Goal: Share content: Share content

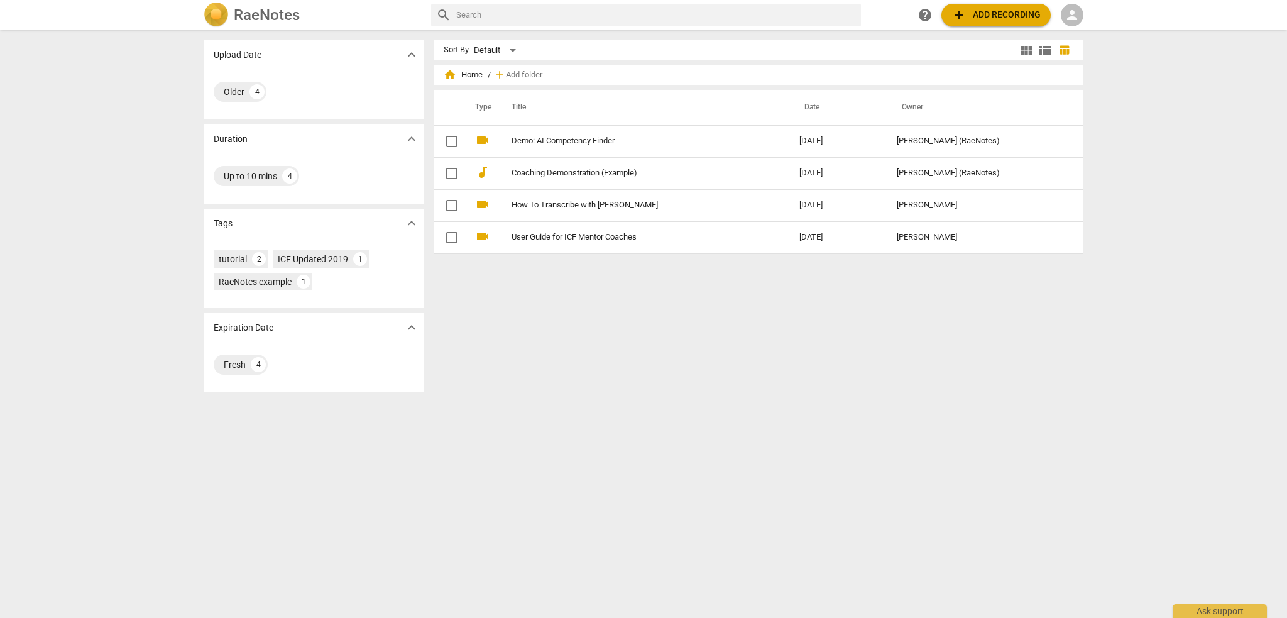
click at [523, 15] on input "text" at bounding box center [656, 15] width 400 height 20
click at [1083, 12] on div "RaeNotes search help add Add recording person" at bounding box center [644, 15] width 900 height 25
click at [1068, 12] on span "person" at bounding box center [1071, 15] width 15 height 15
click at [1080, 30] on li "Login" at bounding box center [1083, 30] width 45 height 30
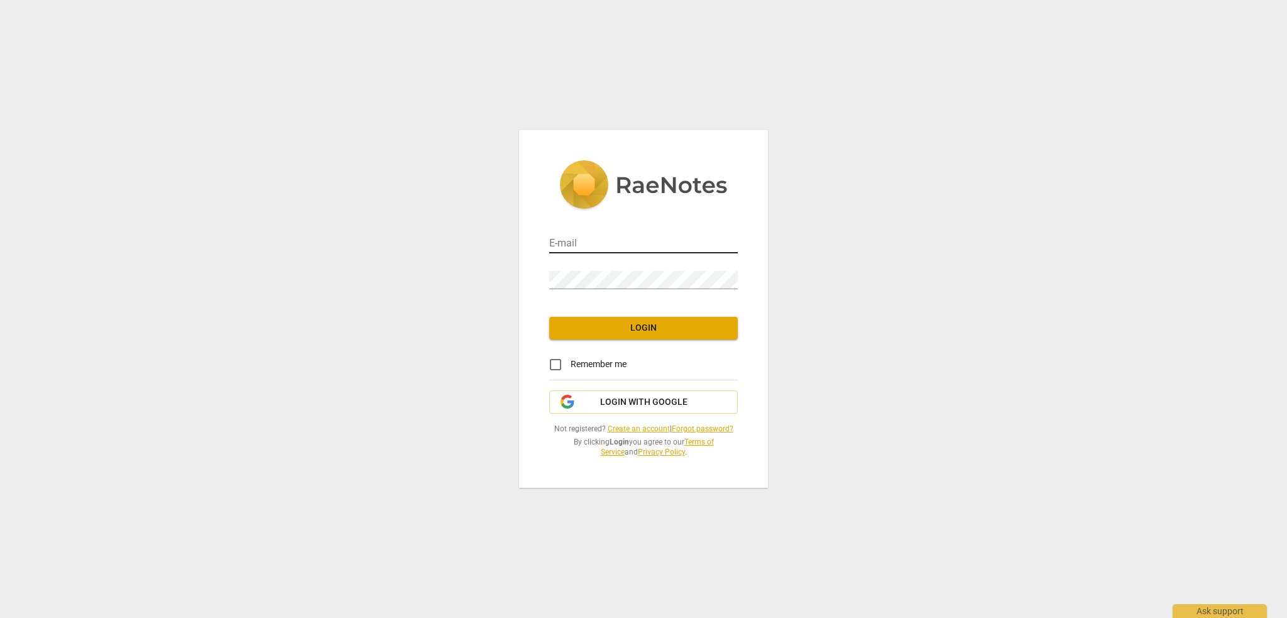
type input "[EMAIL_ADDRESS][DOMAIN_NAME]"
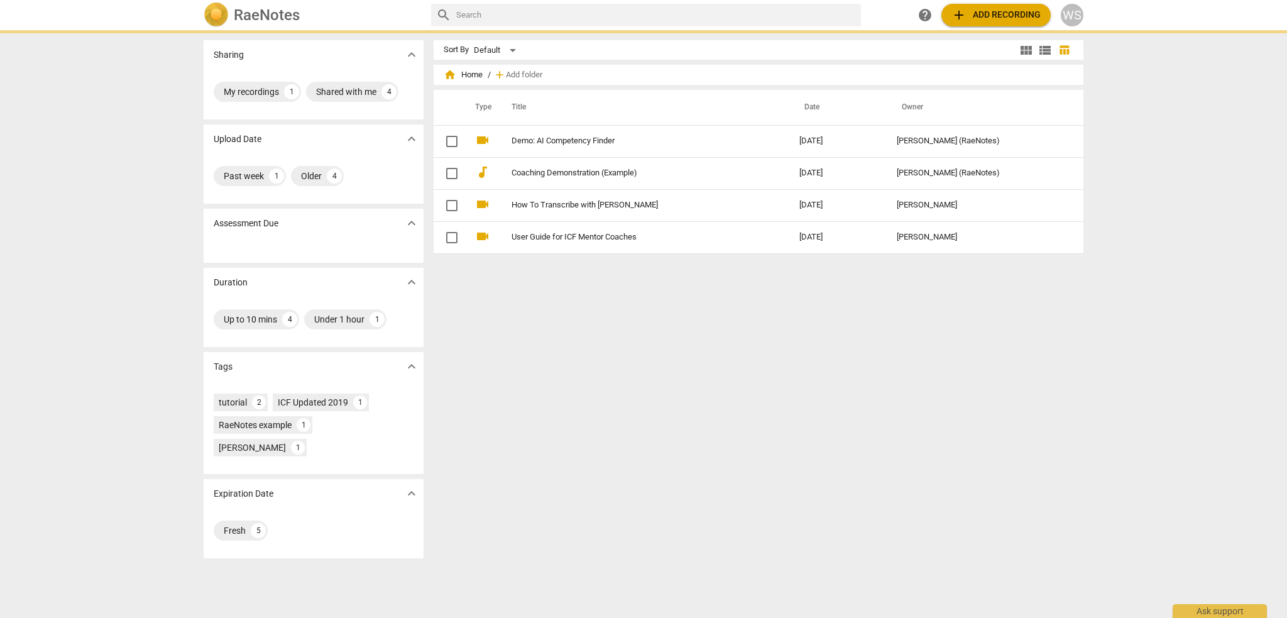
click at [655, 331] on div "Sort By Default view_module view_list table_chart home Home / add Add folder Ty…" at bounding box center [764, 323] width 660 height 567
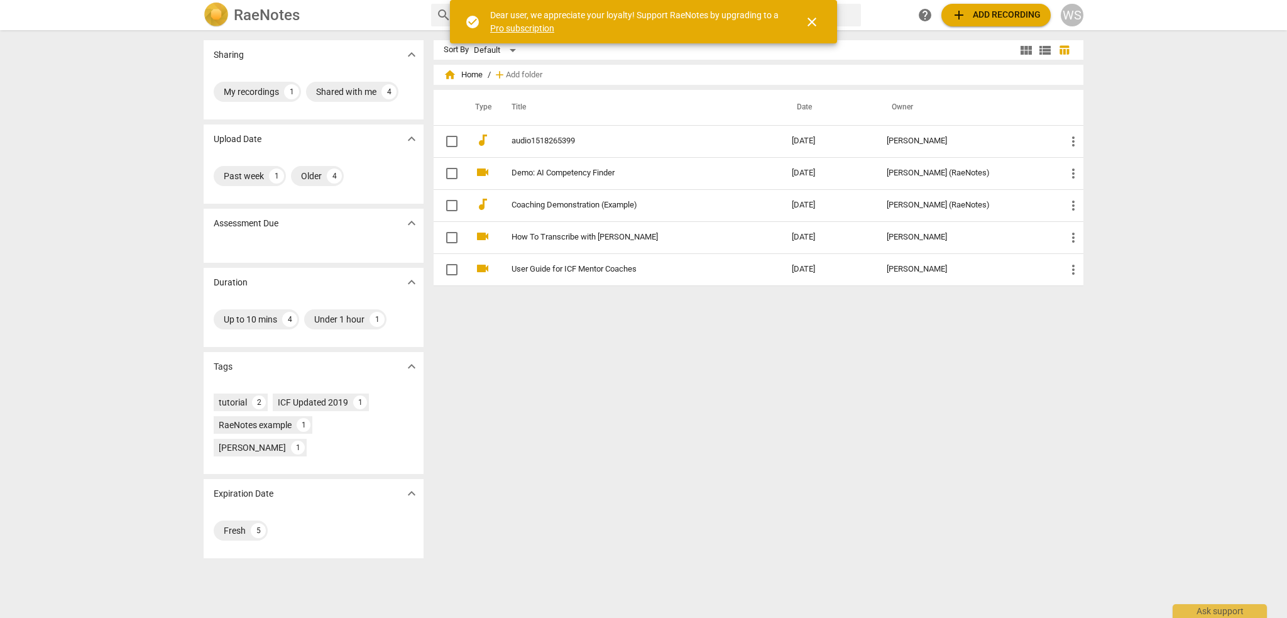
click at [661, 359] on div "Sort By Default view_module view_list table_chart home Home / add Add folder Ty…" at bounding box center [764, 323] width 660 height 567
click at [810, 16] on span "close" at bounding box center [811, 21] width 15 height 15
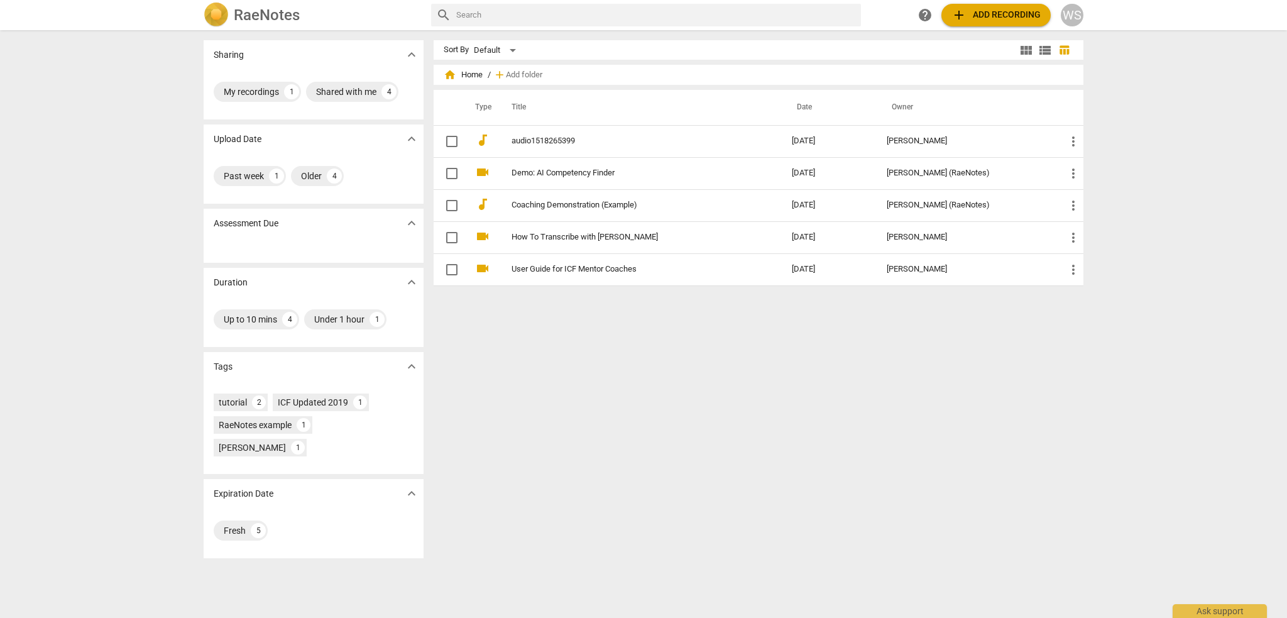
click at [528, 15] on input "text" at bounding box center [656, 15] width 400 height 20
type input "Edit transcript"
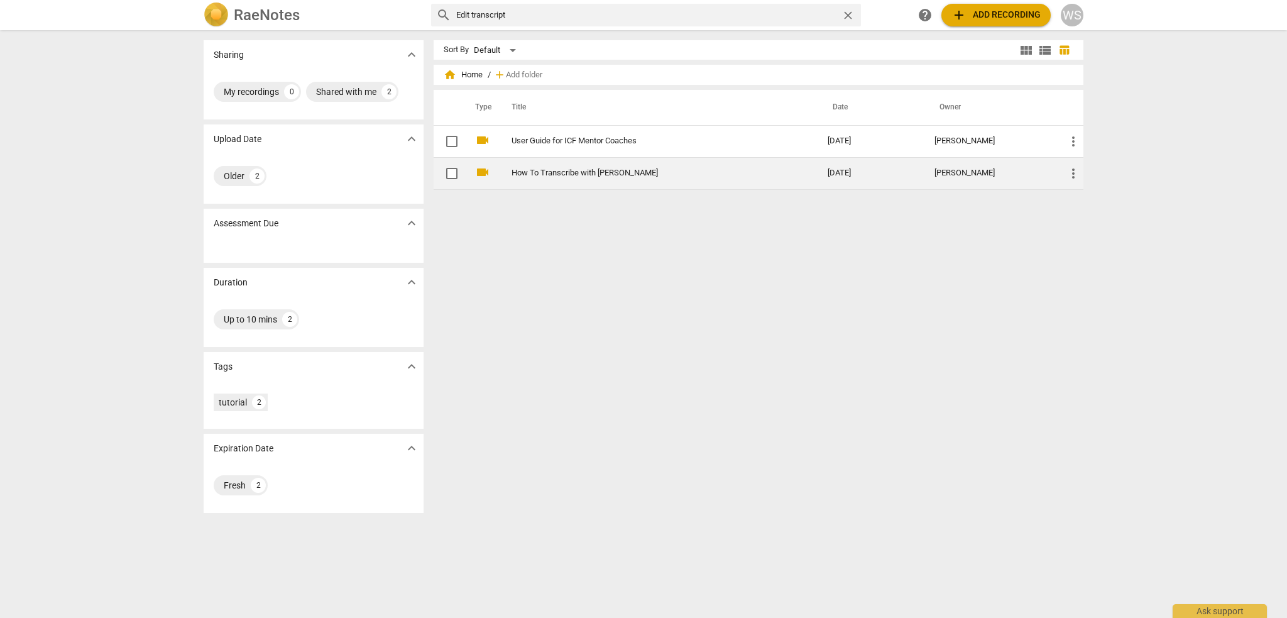
click at [581, 167] on td "How To Transcribe with [PERSON_NAME]" at bounding box center [656, 173] width 321 height 32
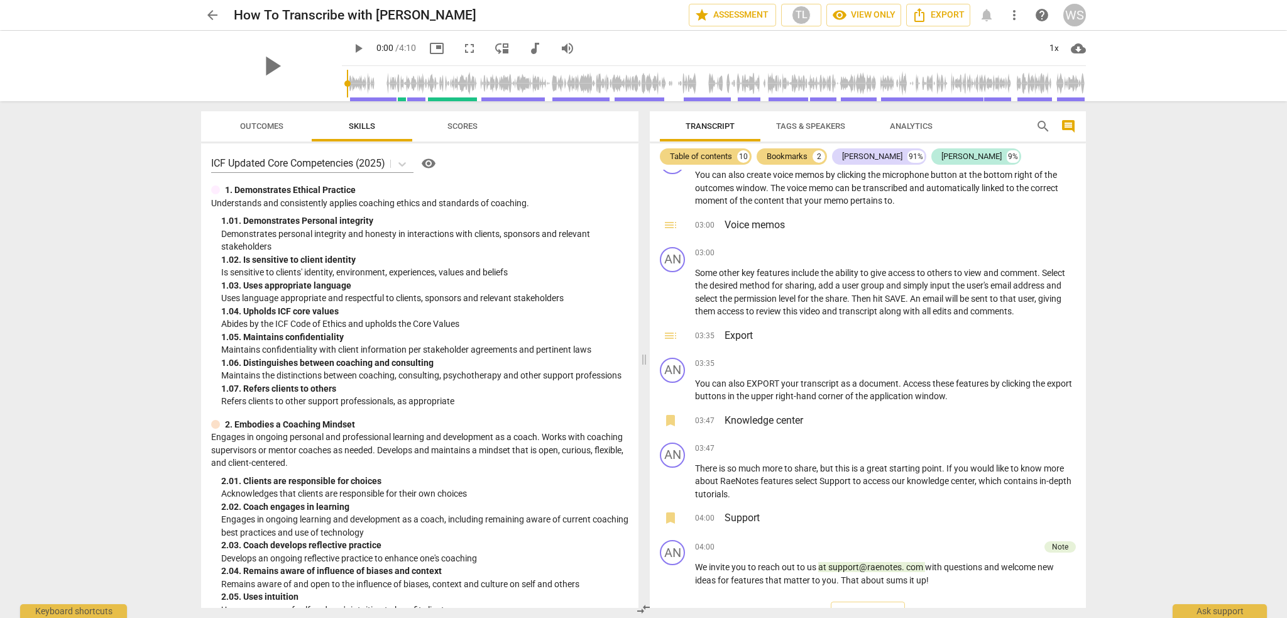
scroll to position [1034, 0]
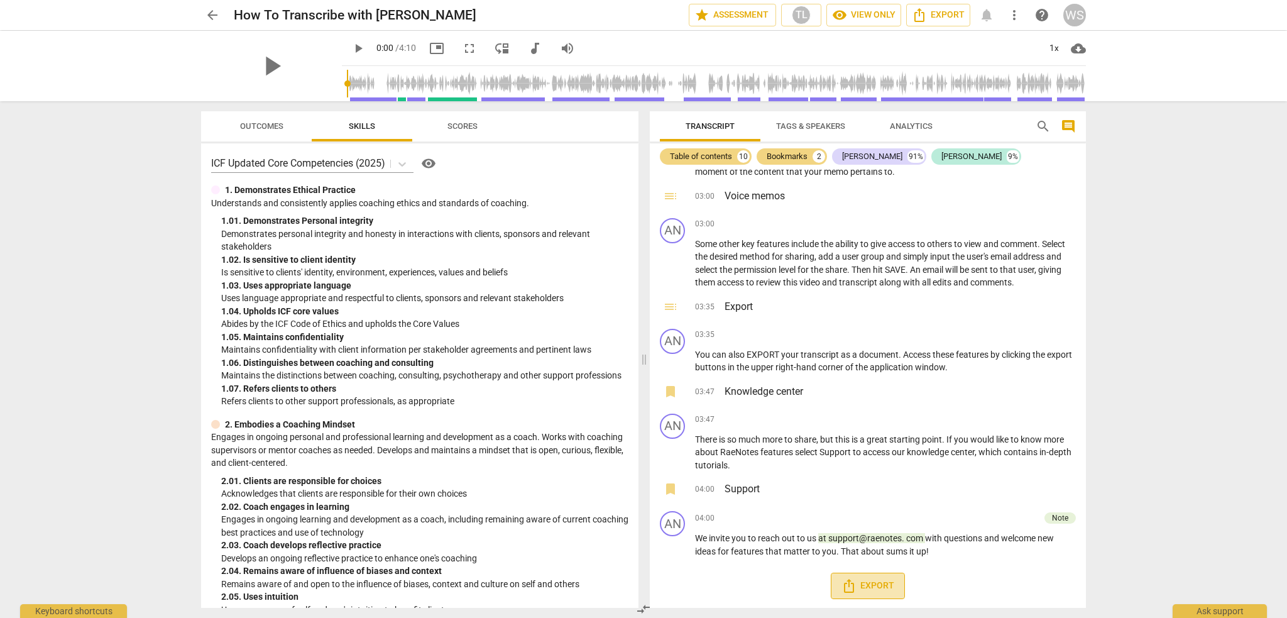
click at [859, 584] on span "Export" at bounding box center [867, 585] width 53 height 15
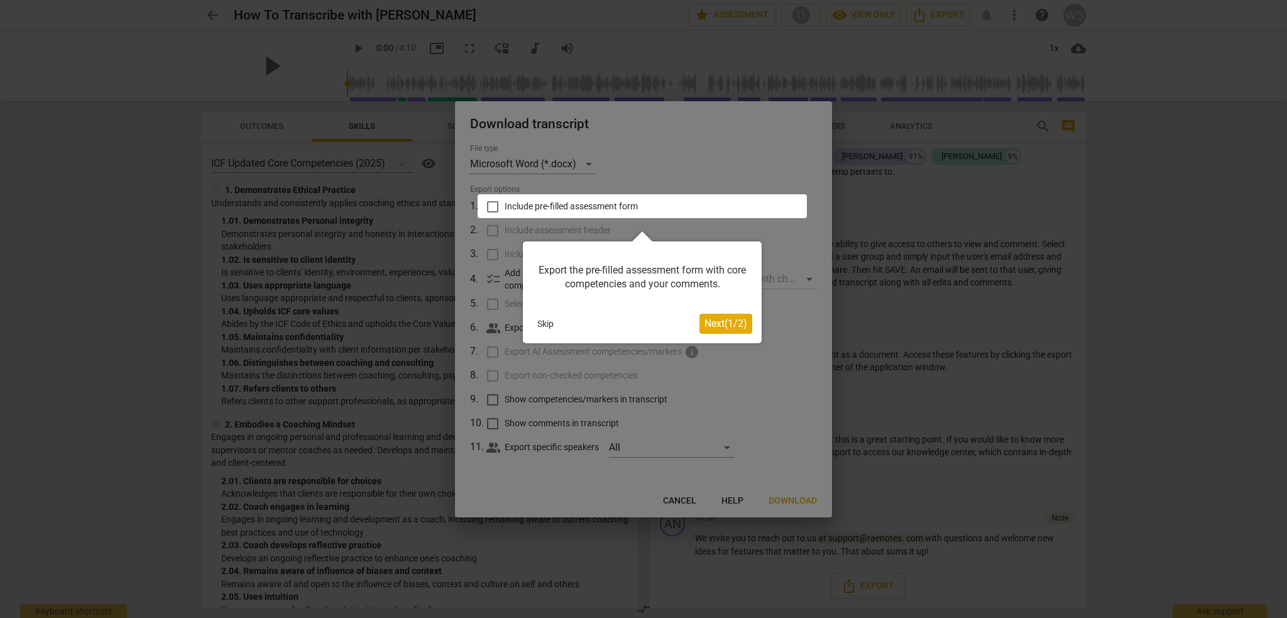
click at [802, 274] on div at bounding box center [643, 309] width 1287 height 618
click at [710, 322] on span "Next ( 1 / 2 )" at bounding box center [725, 323] width 43 height 12
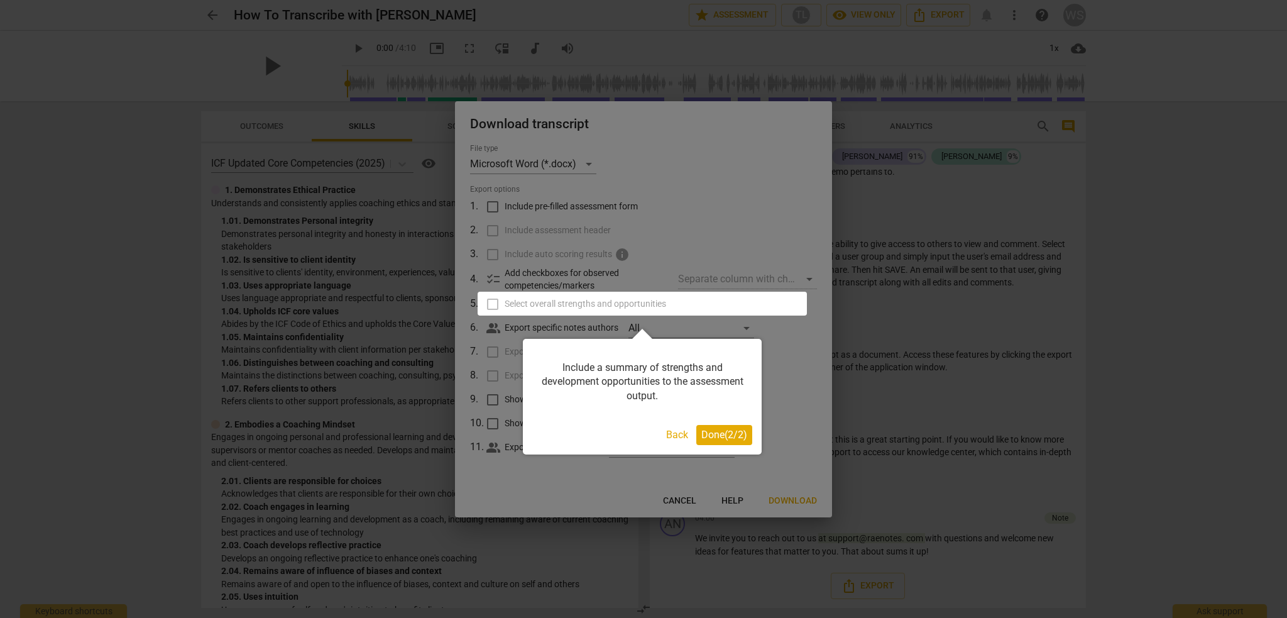
click at [673, 432] on button "Back" at bounding box center [677, 435] width 32 height 20
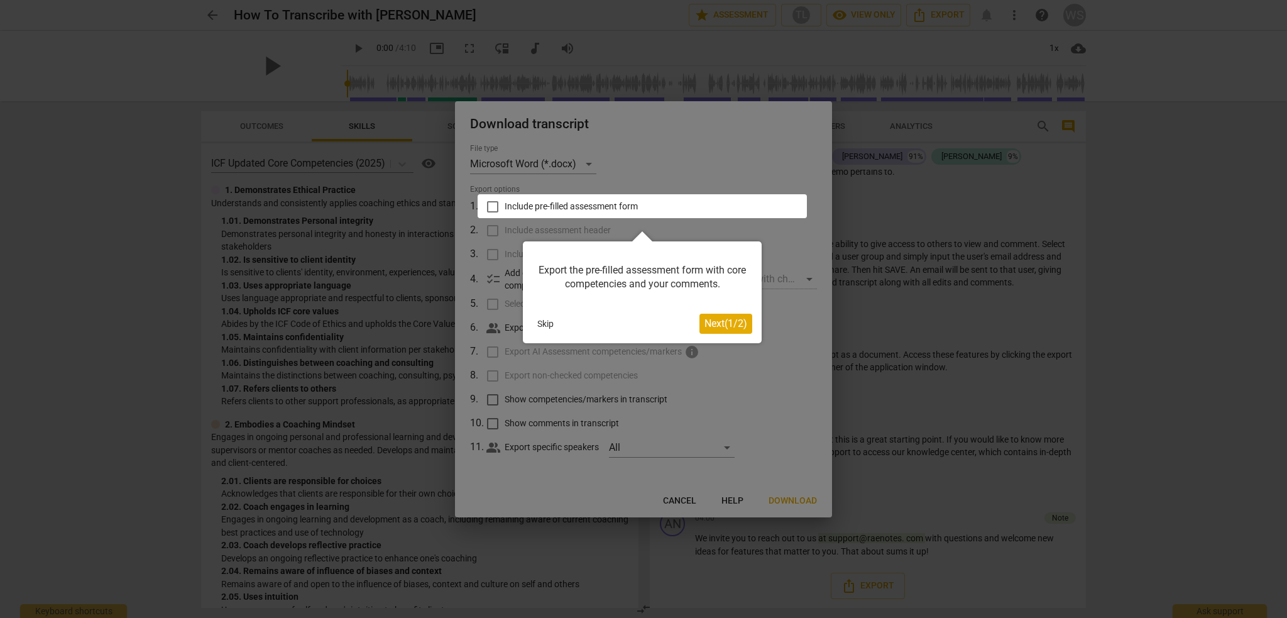
click at [543, 324] on button "Skip" at bounding box center [545, 323] width 26 height 19
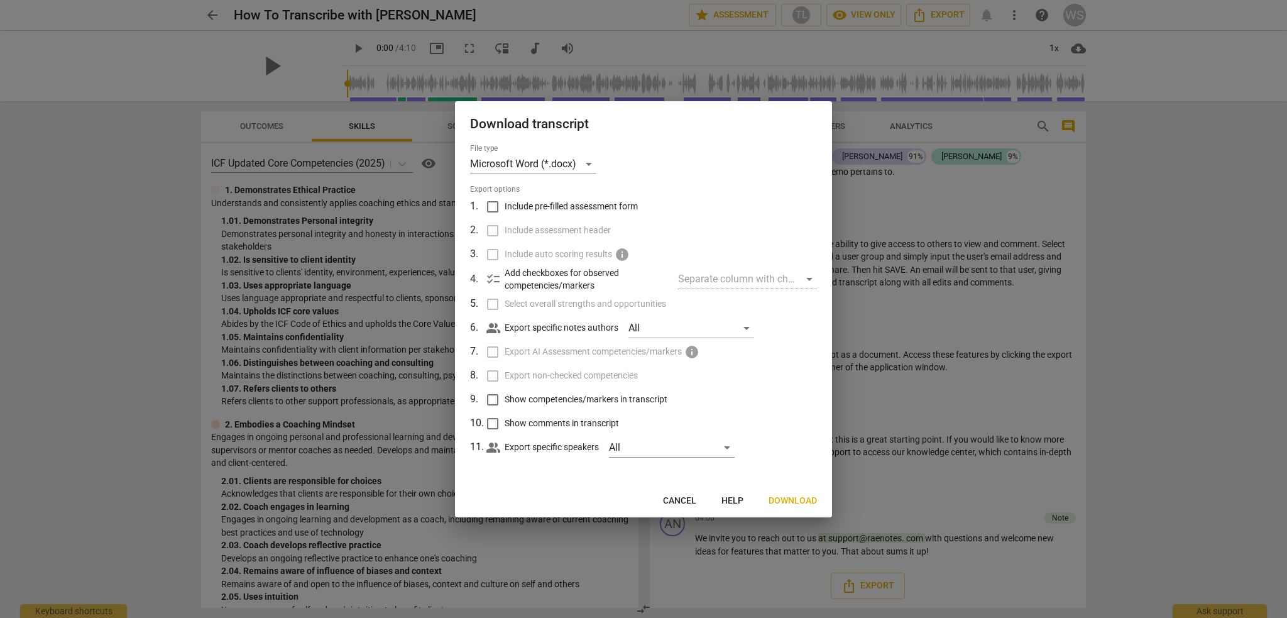
click at [784, 499] on span "Download" at bounding box center [792, 500] width 48 height 13
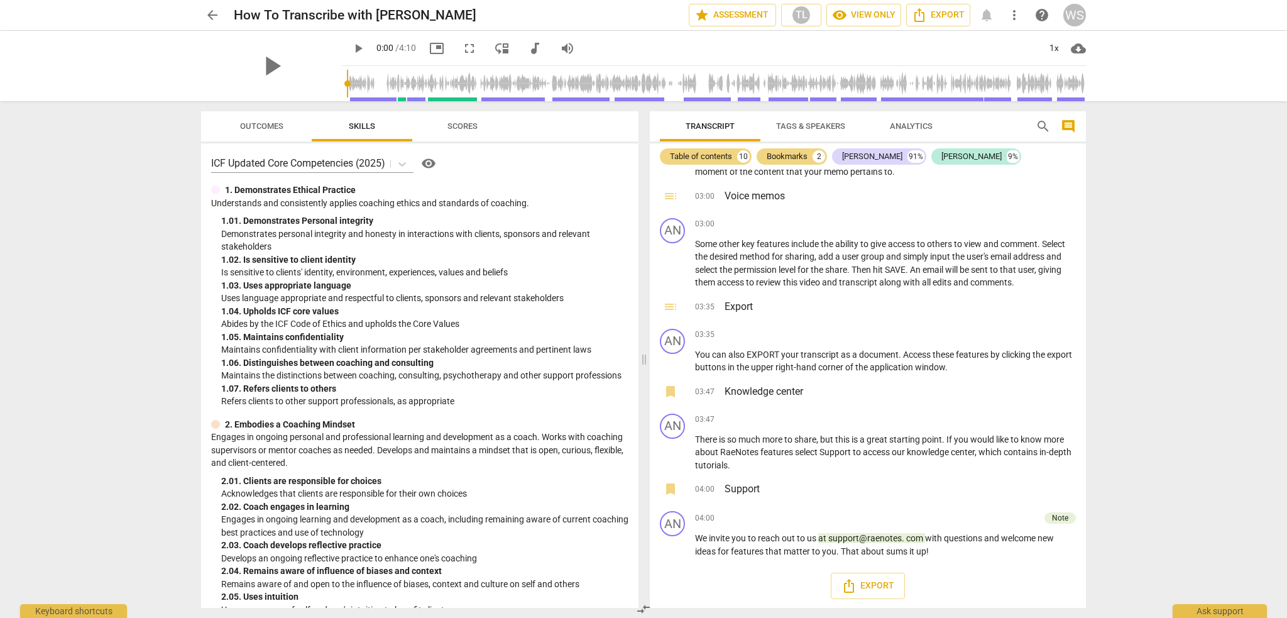
click at [658, 47] on div "play_arrow 0:00 / 4:10 picture_in_picture fullscreen move_down audiotrack volum…" at bounding box center [714, 48] width 744 height 35
click at [1072, 11] on div "WS" at bounding box center [1074, 15] width 23 height 23
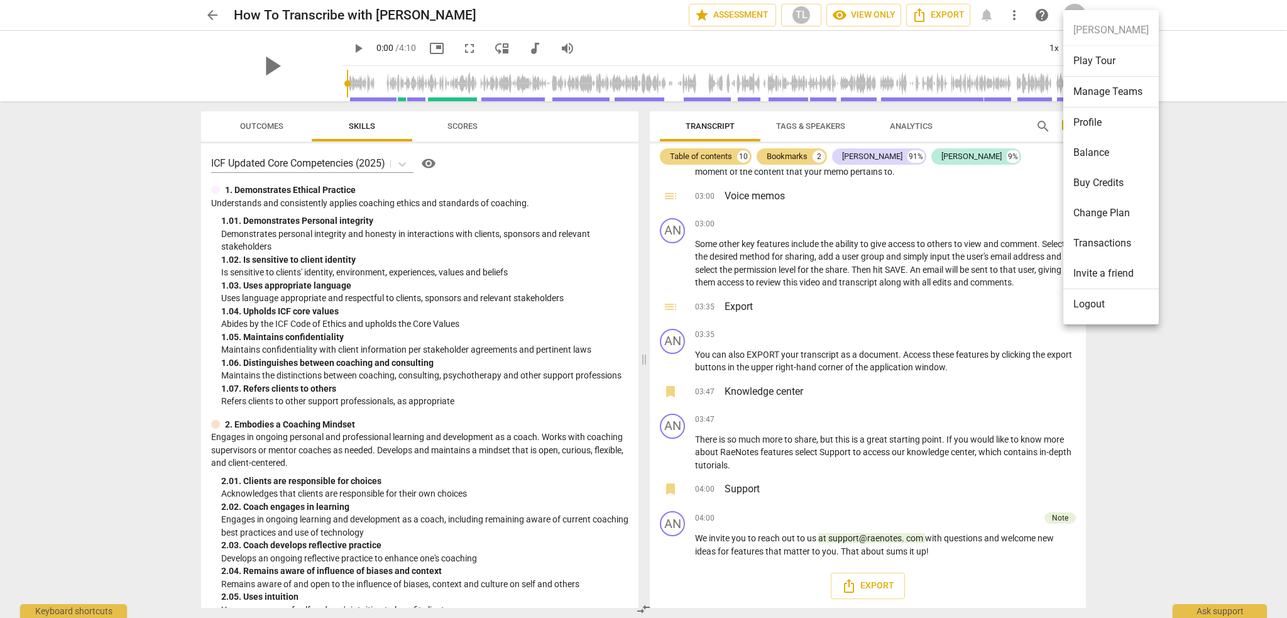
click at [1072, 11] on ul "[PERSON_NAME] Play Tour Manage Teams Profile Balance Buy Credits Change Plan Tr…" at bounding box center [1110, 167] width 95 height 314
click at [567, 47] on div at bounding box center [643, 309] width 1287 height 618
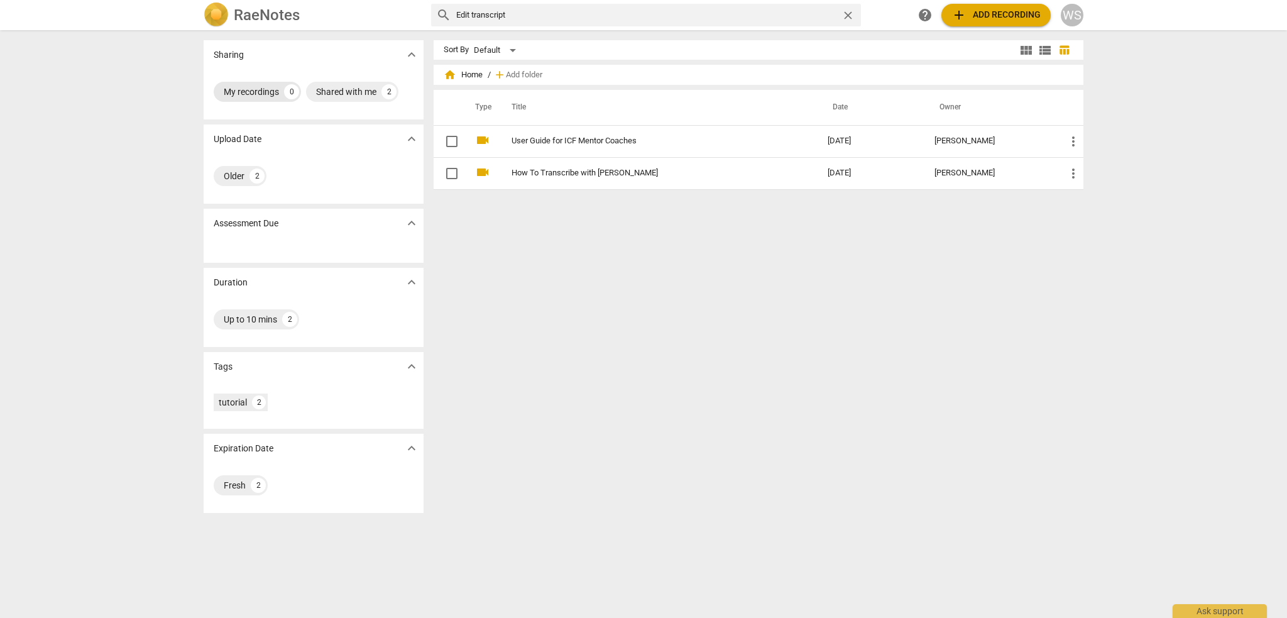
click at [246, 98] on div "My recordings 0" at bounding box center [257, 92] width 87 height 20
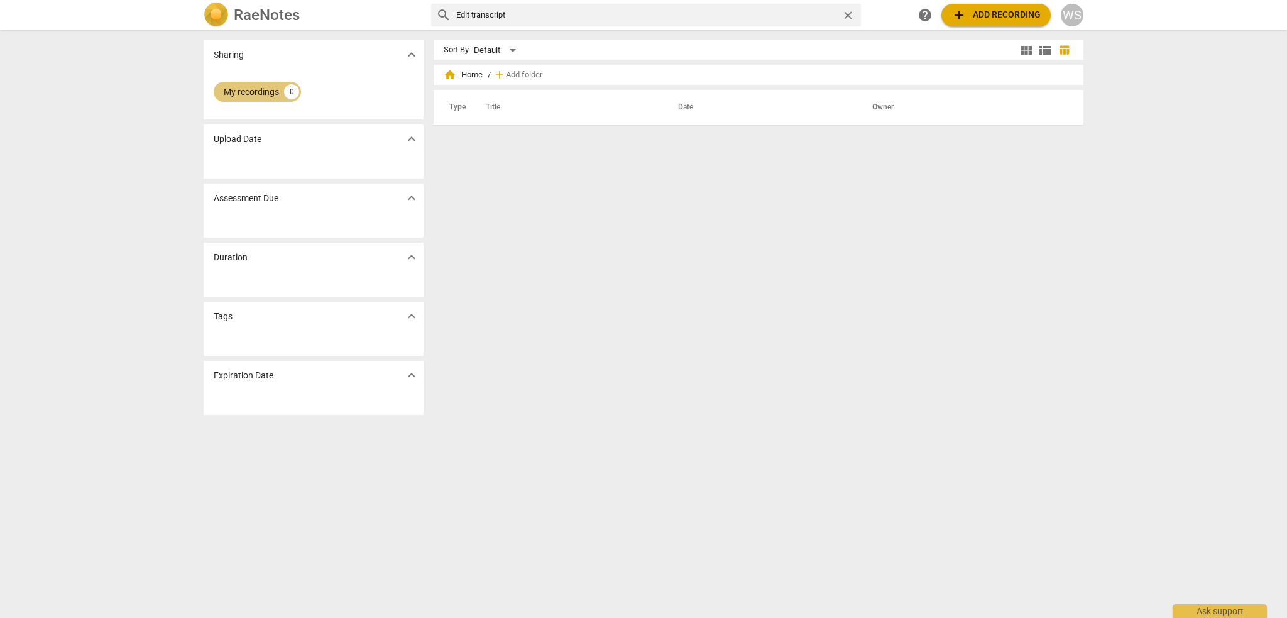
click at [244, 92] on div "My recordings" at bounding box center [251, 91] width 55 height 13
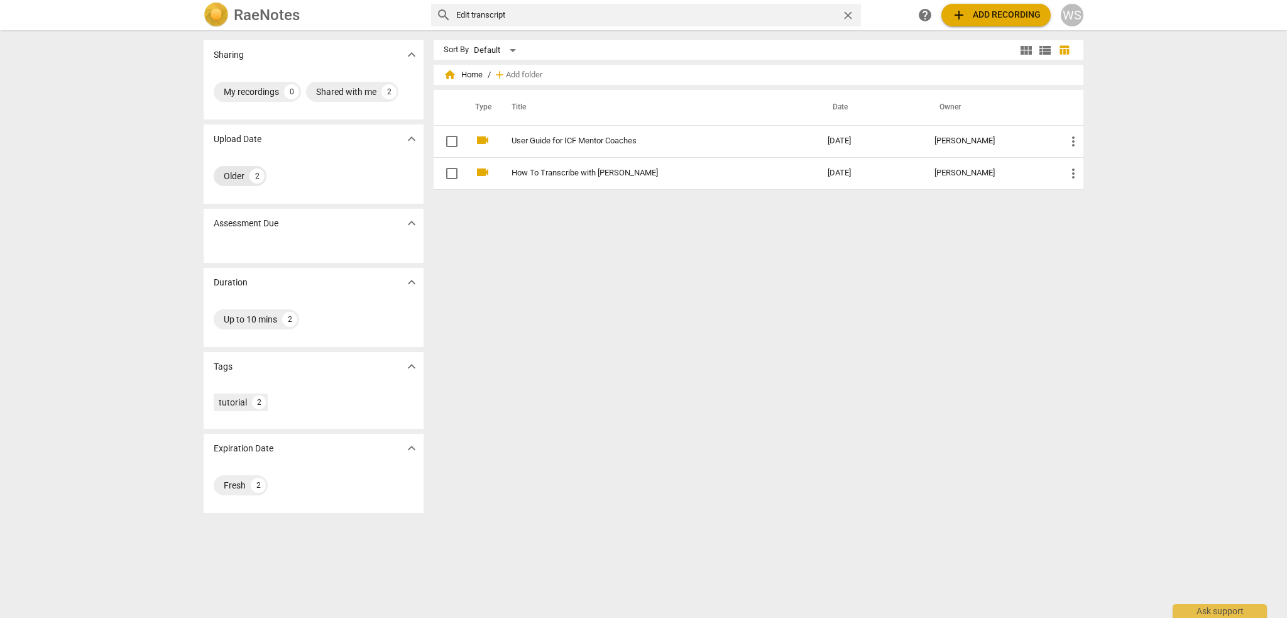
click at [229, 181] on div "Older" at bounding box center [234, 176] width 21 height 13
click at [322, 93] on div "Shared with me" at bounding box center [346, 91] width 60 height 13
click at [548, 71] on div "home Home / add Add folder" at bounding box center [759, 75] width 630 height 20
click at [273, 91] on div "Shared with me" at bounding box center [254, 91] width 60 height 13
click at [334, 89] on div "Shared with me" at bounding box center [346, 91] width 60 height 13
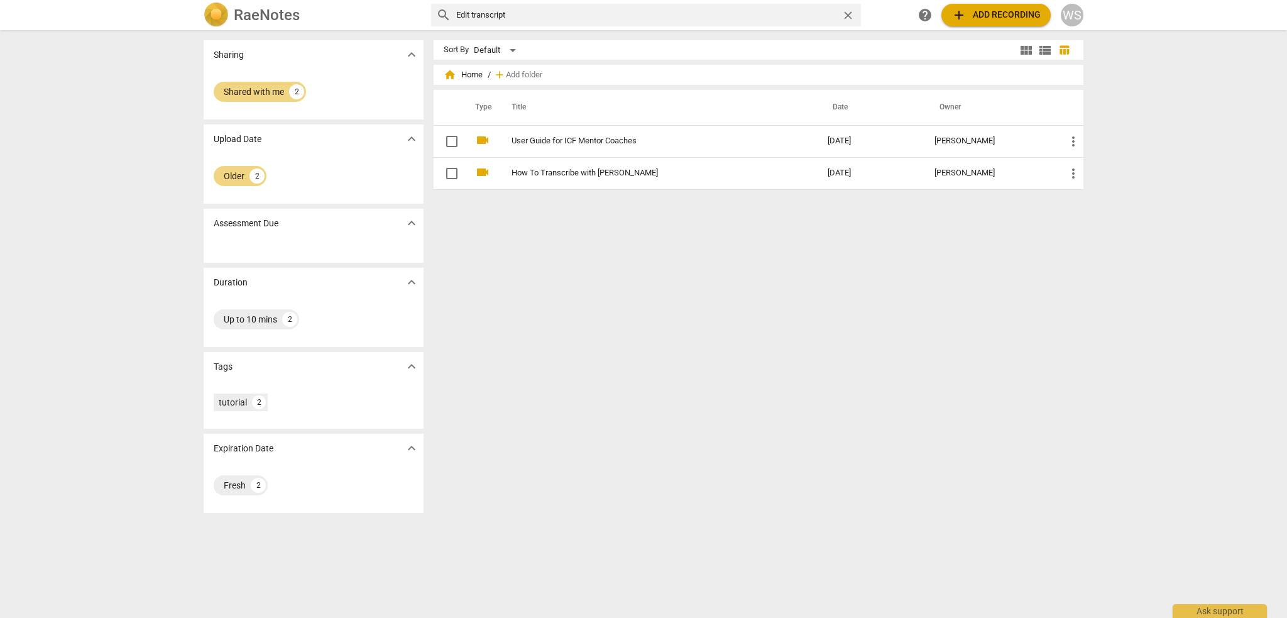
click at [1078, 17] on div "WS" at bounding box center [1072, 15] width 23 height 23
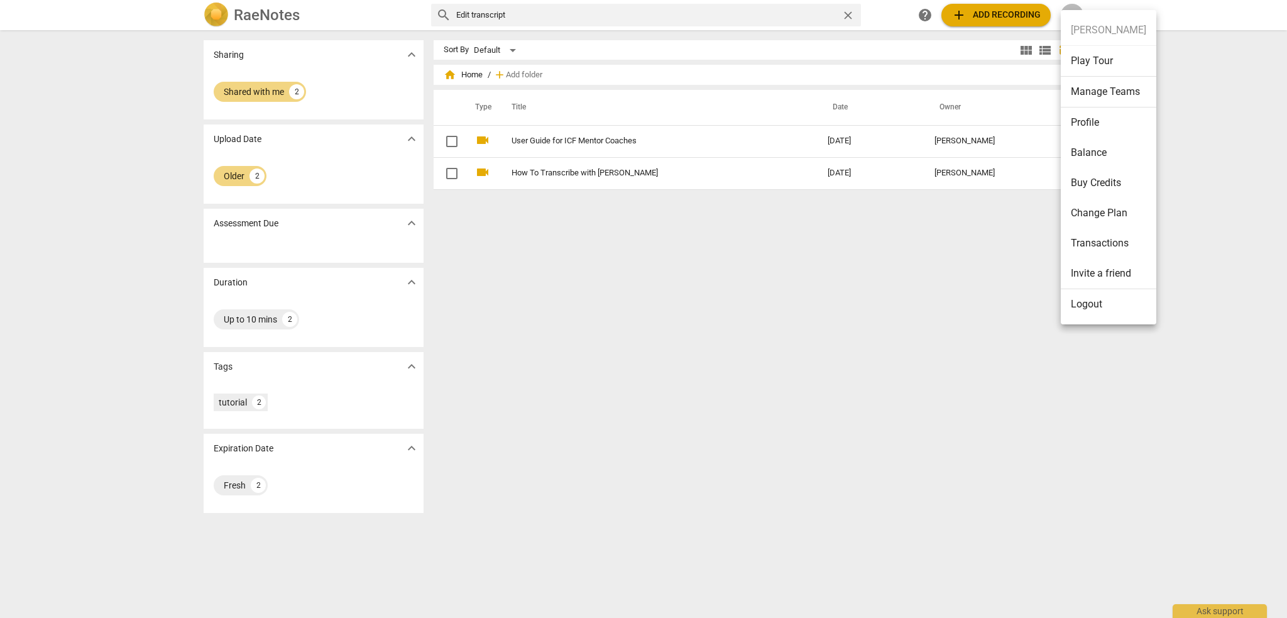
click at [1086, 120] on li "Profile" at bounding box center [1108, 122] width 95 height 30
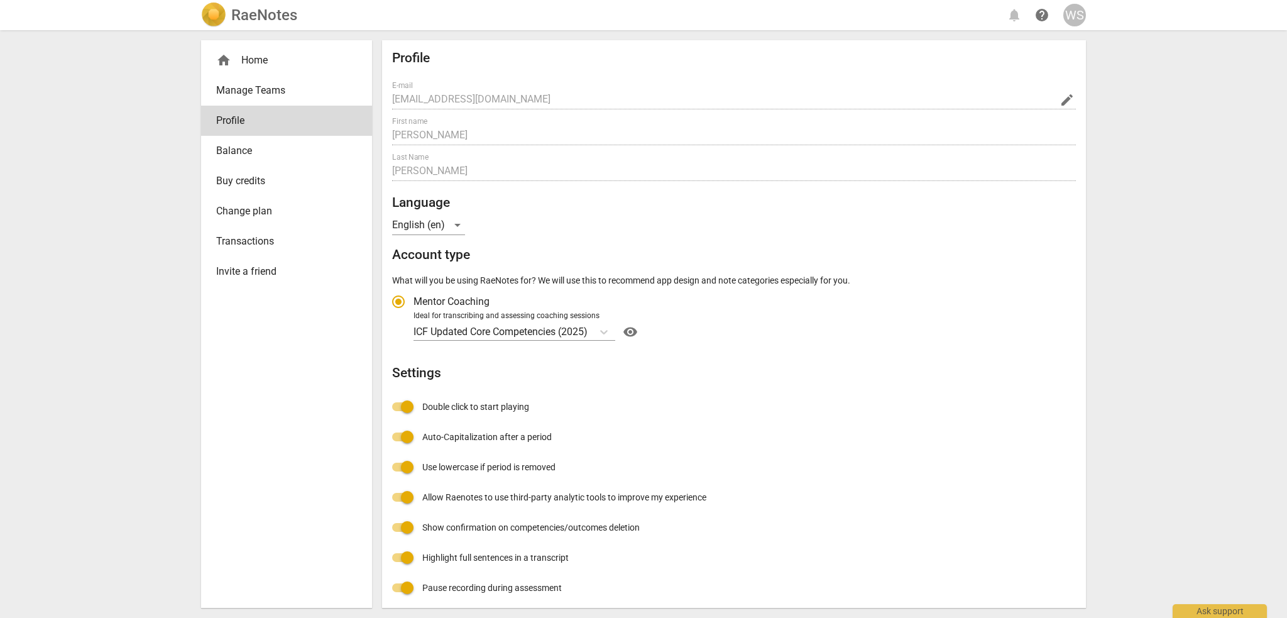
radio input "false"
click at [1067, 21] on div "WS" at bounding box center [1074, 15] width 23 height 23
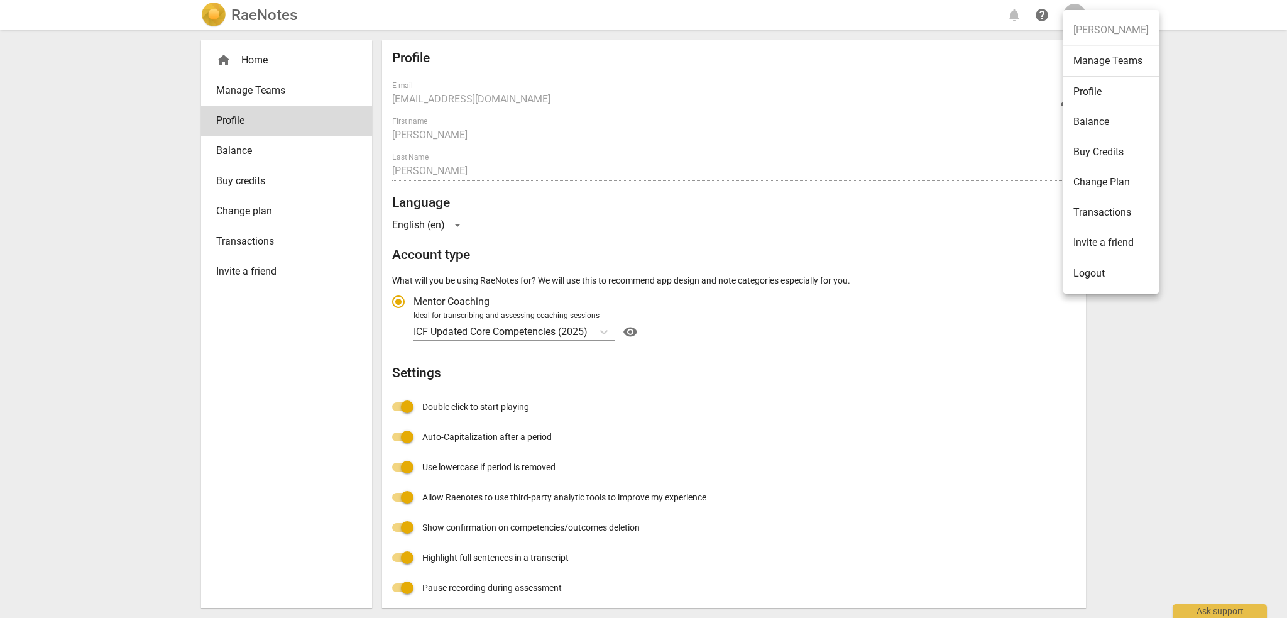
click at [249, 64] on div at bounding box center [643, 309] width 1287 height 618
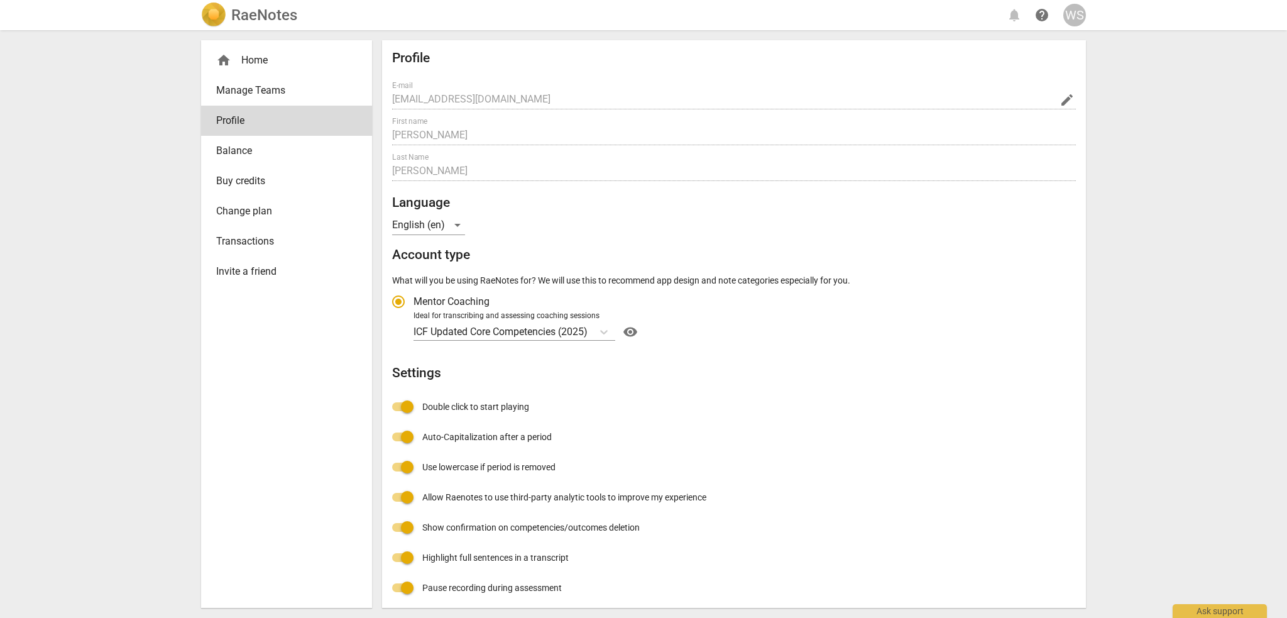
click at [248, 60] on div "home Home" at bounding box center [281, 60] width 131 height 15
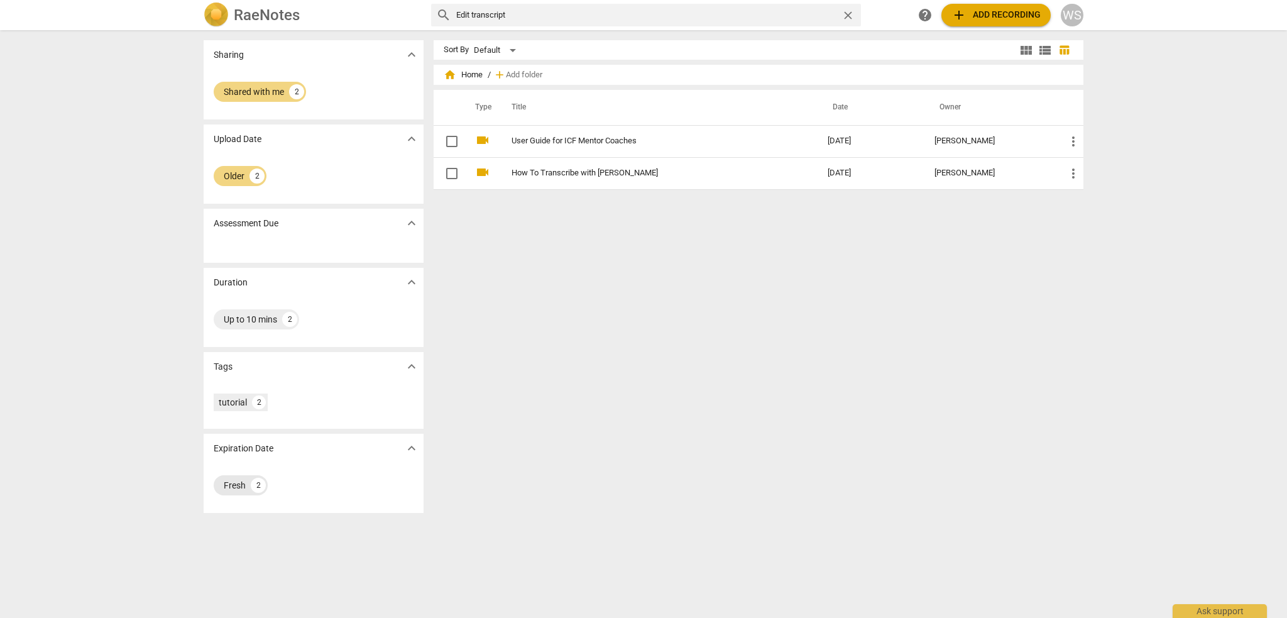
click at [234, 488] on div "Fresh" at bounding box center [235, 485] width 22 height 13
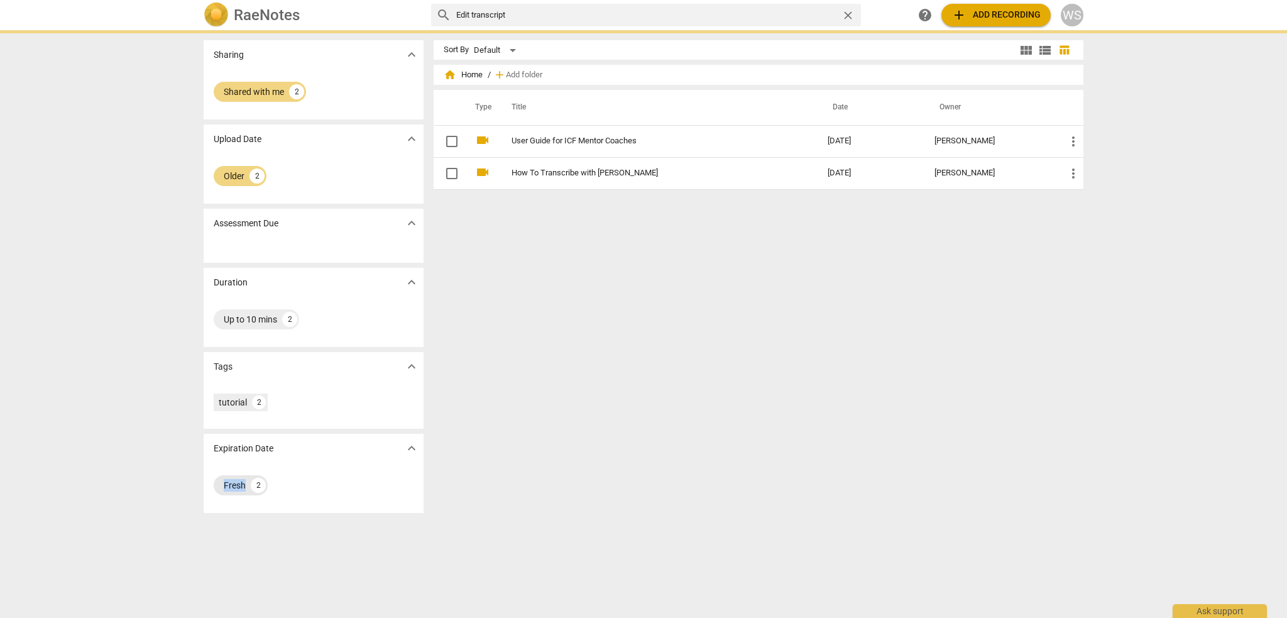
click at [234, 488] on div "Fresh" at bounding box center [235, 485] width 22 height 13
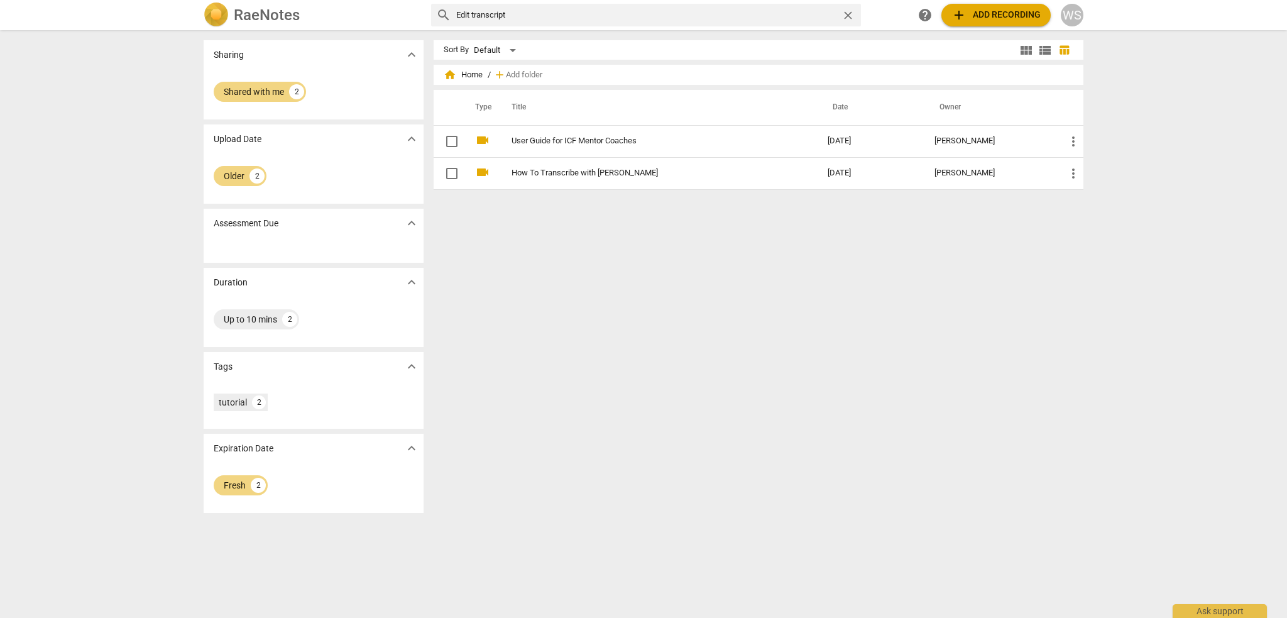
click at [469, 79] on span "home Home" at bounding box center [463, 74] width 39 height 13
click at [466, 73] on span "home Home" at bounding box center [463, 74] width 39 height 13
click at [515, 47] on div "Default" at bounding box center [497, 50] width 46 height 20
click at [502, 95] on li "Recent" at bounding box center [502, 98] width 60 height 24
click at [814, 303] on div "Sort By Recent view_module view_list table_chart home Home / add Add folder Typ…" at bounding box center [764, 323] width 660 height 567
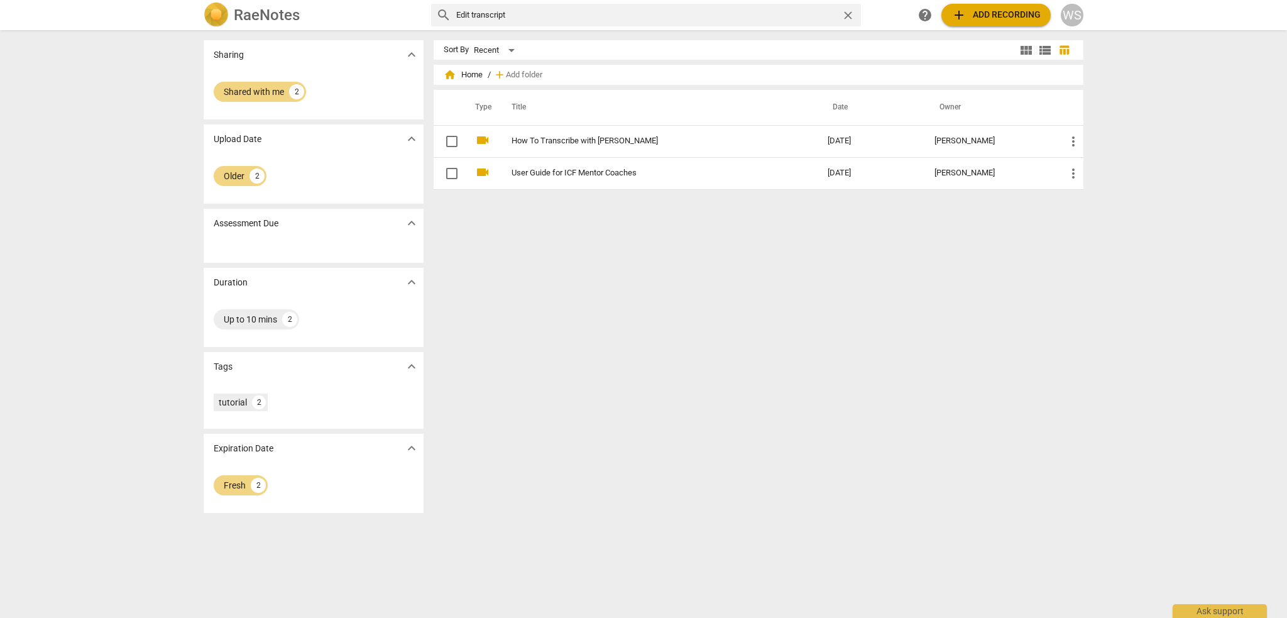
click at [264, 25] on div "RaeNotes" at bounding box center [312, 15] width 217 height 25
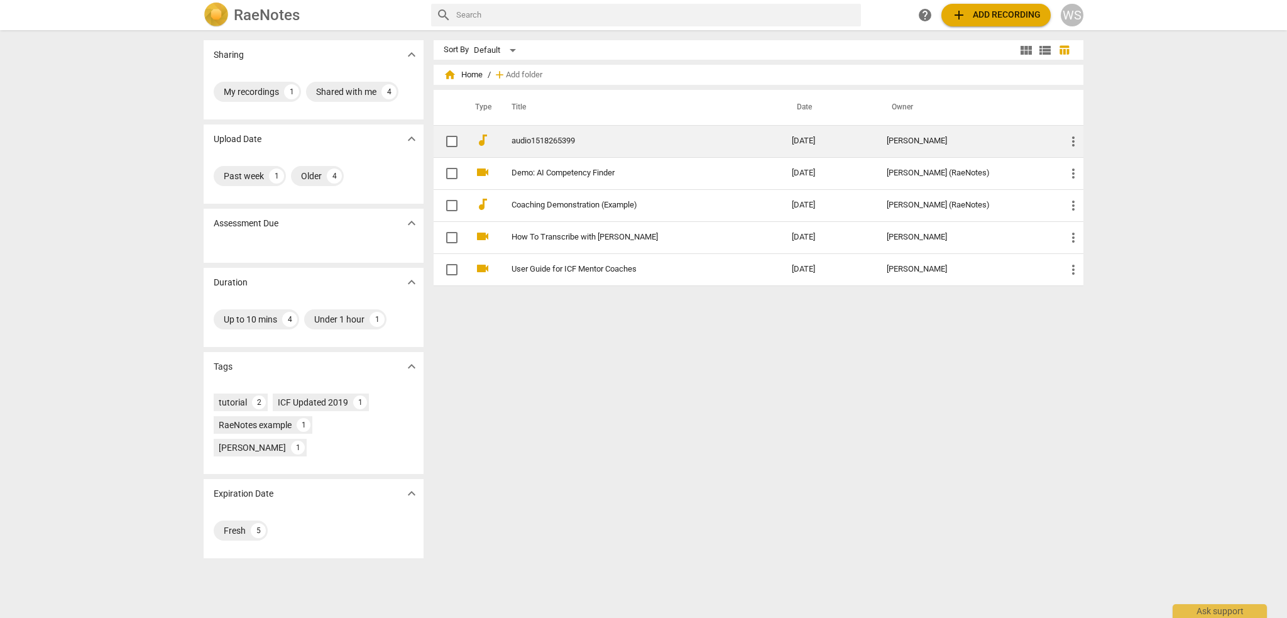
click at [528, 138] on link "audio1518265399" at bounding box center [628, 140] width 235 height 9
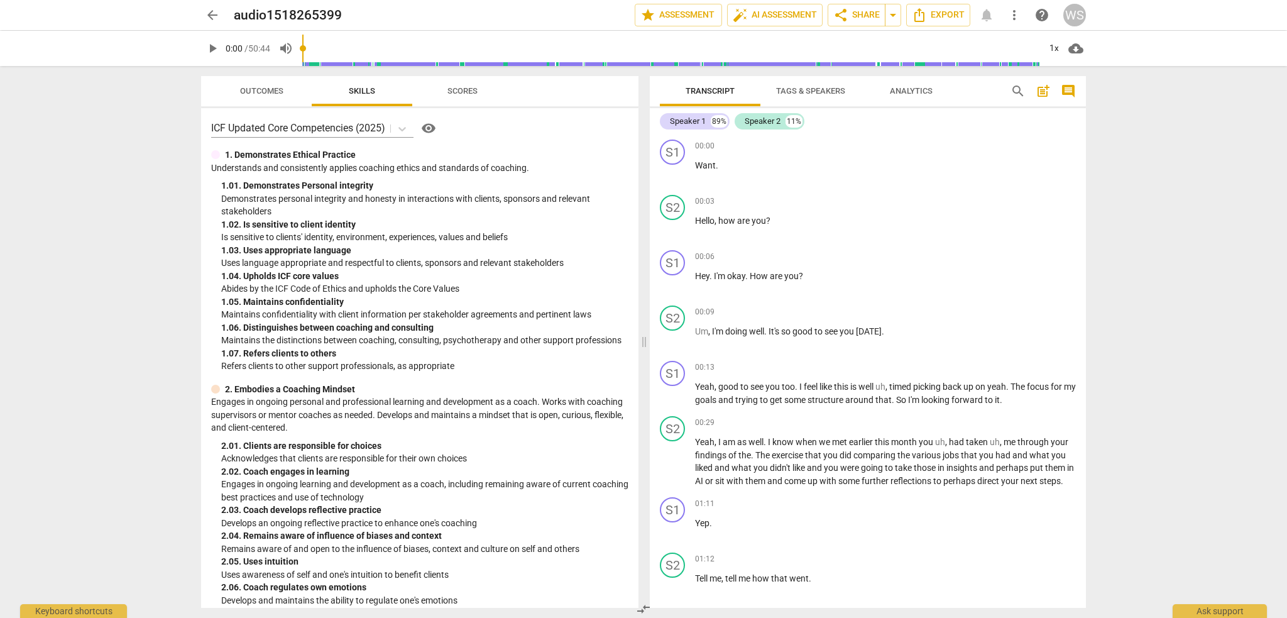
click at [824, 86] on span "Tags & Speakers" at bounding box center [810, 90] width 69 height 9
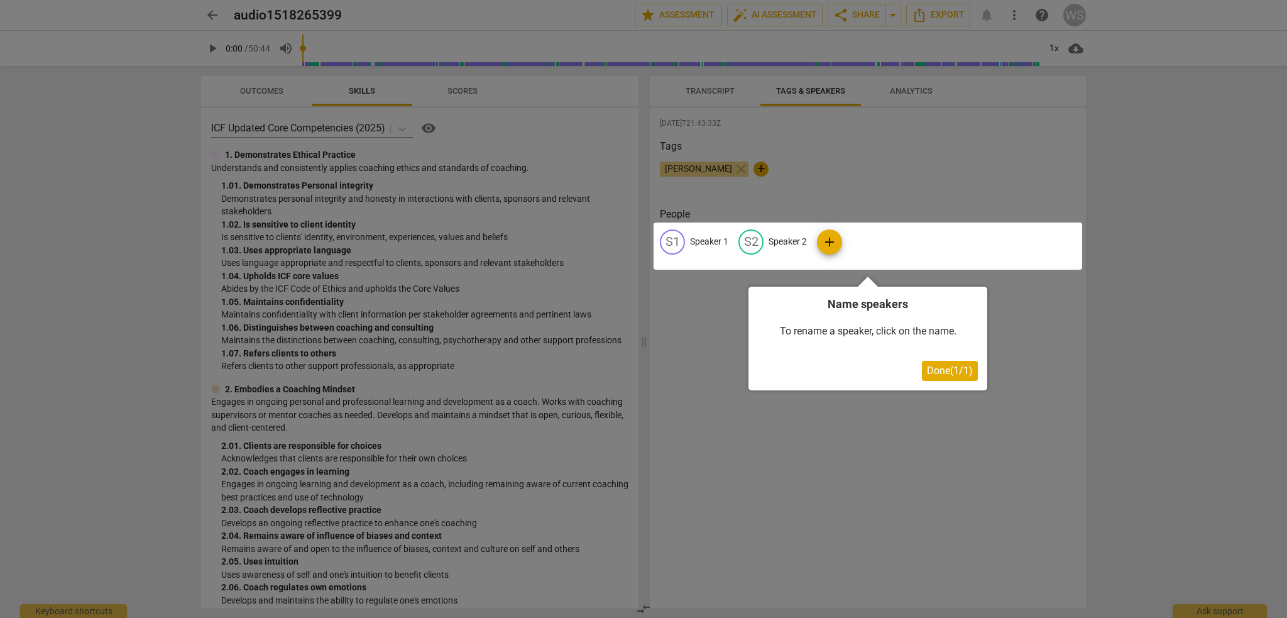
click at [711, 239] on div at bounding box center [867, 245] width 428 height 47
click at [674, 241] on div at bounding box center [867, 245] width 428 height 47
click at [957, 376] on span "Done ( 1 / 1 )" at bounding box center [950, 370] width 46 height 12
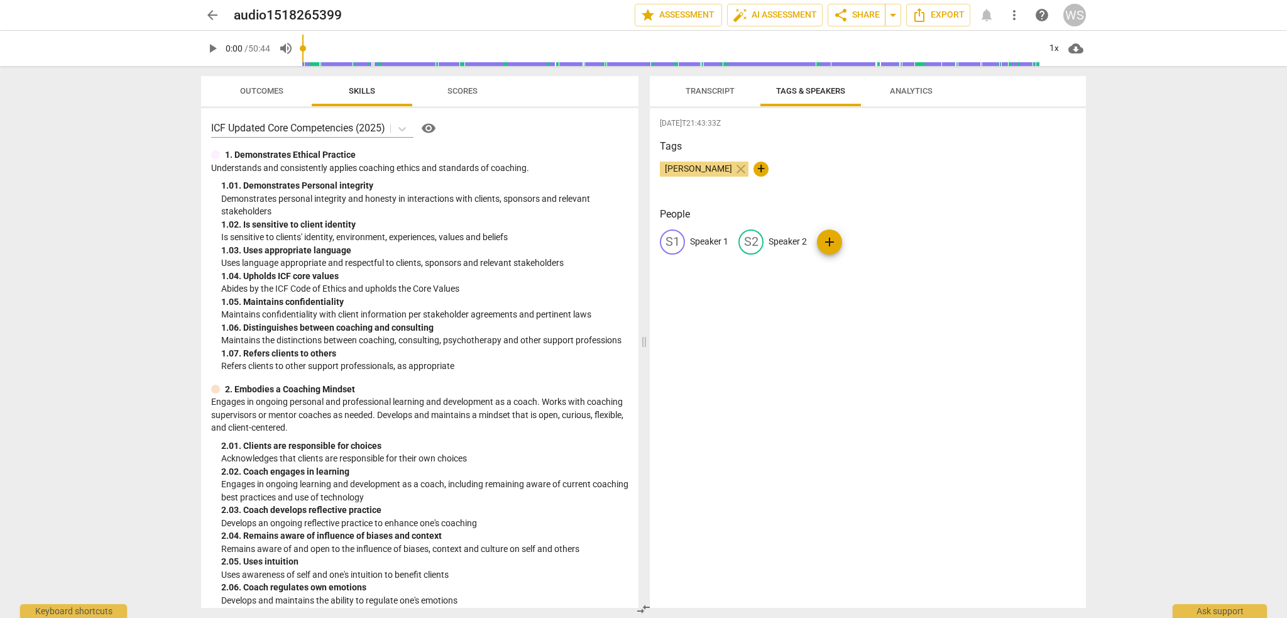
click at [676, 242] on div "S1" at bounding box center [672, 241] width 25 height 25
type input "Client"
click at [868, 240] on p "Speaker 2" at bounding box center [869, 241] width 38 height 13
type input "Coach [PERSON_NAME]"
click at [893, 243] on span "add" at bounding box center [894, 241] width 15 height 15
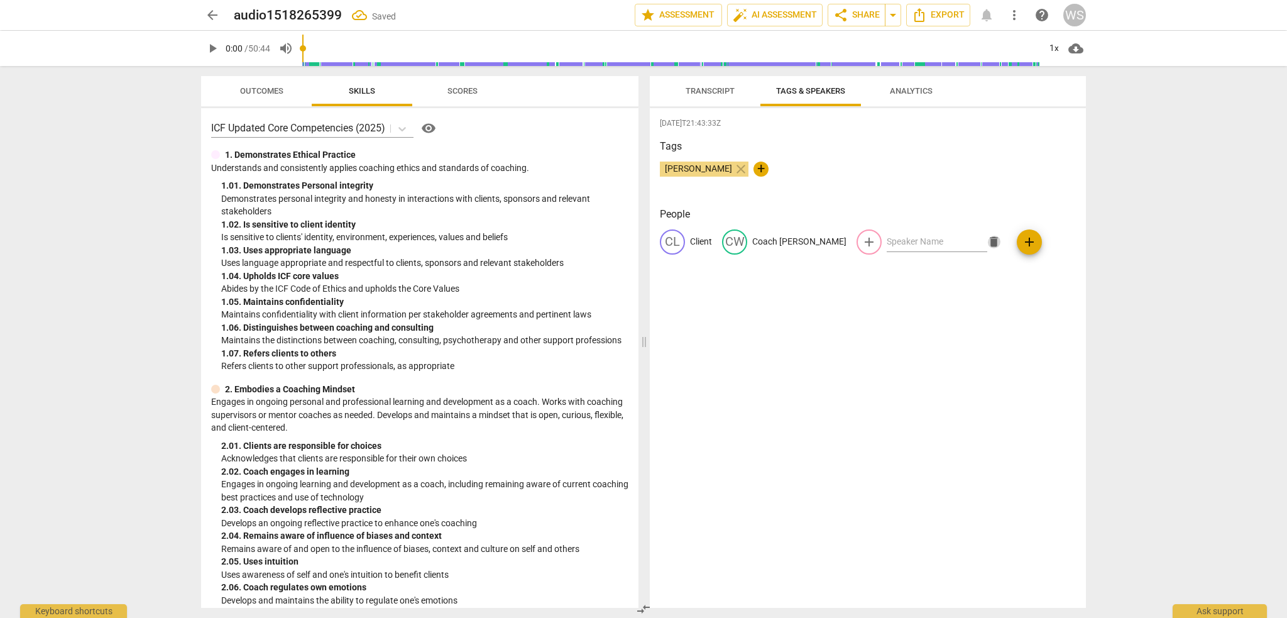
click at [987, 246] on span "delete" at bounding box center [993, 241] width 13 height 13
click at [927, 427] on div "[DATE]T21:43:33Z Tags [PERSON_NAME] close + People CL Client CW Coach [PERSON_N…" at bounding box center [868, 357] width 436 height 499
click at [797, 94] on span "Tags & Speakers" at bounding box center [810, 90] width 69 height 9
click at [716, 90] on span "Transcript" at bounding box center [709, 90] width 49 height 9
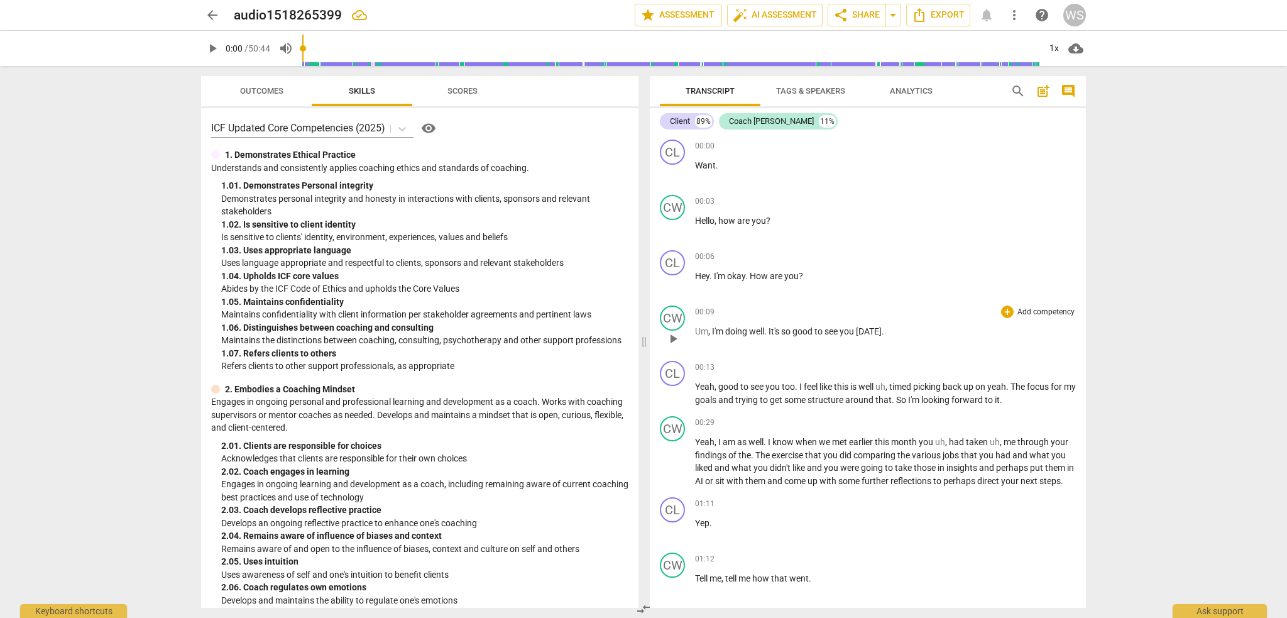
click at [701, 331] on span "Um" at bounding box center [701, 331] width 13 height 10
click at [706, 329] on span "Um" at bounding box center [701, 331] width 13 height 10
drag, startPoint x: 706, startPoint y: 329, endPoint x: 681, endPoint y: 329, distance: 25.1
click at [681, 329] on div "CW play_arrow pause 00:09 + Add competency keyboard_arrow_right Um , I'm doing …" at bounding box center [868, 327] width 436 height 55
click at [734, 313] on icon "button" at bounding box center [737, 311] width 8 height 9
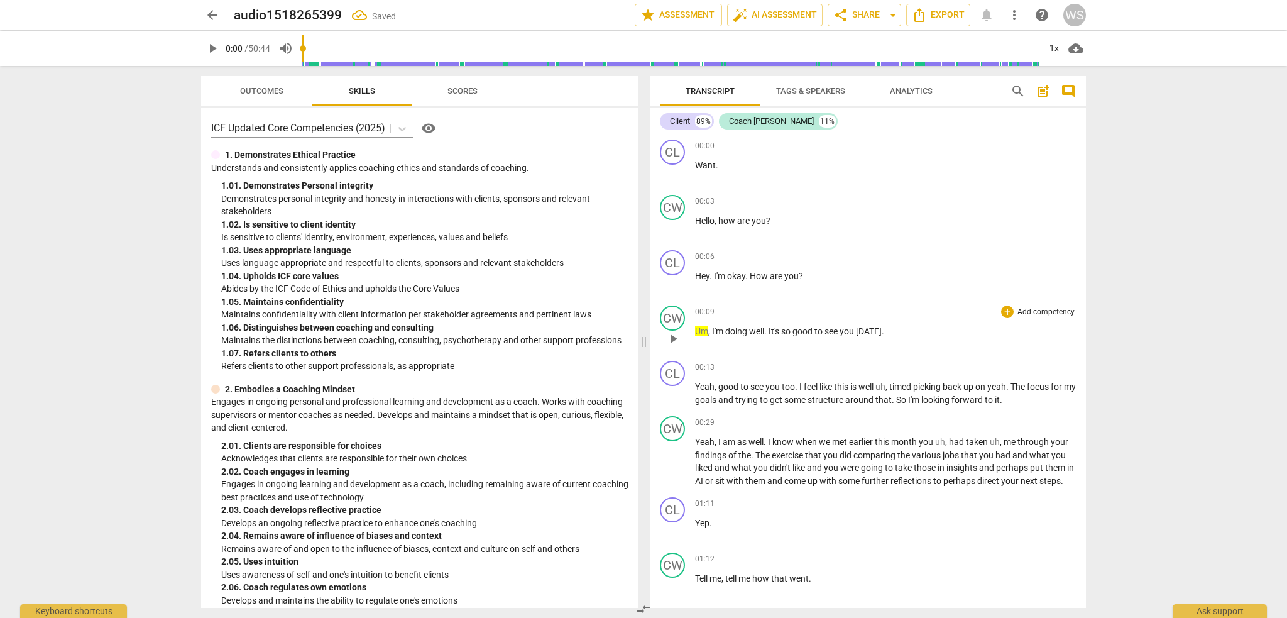
click at [673, 336] on span "play_arrow" at bounding box center [672, 338] width 15 height 15
click at [698, 327] on span "Um" at bounding box center [701, 331] width 13 height 10
click at [709, 330] on span "," at bounding box center [710, 331] width 4 height 10
click at [707, 328] on span "Um" at bounding box center [701, 331] width 13 height 10
drag, startPoint x: 707, startPoint y: 328, endPoint x: 695, endPoint y: 329, distance: 12.0
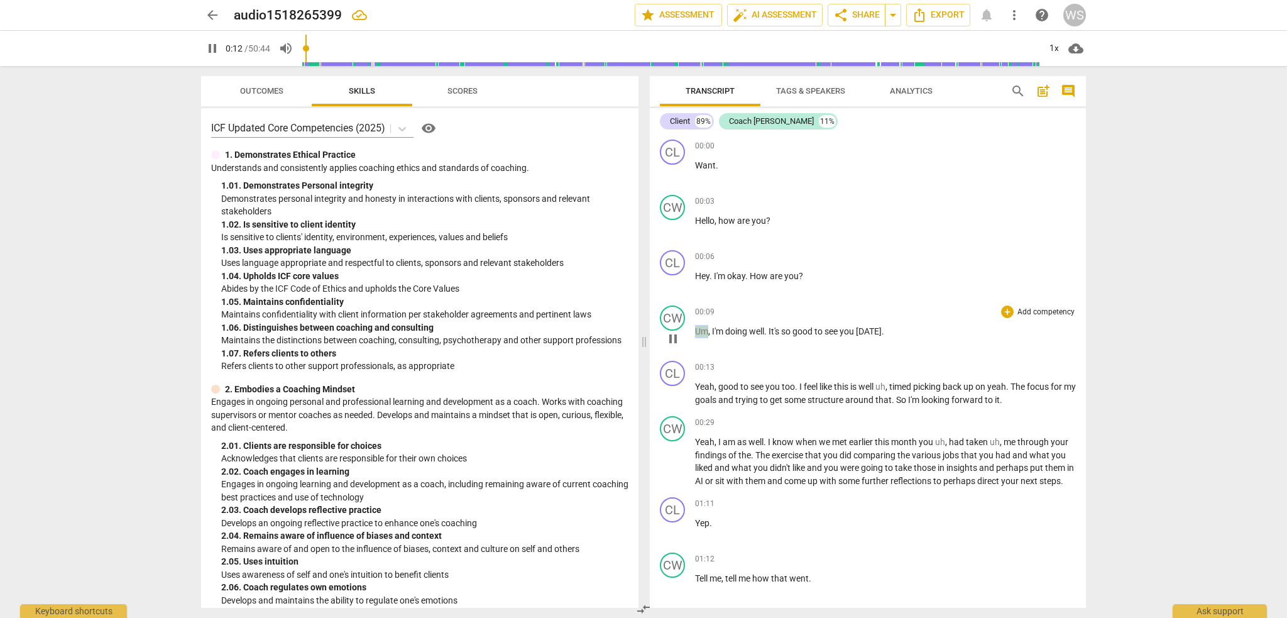
click at [695, 329] on span "Um" at bounding box center [701, 331] width 13 height 10
click at [734, 316] on icon "button" at bounding box center [734, 316] width 4 height 5
click at [738, 348] on div "00:09 + Add competency keyboard_arrow_right Um , I'm doing well . It's so good …" at bounding box center [885, 327] width 381 height 45
click at [1086, 149] on div "Transcript Tags & Speakers Analytics search post_add comment Client 89% Coach […" at bounding box center [870, 342] width 451 height 552
drag, startPoint x: 1086, startPoint y: 145, endPoint x: 1086, endPoint y: 158, distance: 12.6
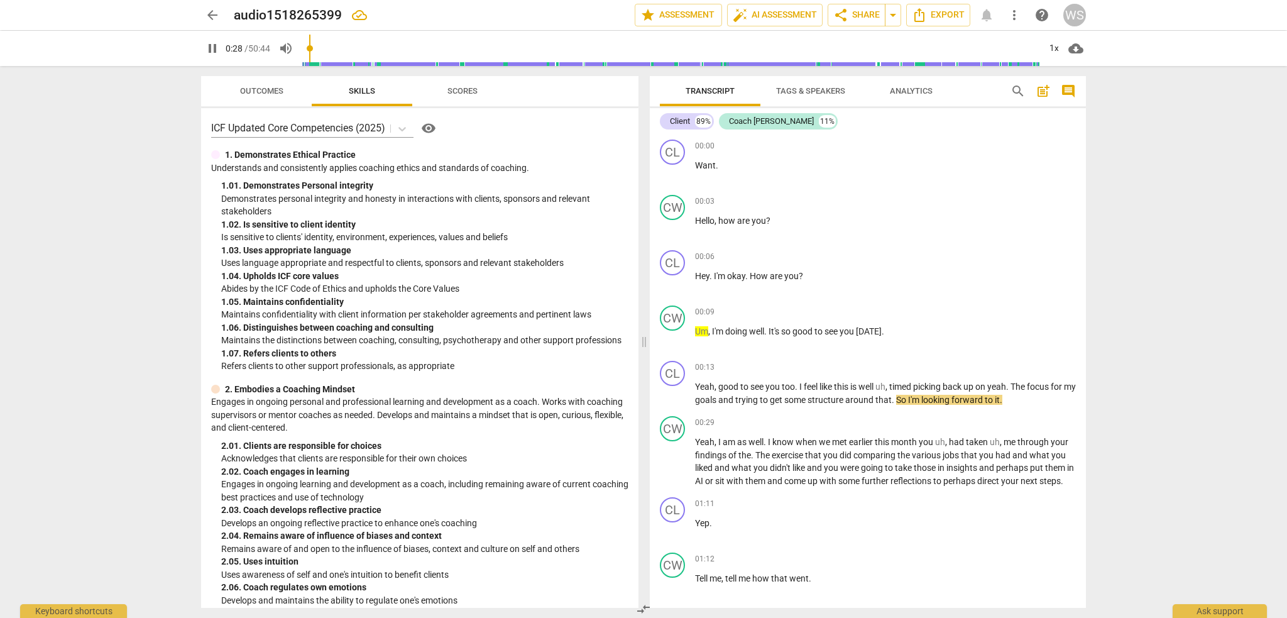
click at [1086, 158] on div "Transcript Tags & Speakers Analytics search post_add comment Client 89% Coach […" at bounding box center [870, 342] width 451 height 552
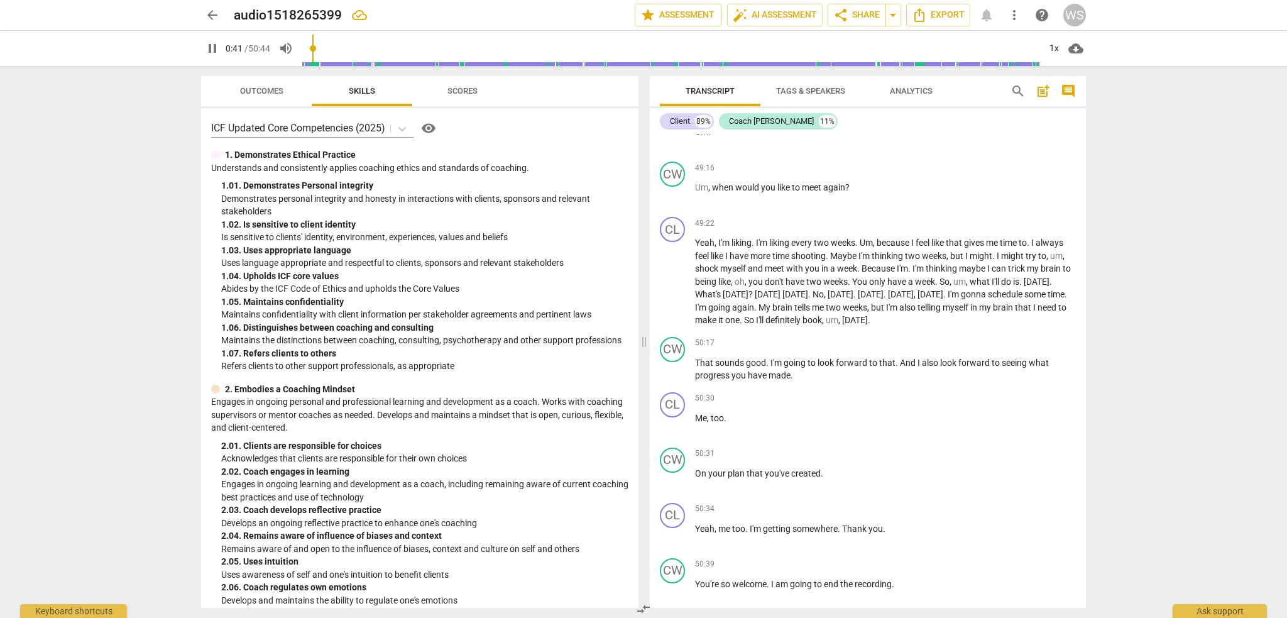
scroll to position [8517, 0]
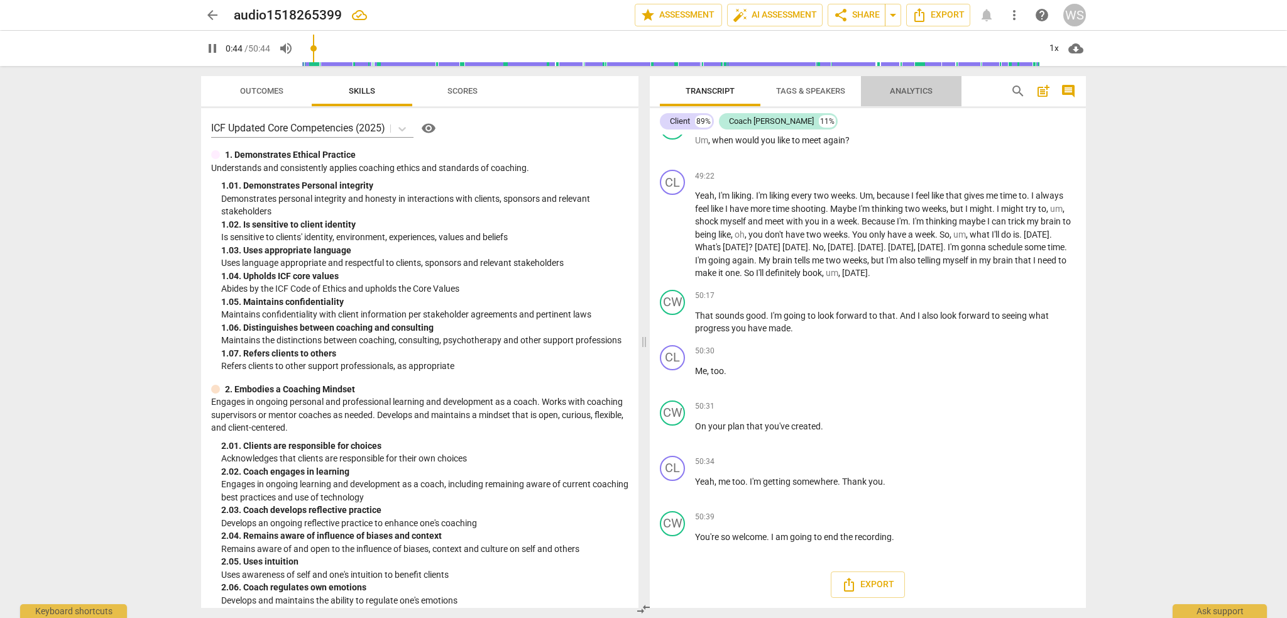
click at [900, 90] on span "Analytics" at bounding box center [911, 90] width 43 height 9
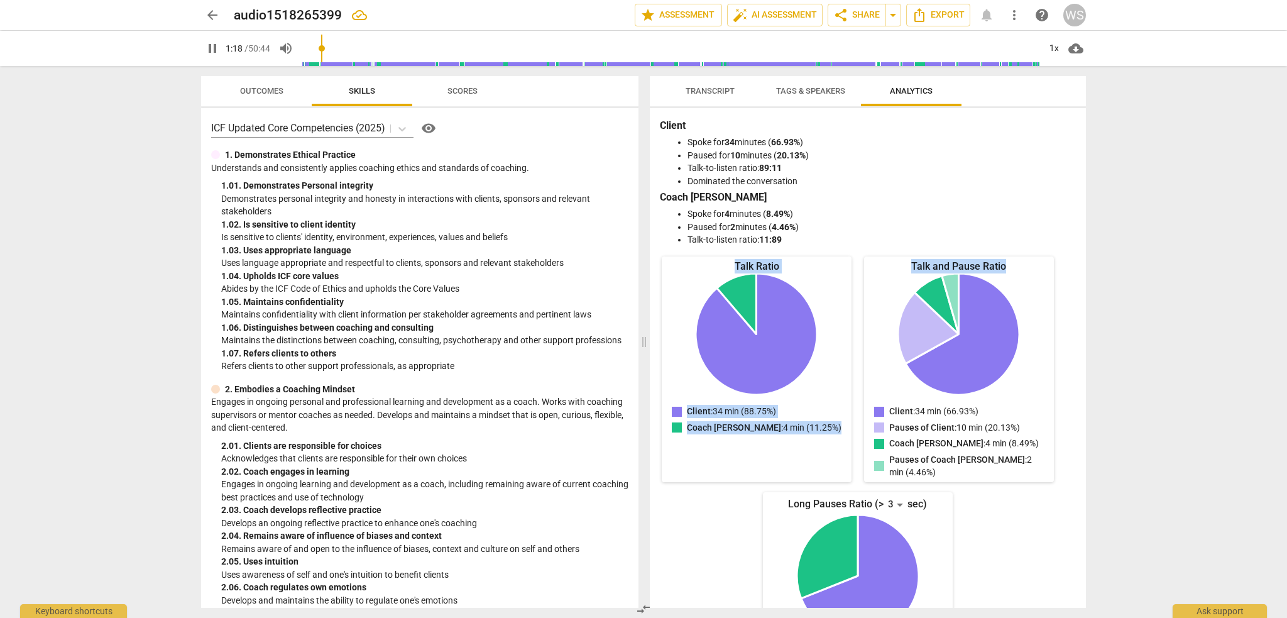
drag, startPoint x: 1088, startPoint y: 236, endPoint x: 1080, endPoint y: 256, distance: 21.7
click at [1080, 271] on div "Transcript Tags & Speakers Analytics Client 89% Coach [PERSON_NAME] 11% CL play…" at bounding box center [870, 342] width 451 height 552
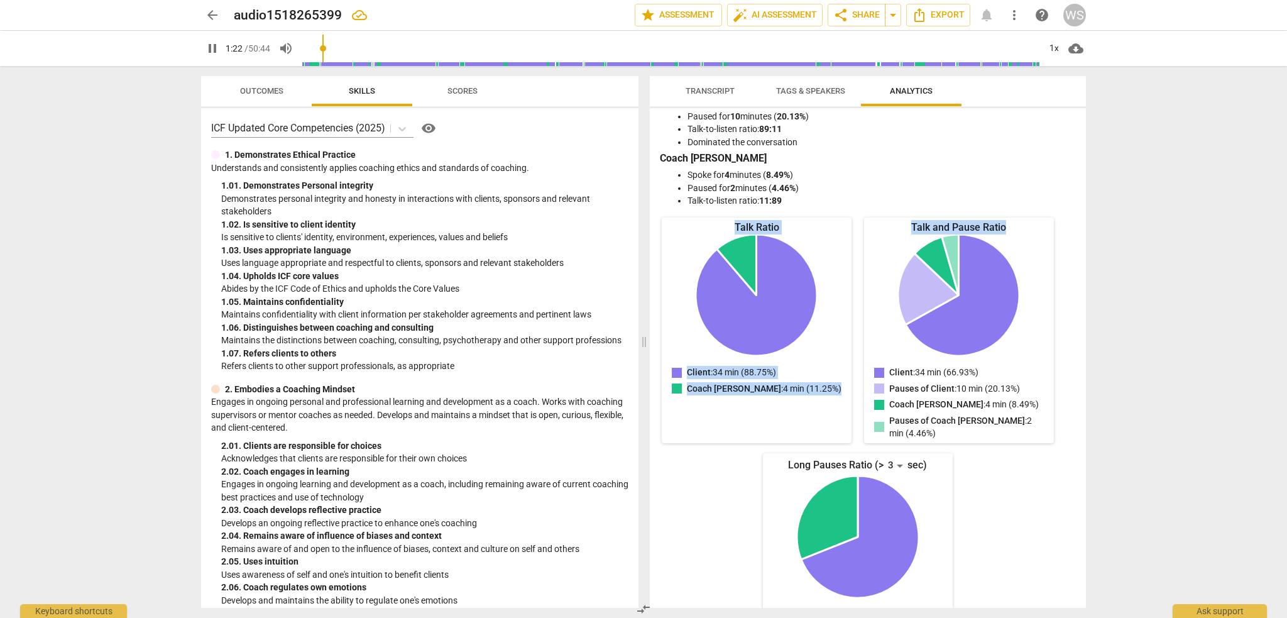
scroll to position [0, 0]
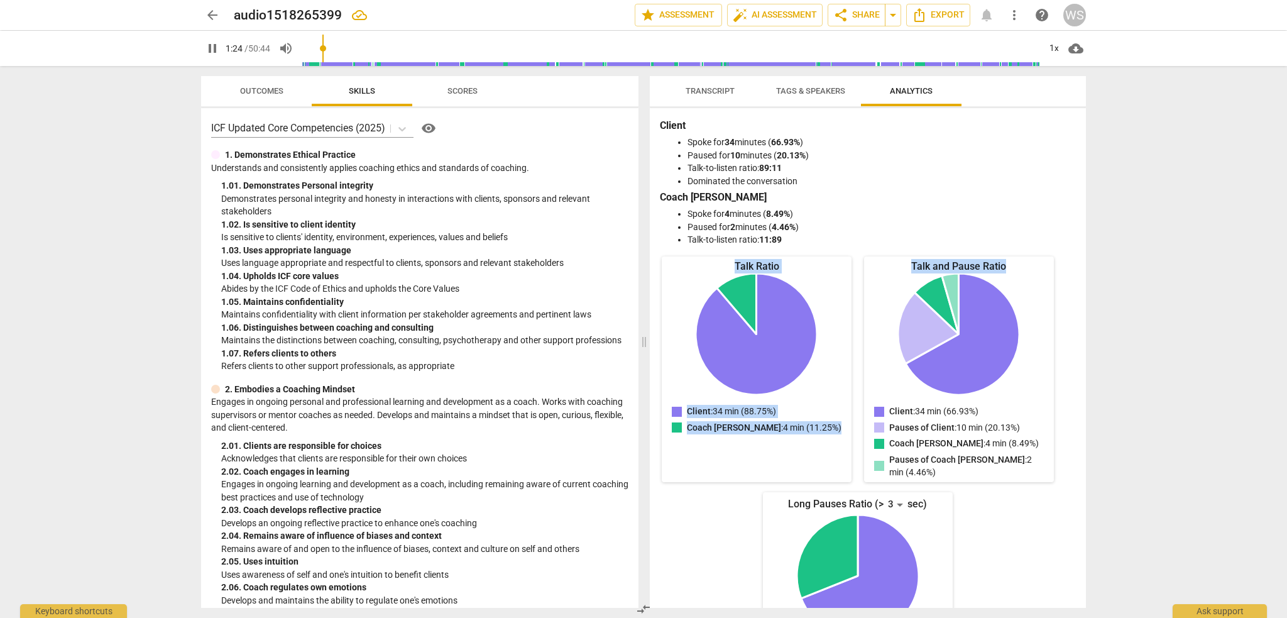
click at [805, 90] on span "Tags & Speakers" at bounding box center [810, 90] width 69 height 9
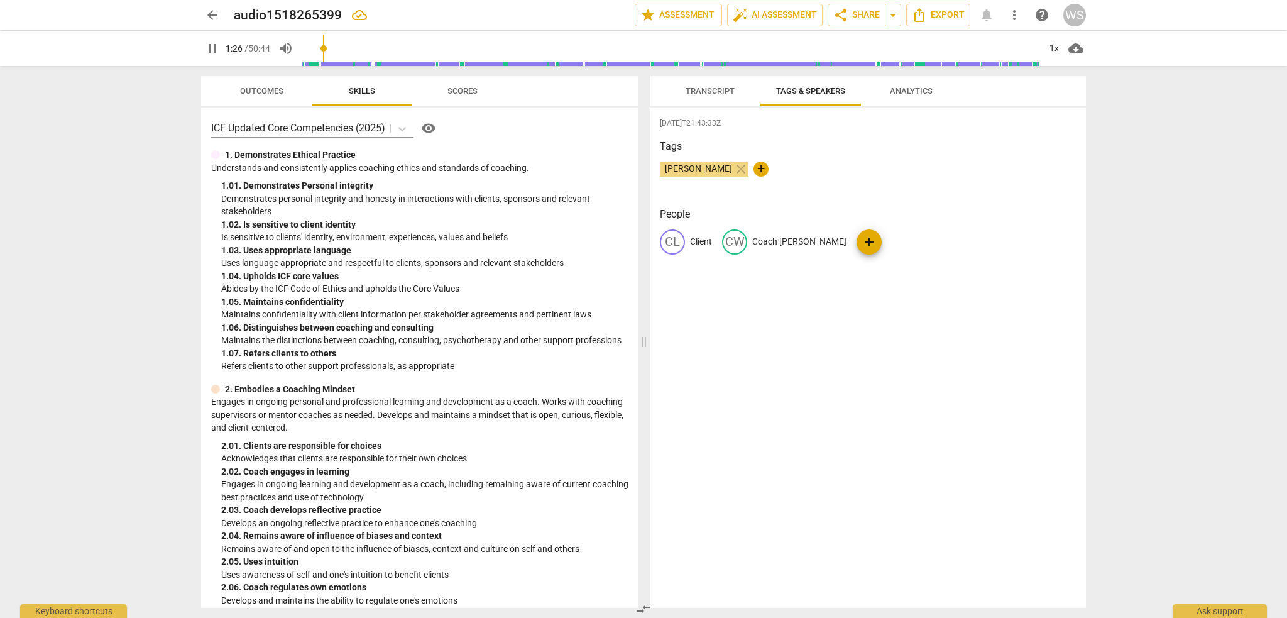
click at [707, 89] on span "Transcript" at bounding box center [709, 90] width 49 height 9
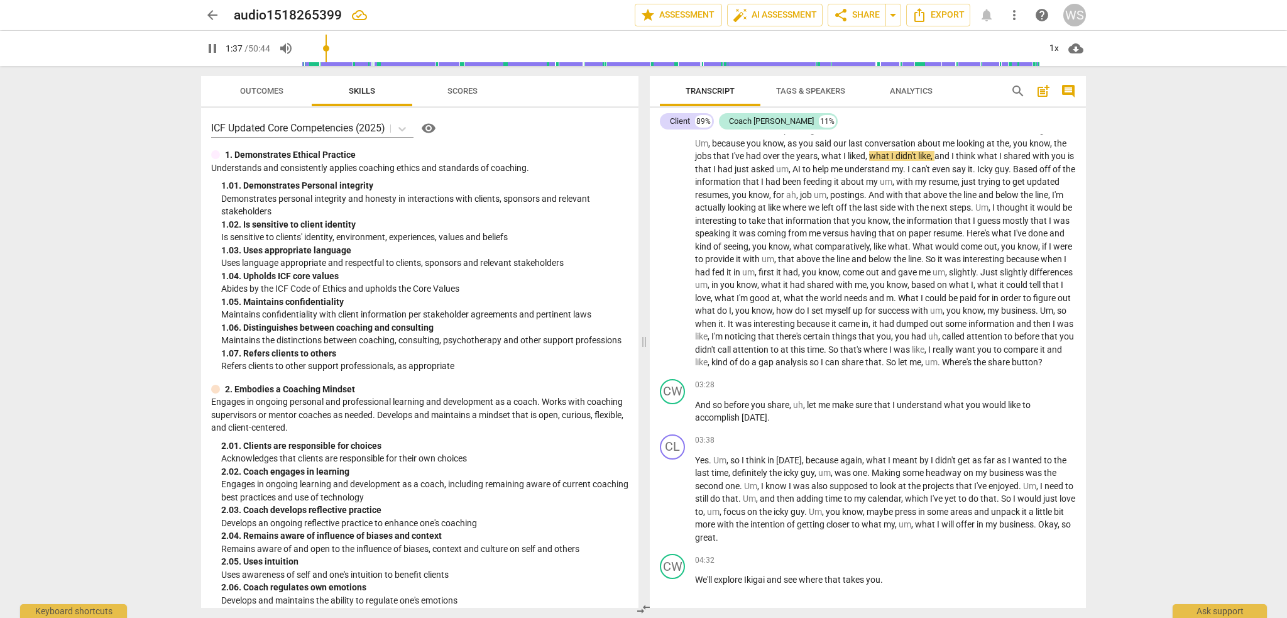
click at [903, 86] on span "Analytics" at bounding box center [911, 90] width 43 height 9
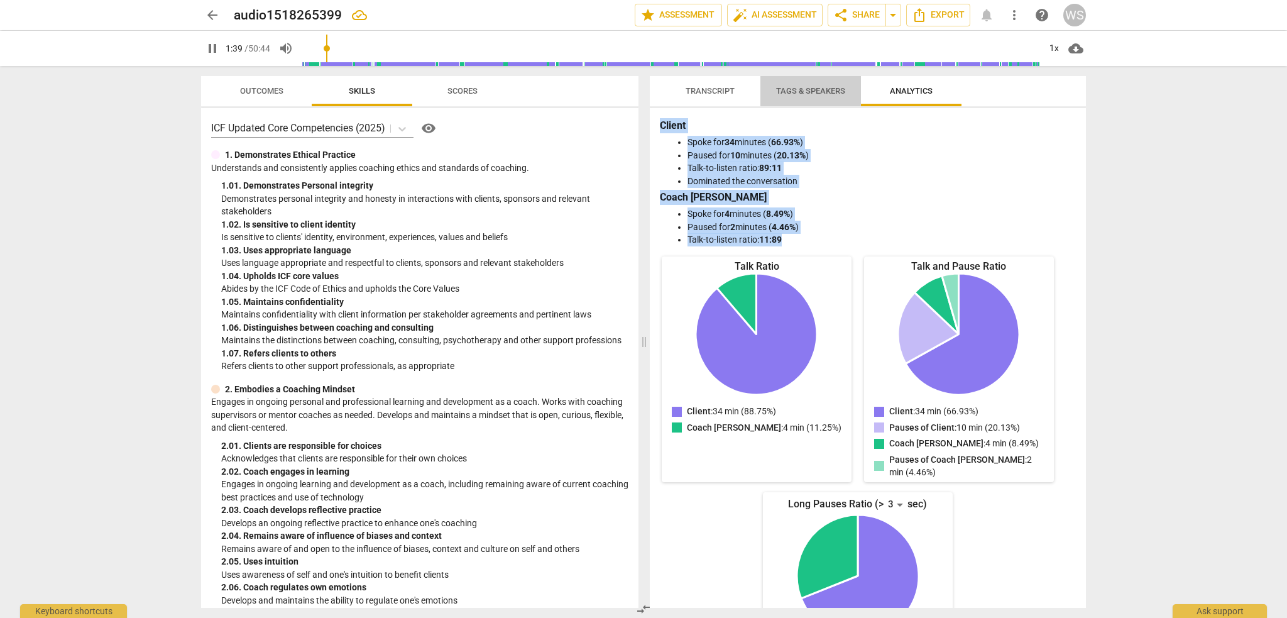
click at [800, 85] on span "Tags & Speakers" at bounding box center [810, 91] width 99 height 17
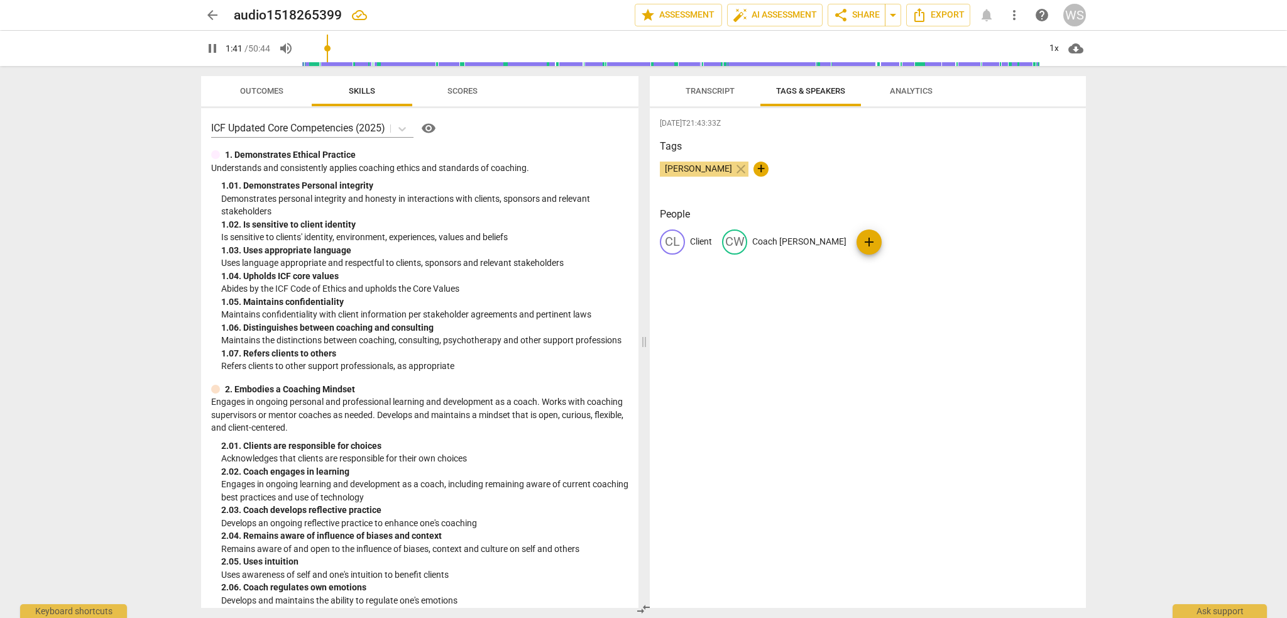
click at [686, 84] on span "Transcript" at bounding box center [709, 91] width 79 height 17
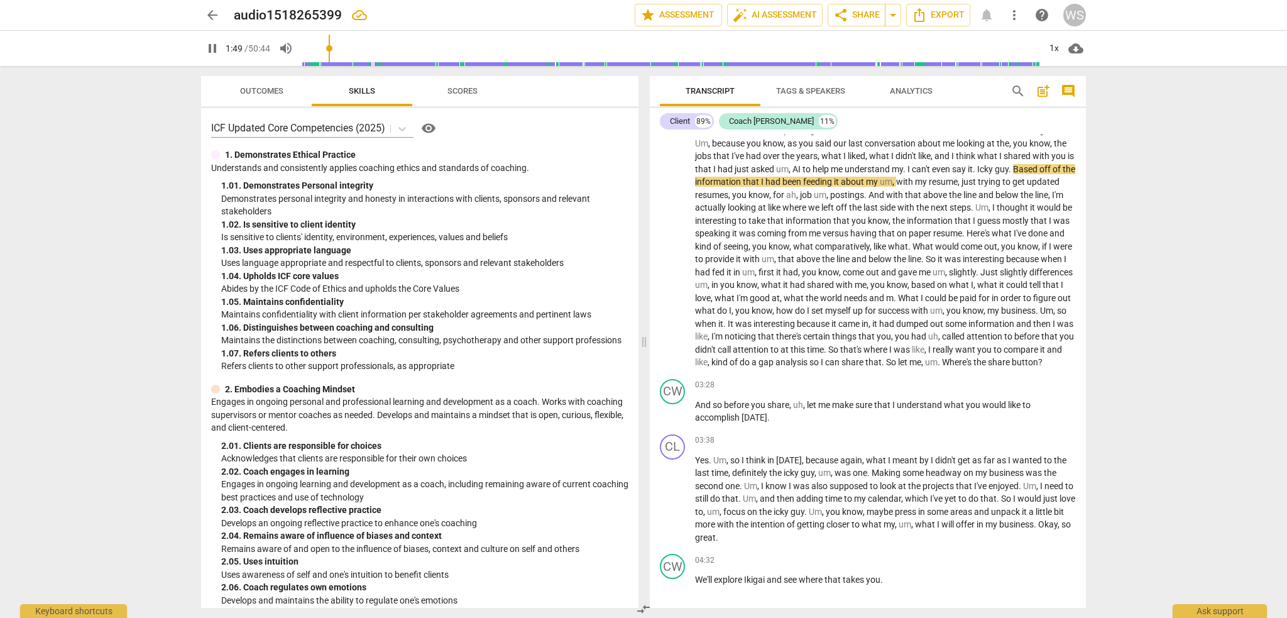
click at [911, 87] on span "Analytics" at bounding box center [911, 90] width 43 height 9
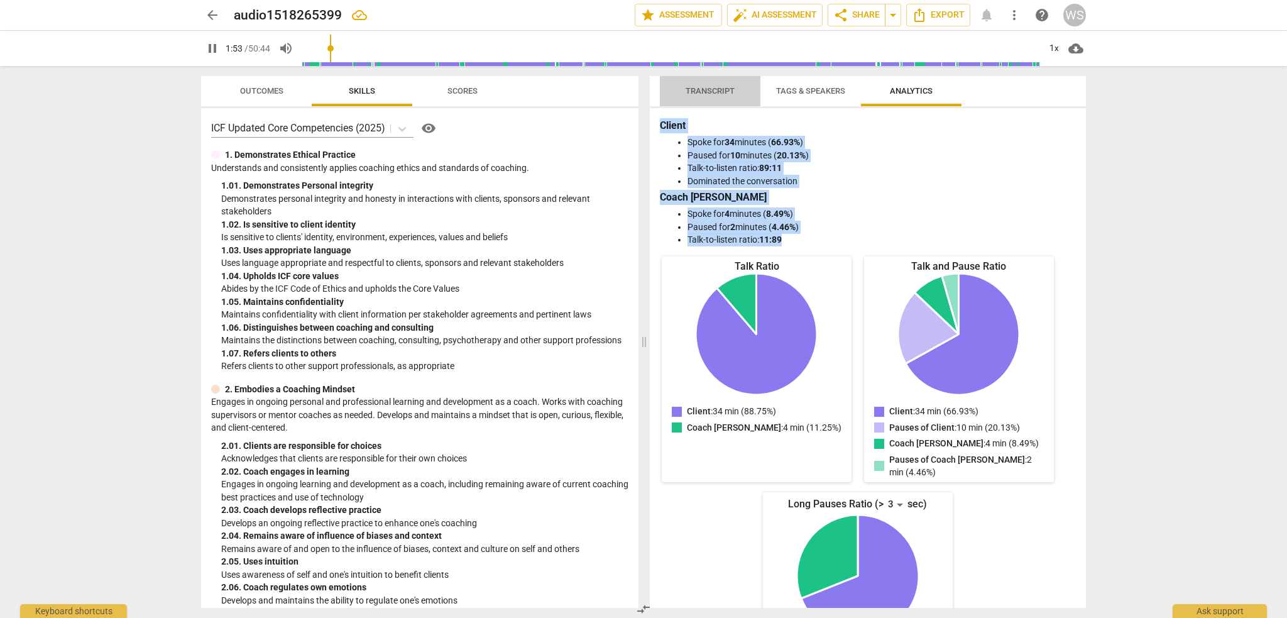
click at [702, 88] on span "Transcript" at bounding box center [709, 90] width 49 height 9
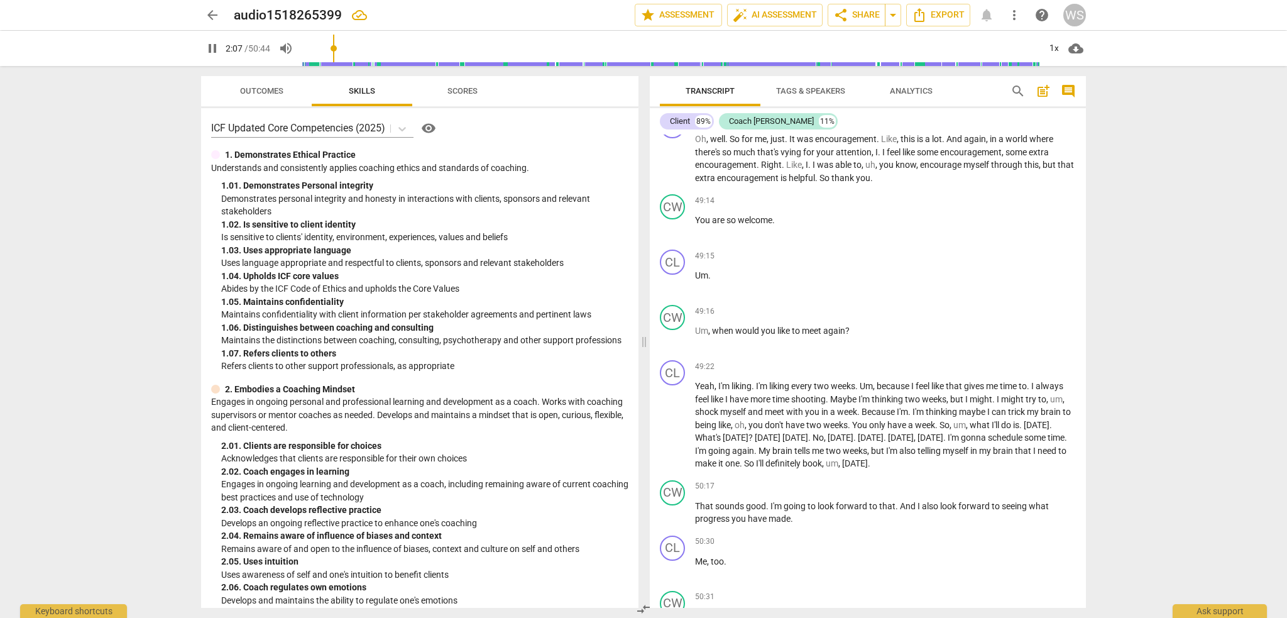
scroll to position [8517, 0]
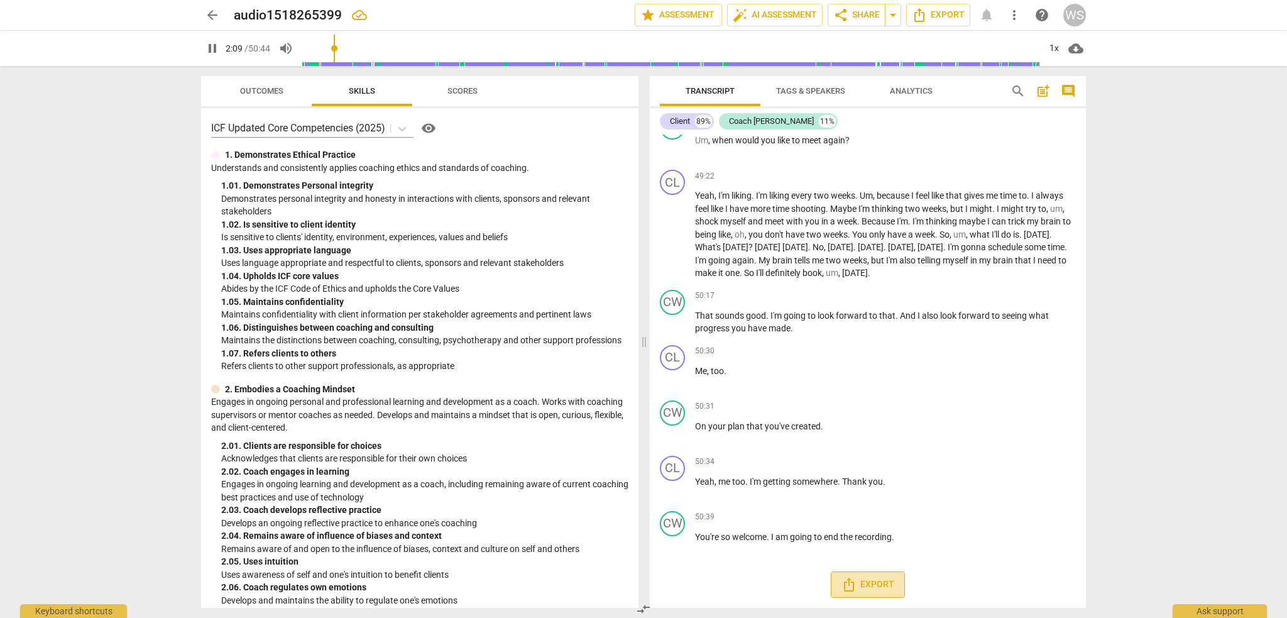
click at [869, 579] on span "Export" at bounding box center [867, 584] width 53 height 15
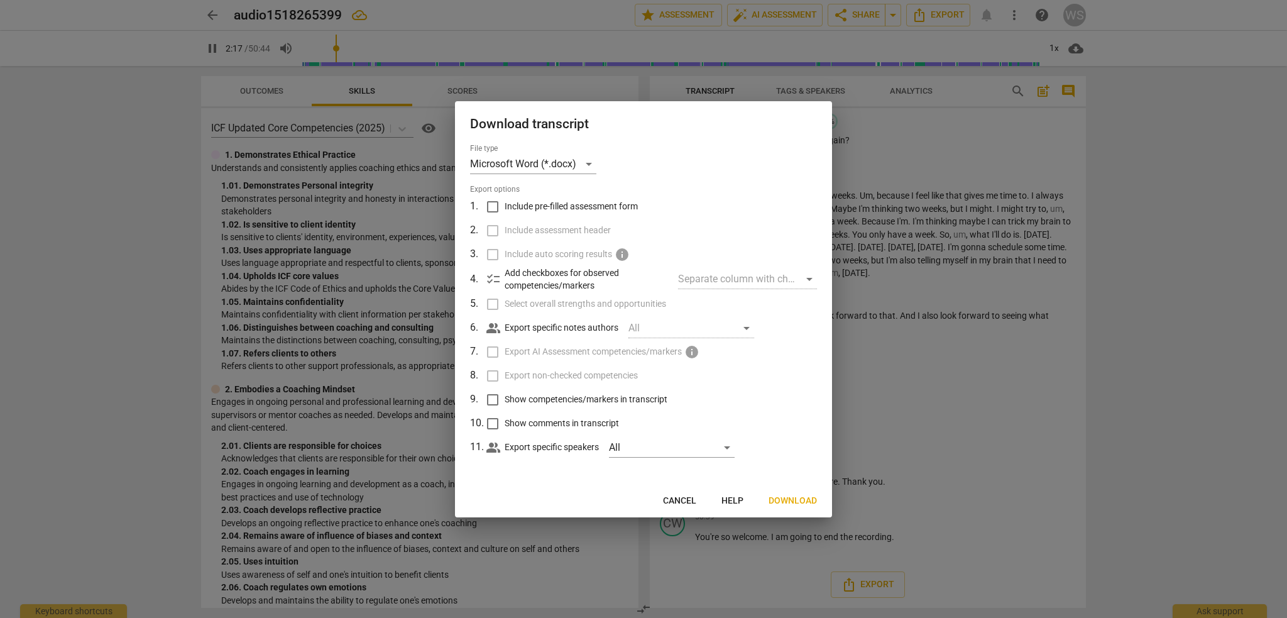
click at [719, 277] on div "Separate column with check marks" at bounding box center [747, 279] width 139 height 20
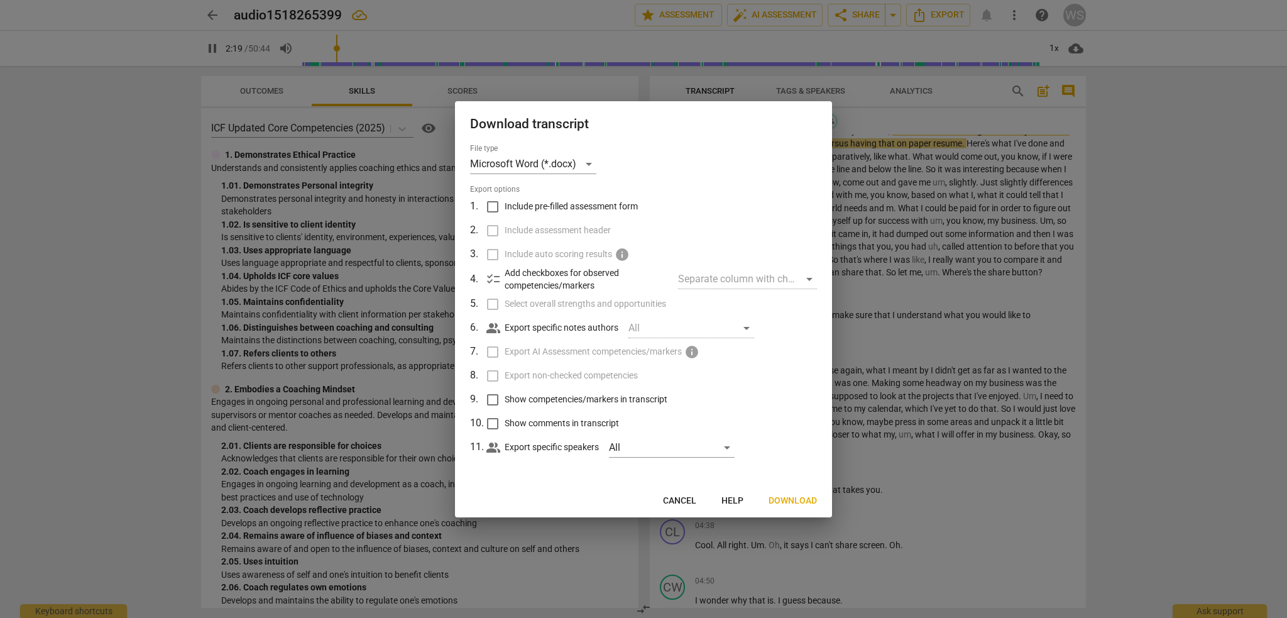
click at [809, 278] on div "Separate column with check marks" at bounding box center [747, 279] width 139 height 20
click at [729, 281] on div "Separate column with check marks" at bounding box center [747, 279] width 139 height 20
click at [784, 494] on span "Download" at bounding box center [792, 500] width 48 height 13
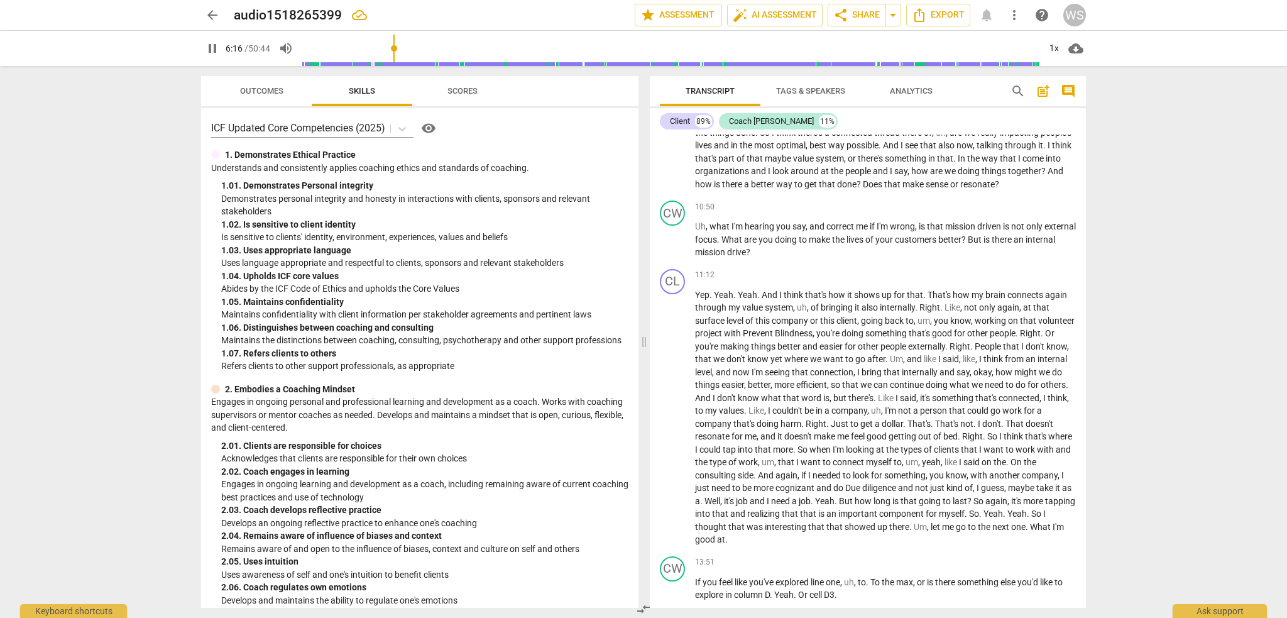
scroll to position [1874, 0]
click at [1013, 94] on span "search" at bounding box center [1017, 91] width 15 height 15
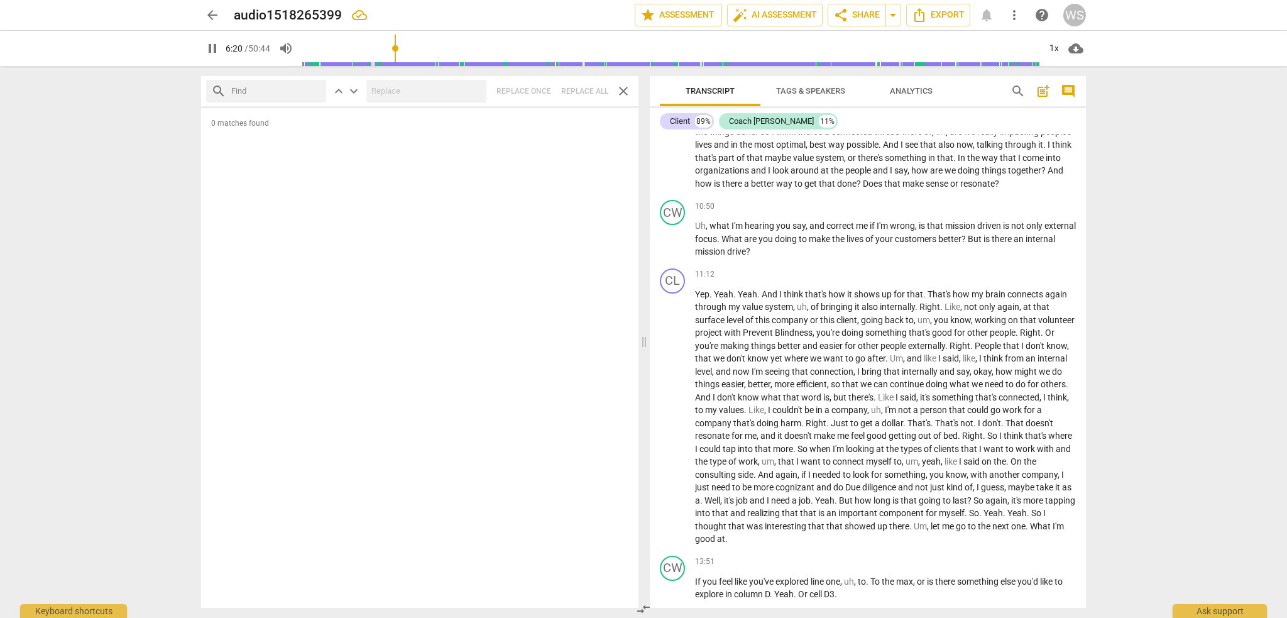
type input "381"
type input "D"
type input "381"
type input "Dek"
type input "382"
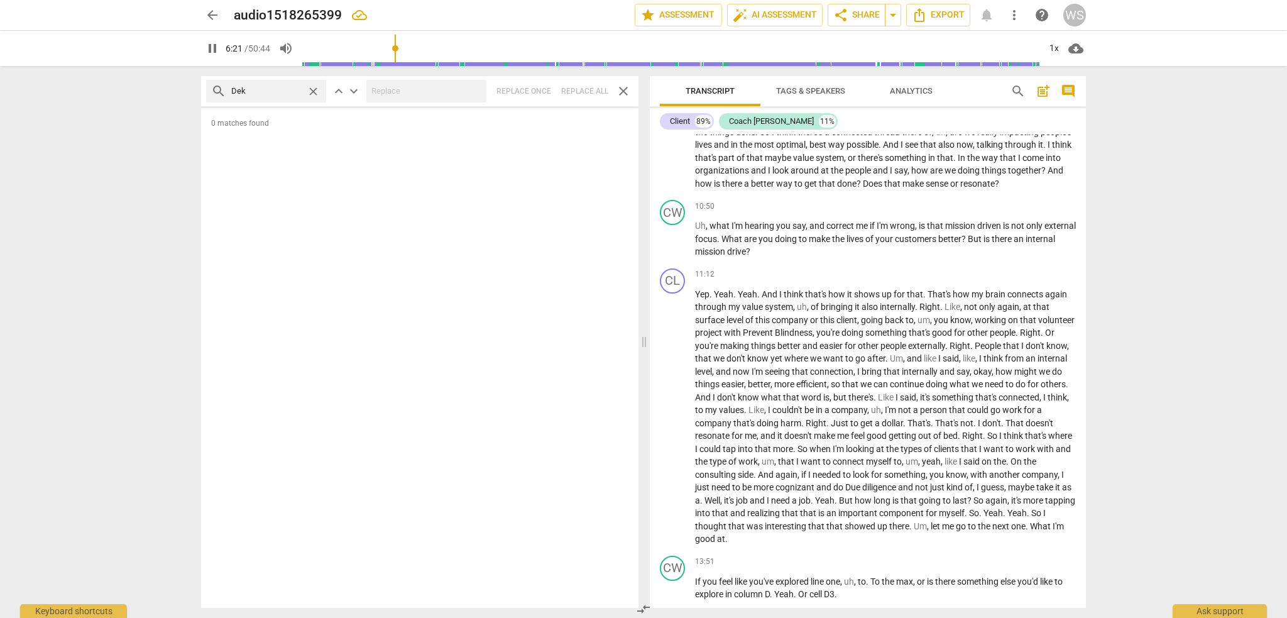
type input "Dekt"
type input "382"
type input "Dekta"
type input "382"
type input "Dekt"
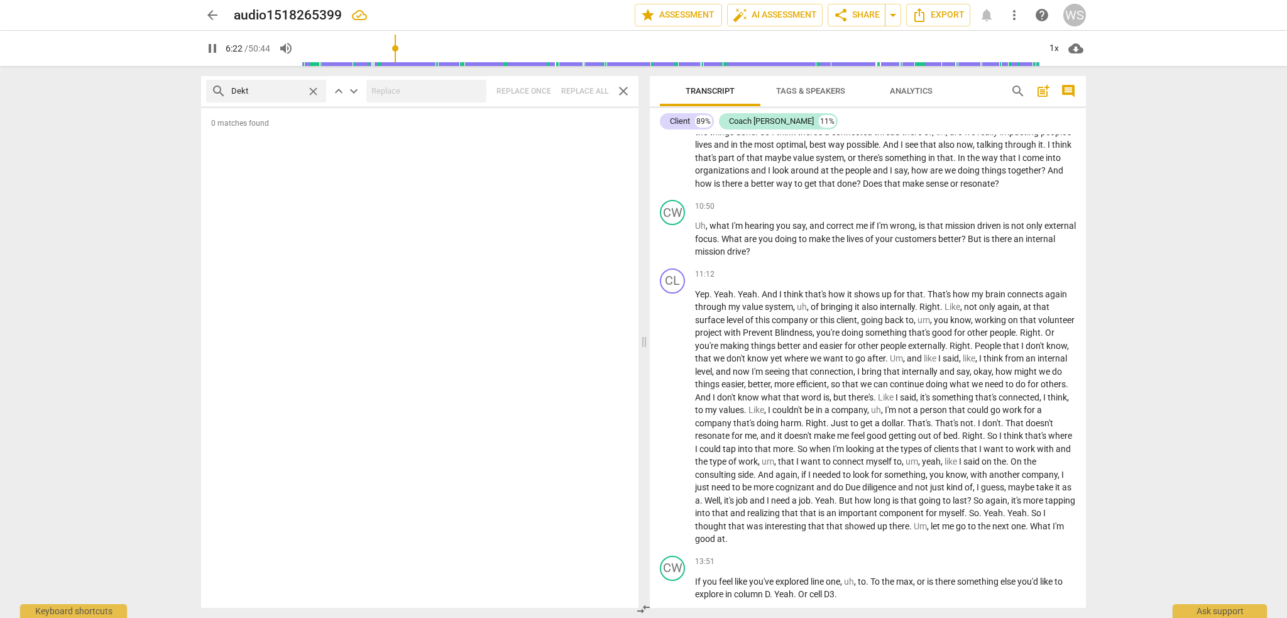
type input "382"
type input "Dek"
type input "383"
type input "De"
type input "383"
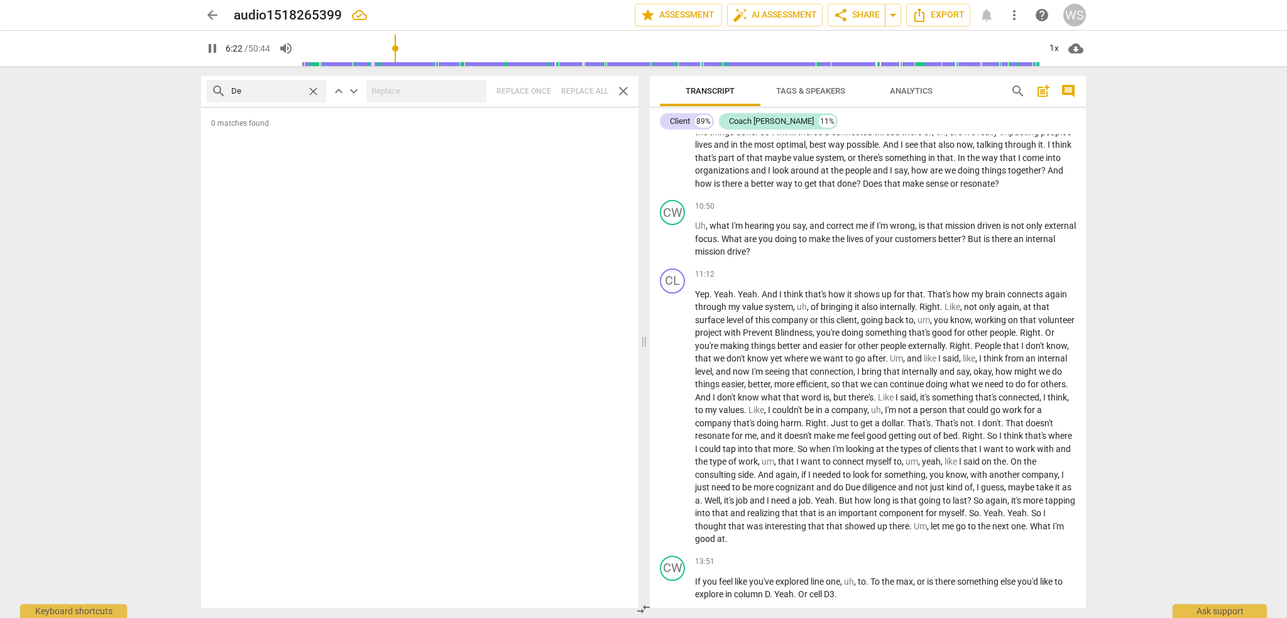
type input "Del"
type input "383"
type input "Delta"
type input "383"
type input "Delta"
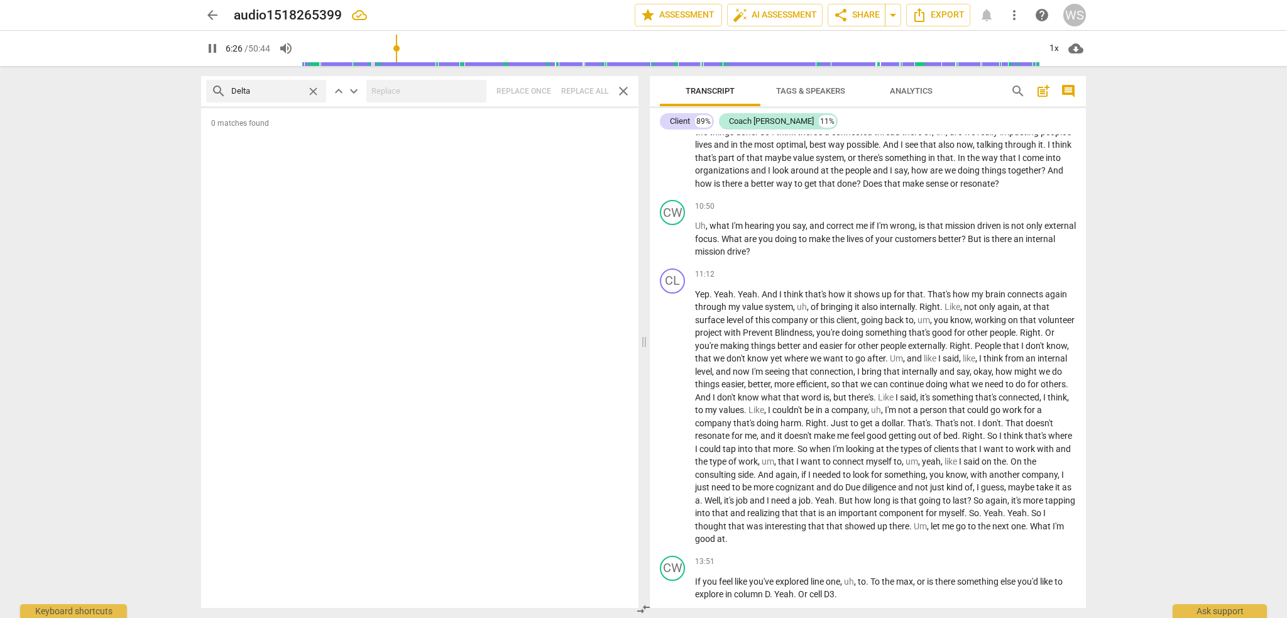
scroll to position [1427, 0]
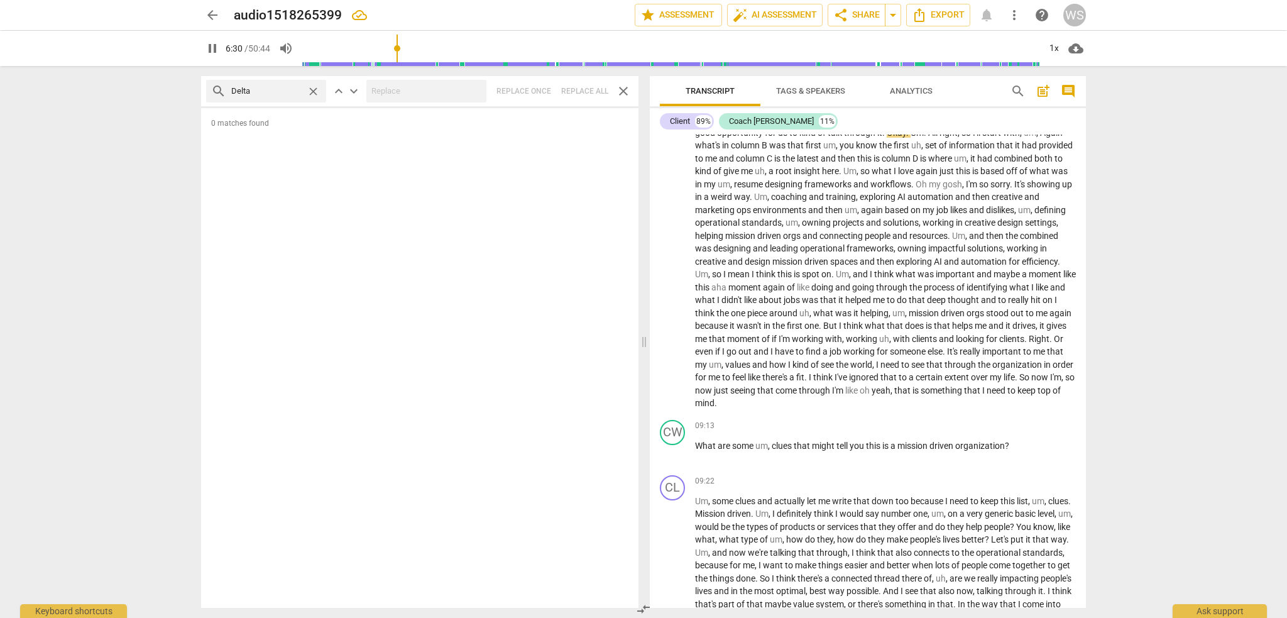
click at [253, 95] on input "Delta" at bounding box center [266, 91] width 70 height 20
drag, startPoint x: 253, startPoint y: 90, endPoint x: 183, endPoint y: 89, distance: 69.7
click at [183, 89] on div "arrow_back audio1518265399 edit star Assessment auto_fix_high AI Assessment sha…" at bounding box center [643, 309] width 1287 height 618
type input "392"
type input "P"
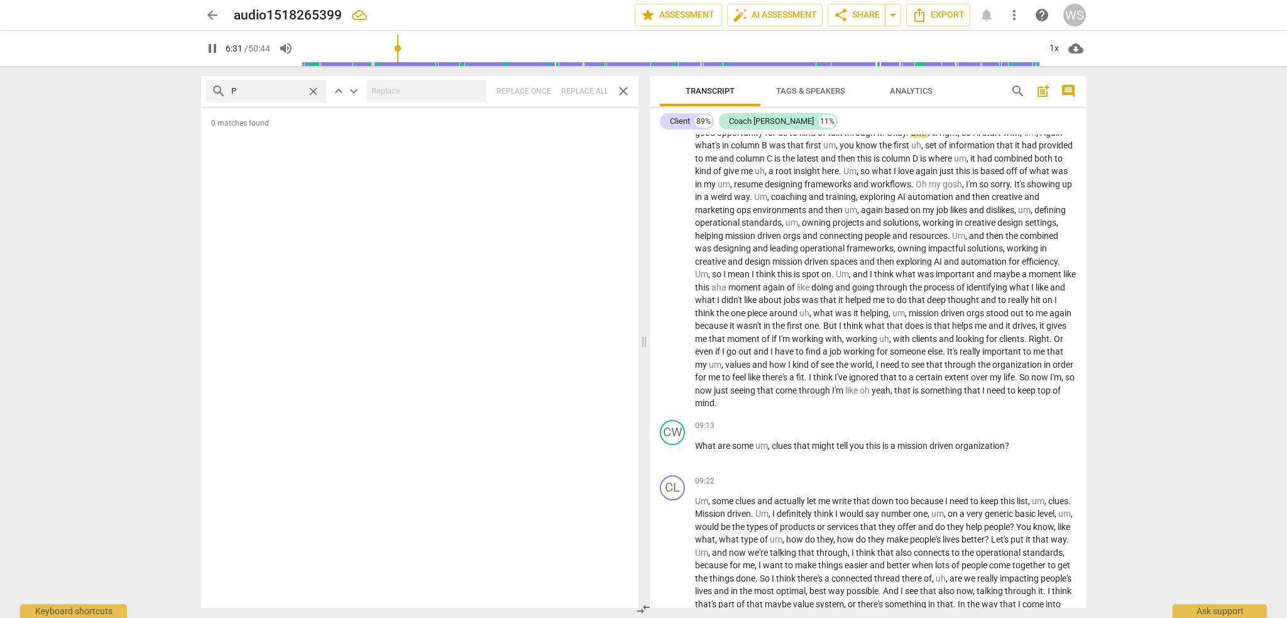
type input "392"
type input "Pre"
type input "393"
type input "Prev"
type input "393"
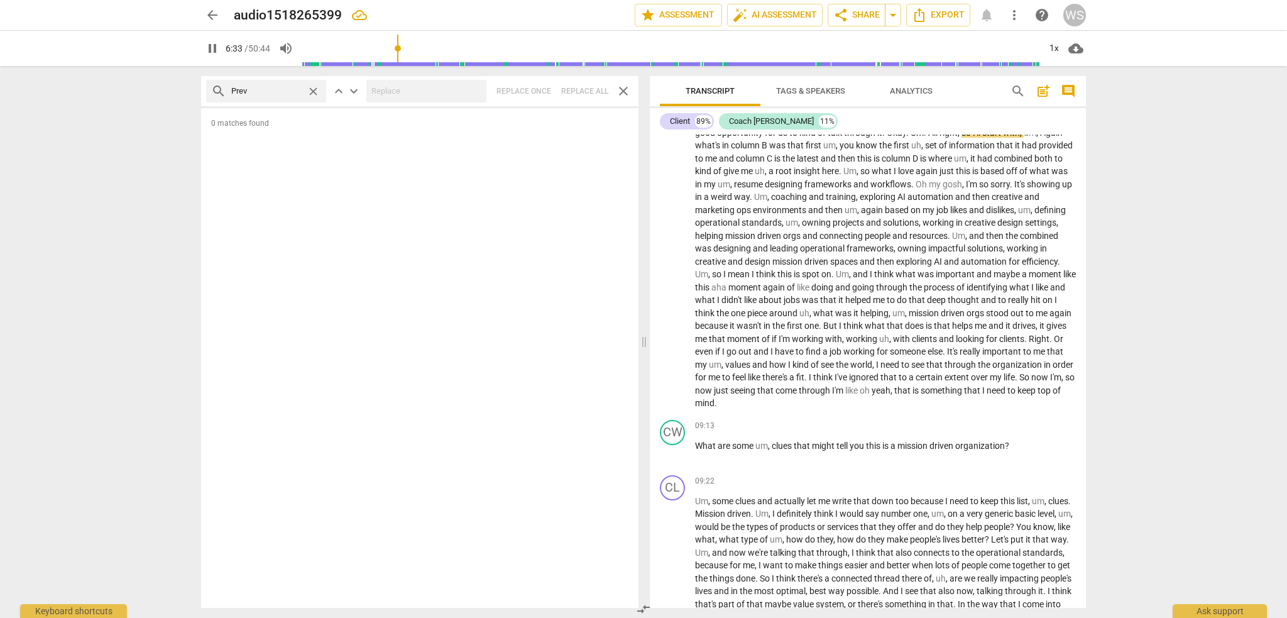
type input "Preve"
type input "393"
type input "Prevent"
type input "394"
type input "Prevent"
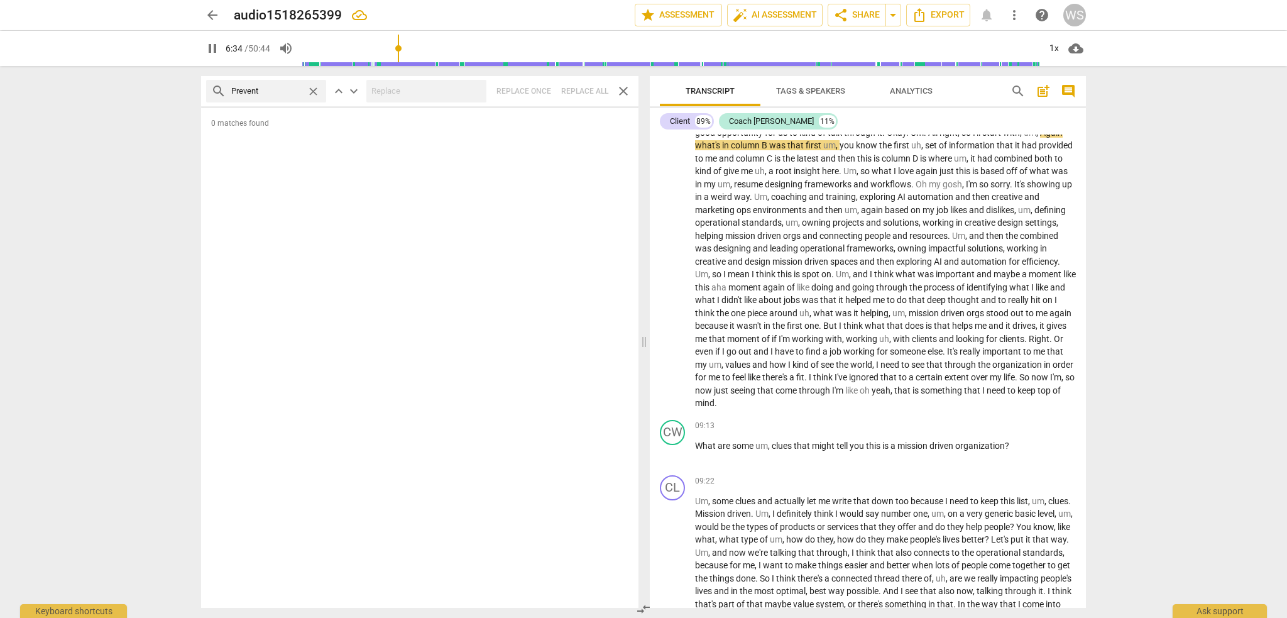
type input "395"
type input "Prevent B"
type input "395"
type input "Prevent Bl"
type input "395"
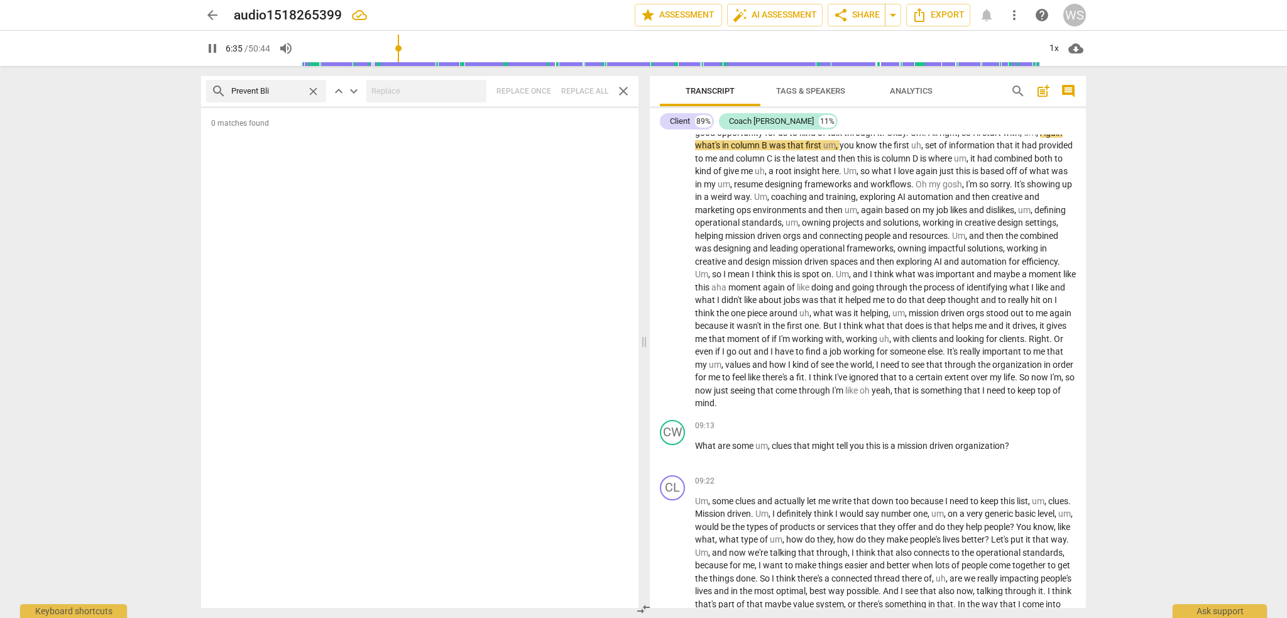
type input "Prevent Blin"
type input "396"
type input "Prevent Blind"
type input "396"
type input "Prevent Blindne"
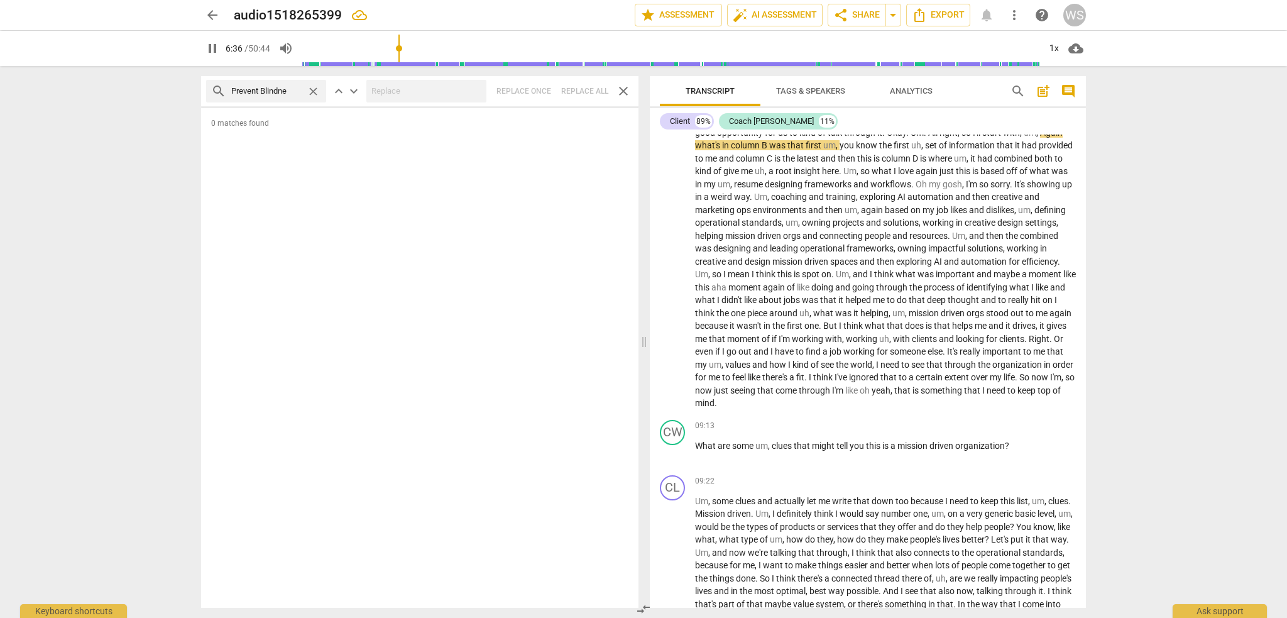
type input "396"
type input "Prevent Blindness"
type input "397"
type input "Prevent Blindness"
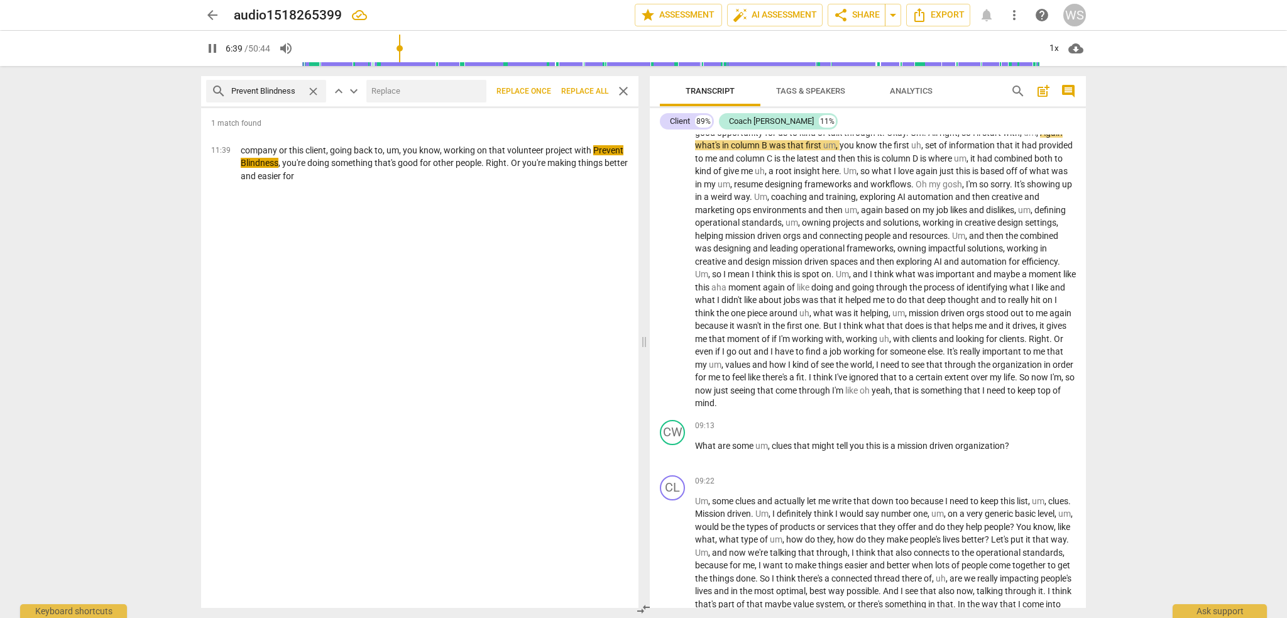
click at [396, 89] on input "text" at bounding box center [423, 91] width 115 height 20
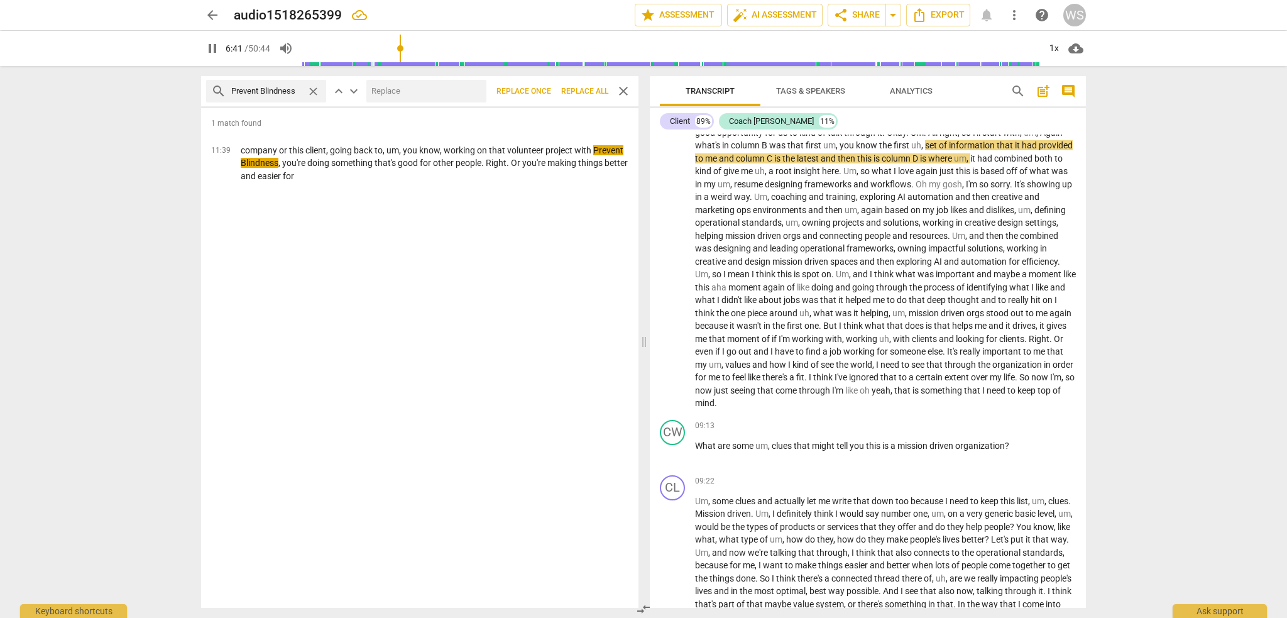
type input "402"
type input "["
type input "403"
type input "[r"
type input "403"
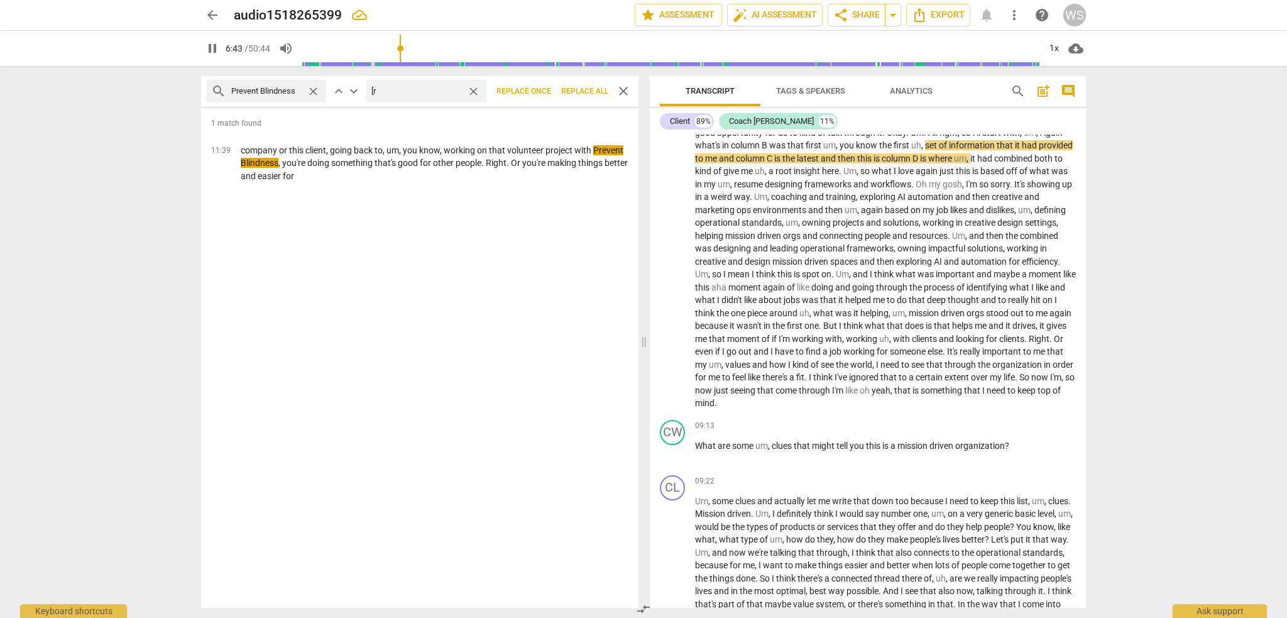
type input "[re"
type input "403"
type input "[rea"
type input "404"
type input "[read"
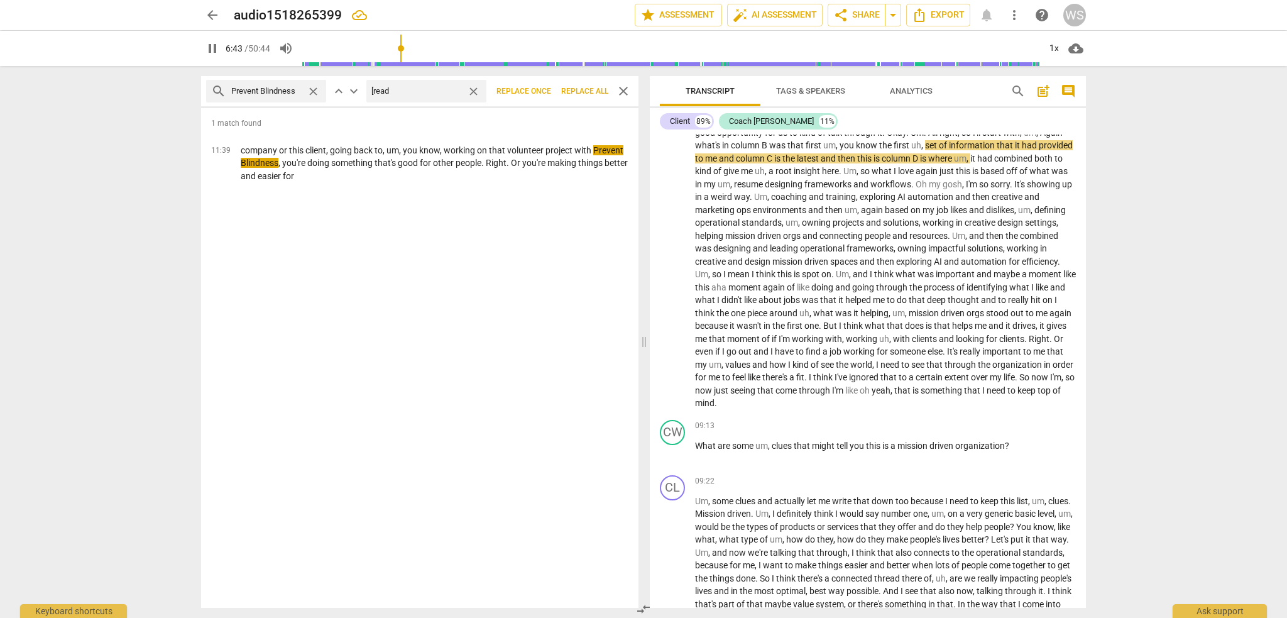
type input "404"
type input "[rea"
type input "404"
type input "[red"
type input "405"
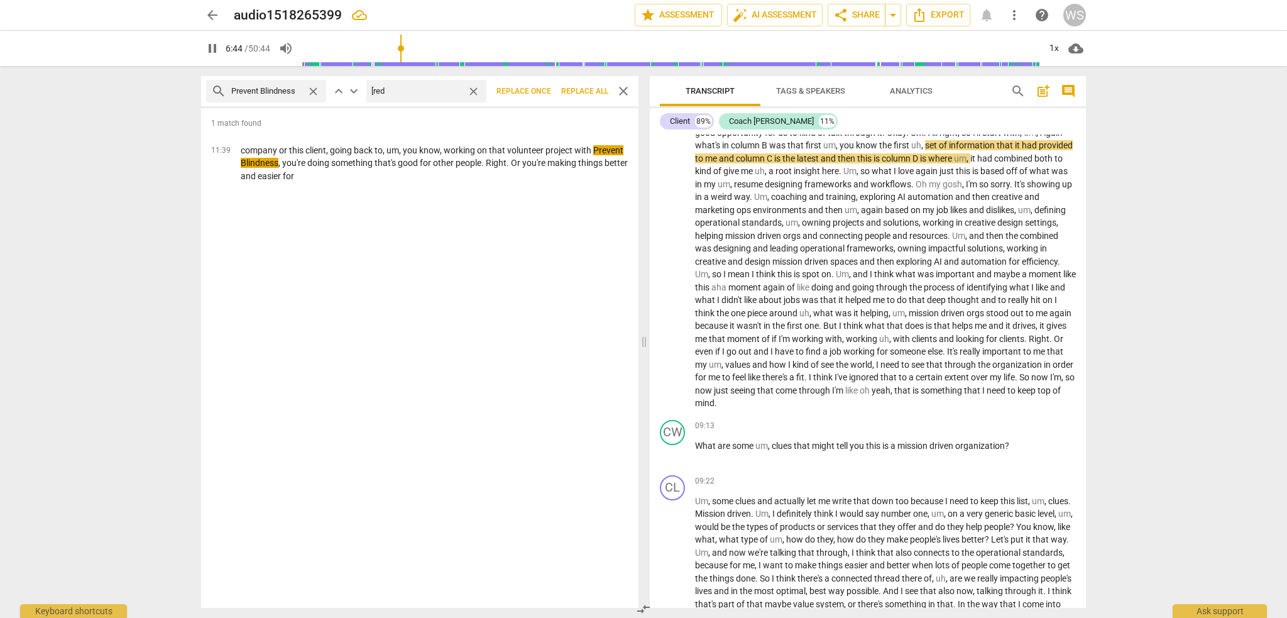
type input "[[PERSON_NAME]"
type input "405"
type input "[redact"
type input "405"
type input "[redacte"
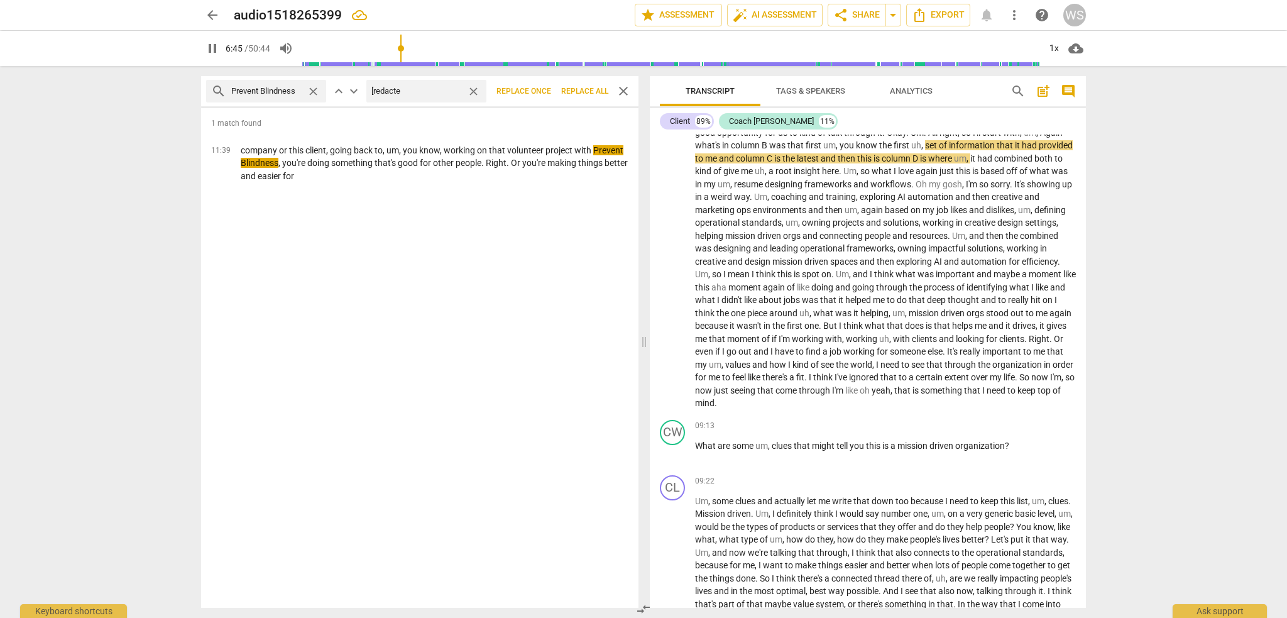
type input "406"
type input "[redacted"
type input "406"
type input "[redacted -"
type input "406"
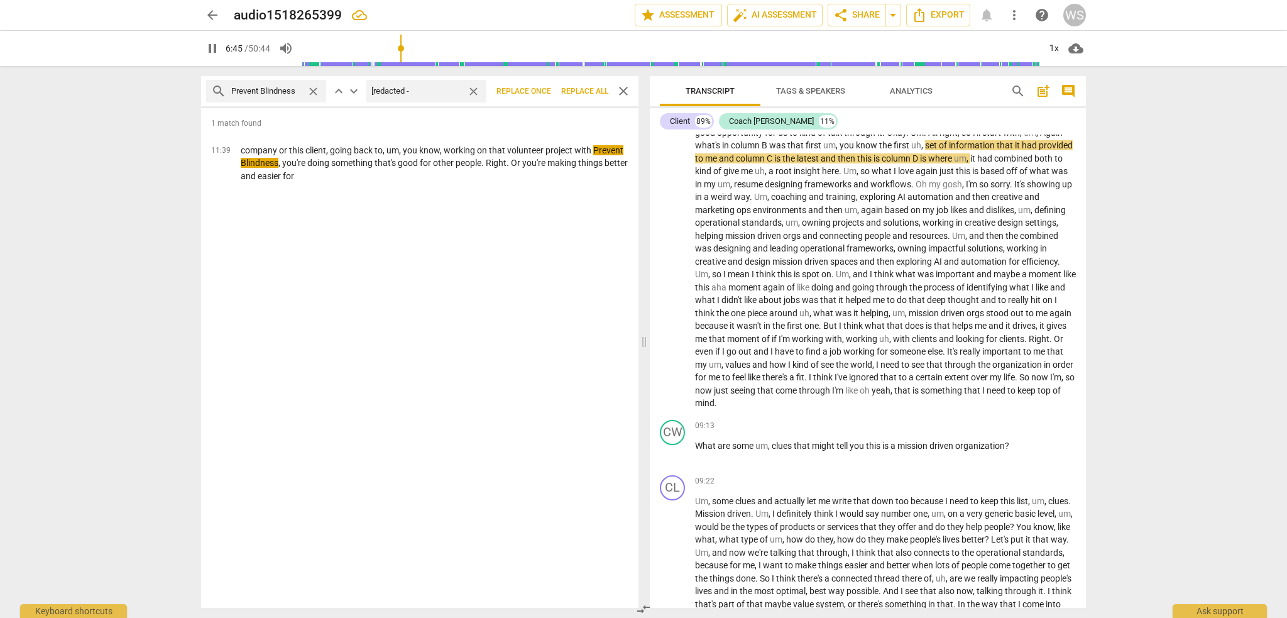
type input "[redacted -"
type input "406"
type input "[redacted - no"
type input "407"
type input "[redacted - non"
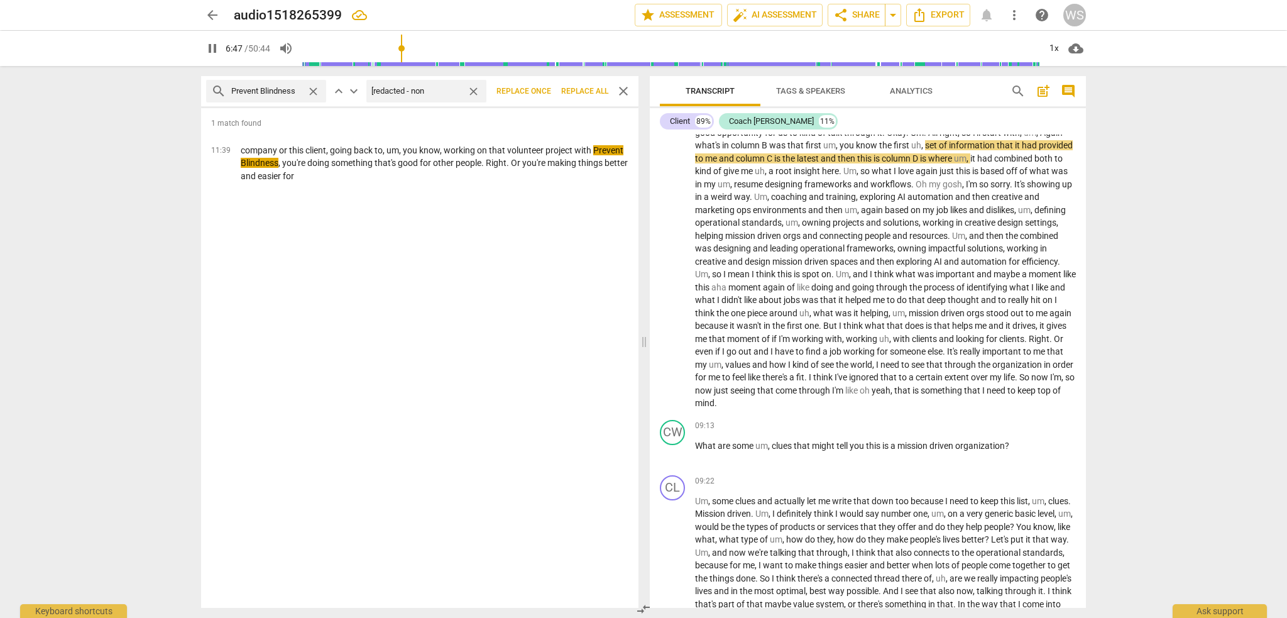
type input "408"
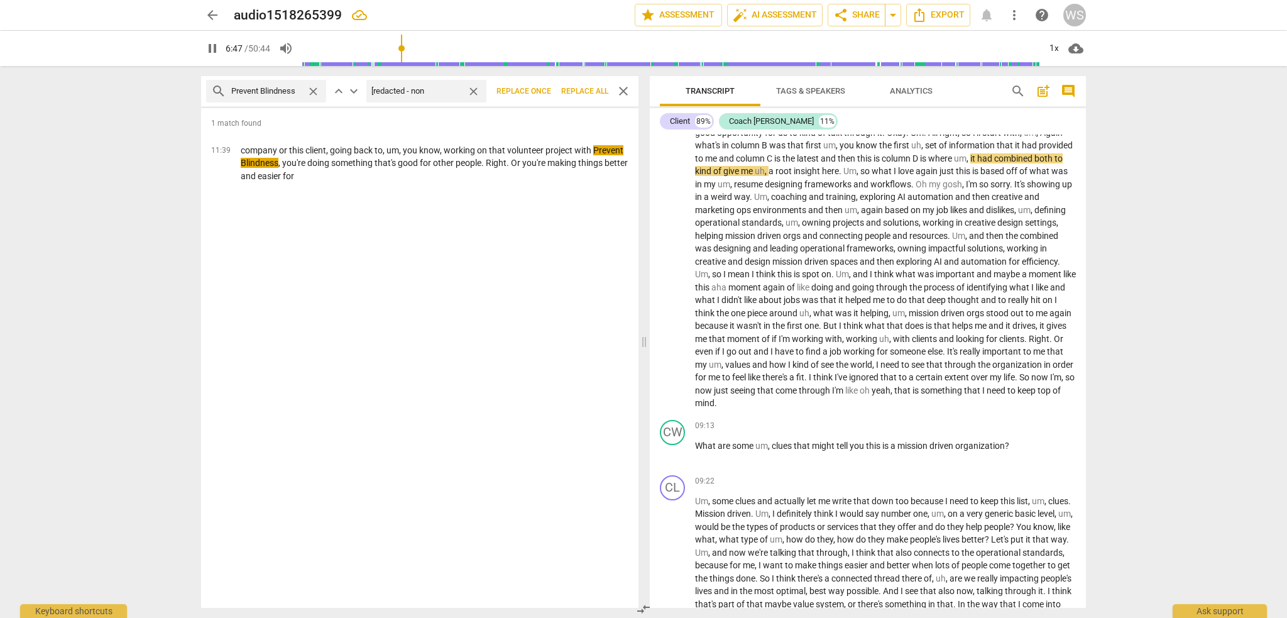
type input "[redacted - non-"
type input "408"
type input "[redacted - non-p"
type input "408"
type input "[redacted - non-pr"
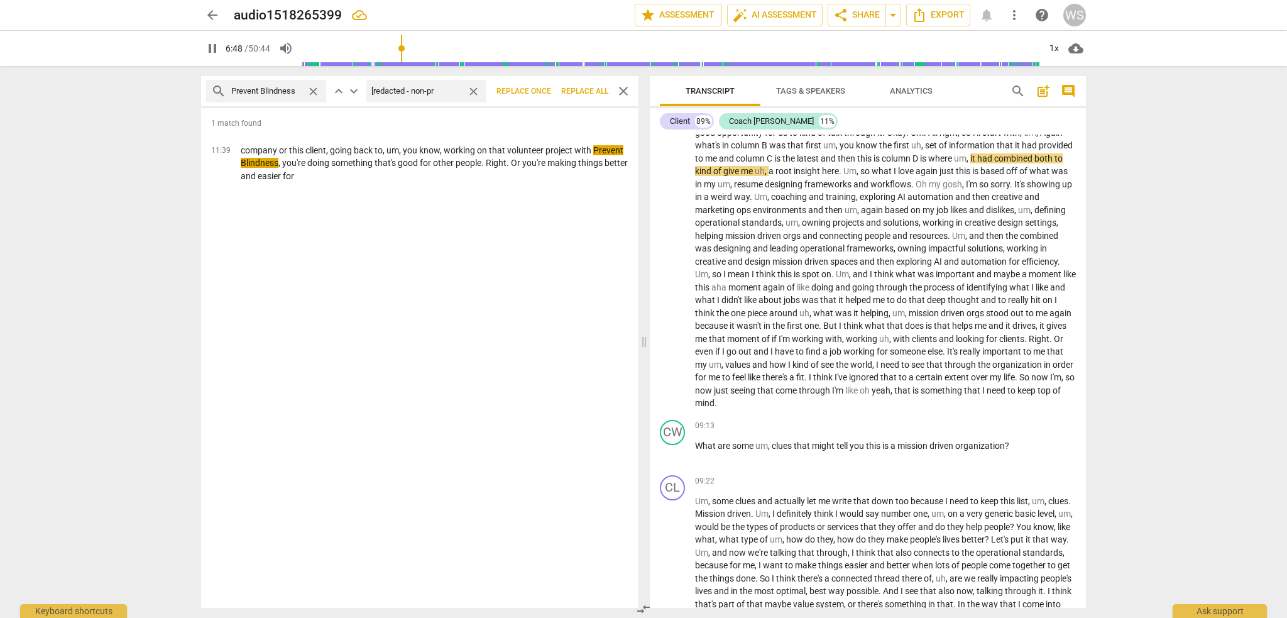
type input "408"
type input "[redacted - non-prof"
type input "409"
type input "[redacted - non-profit"
type input "410"
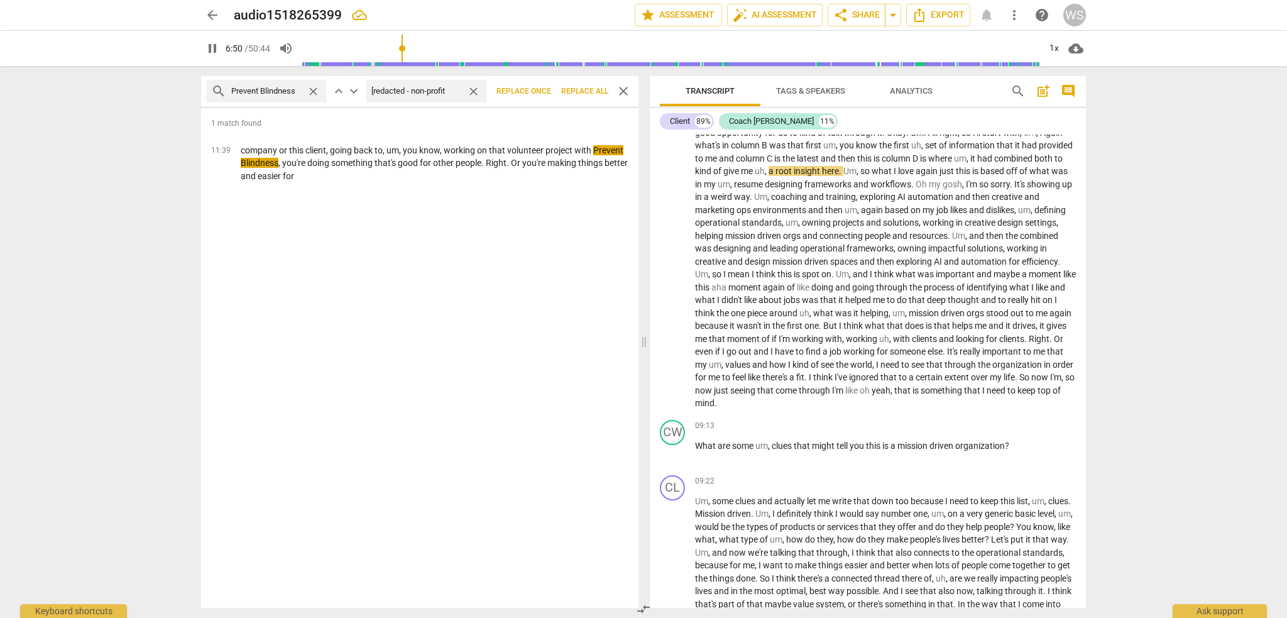
type input "[redacted - non-profit o"
type input "411"
type input "[redacted - non-profit or"
type input "411"
type input "[redacted - non-profit org"
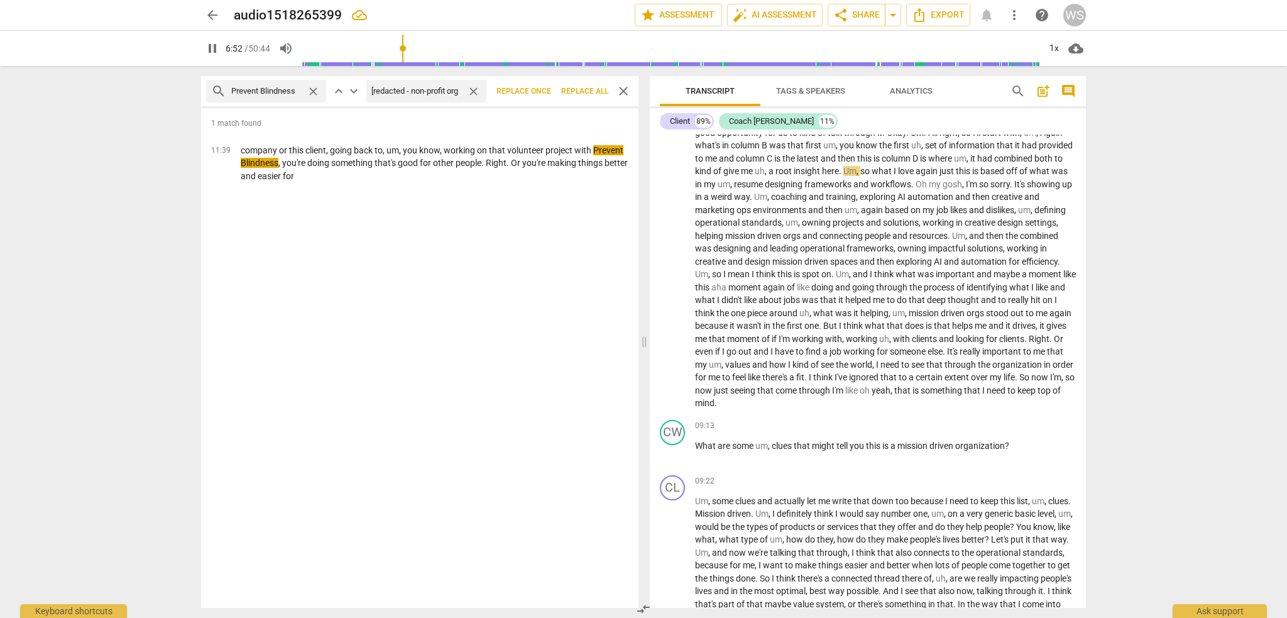
type input "412"
type input "[redacted - non-profit org]"
type input "414"
type input "[redacted - non-profit org]"
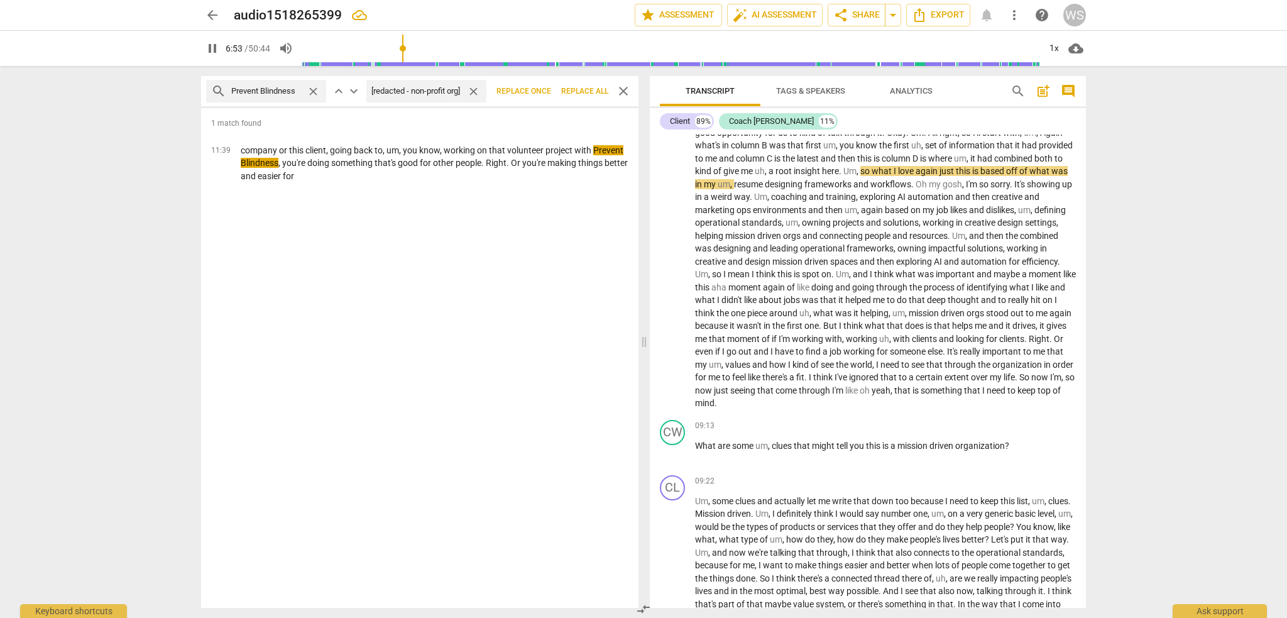
click at [582, 88] on span "Replace all" at bounding box center [584, 91] width 47 height 11
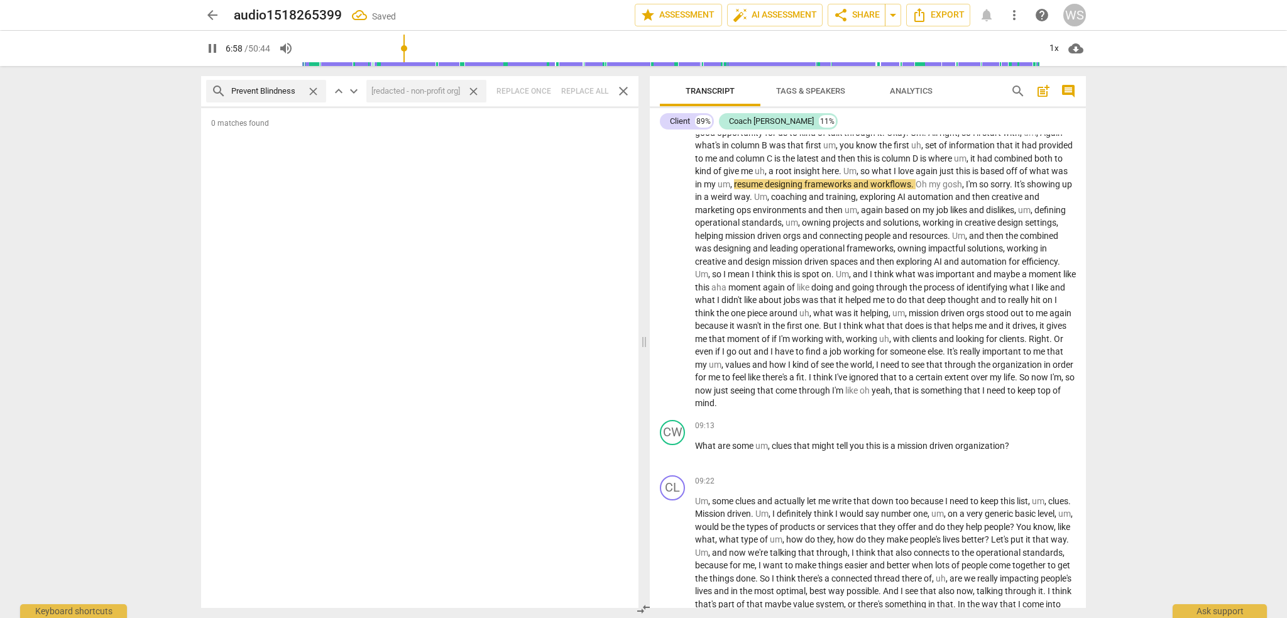
click at [1085, 226] on div "CL play_arrow pause 00:00 + Add competency keyboard_arrow_right Want . CW play_…" at bounding box center [868, 370] width 436 height 473
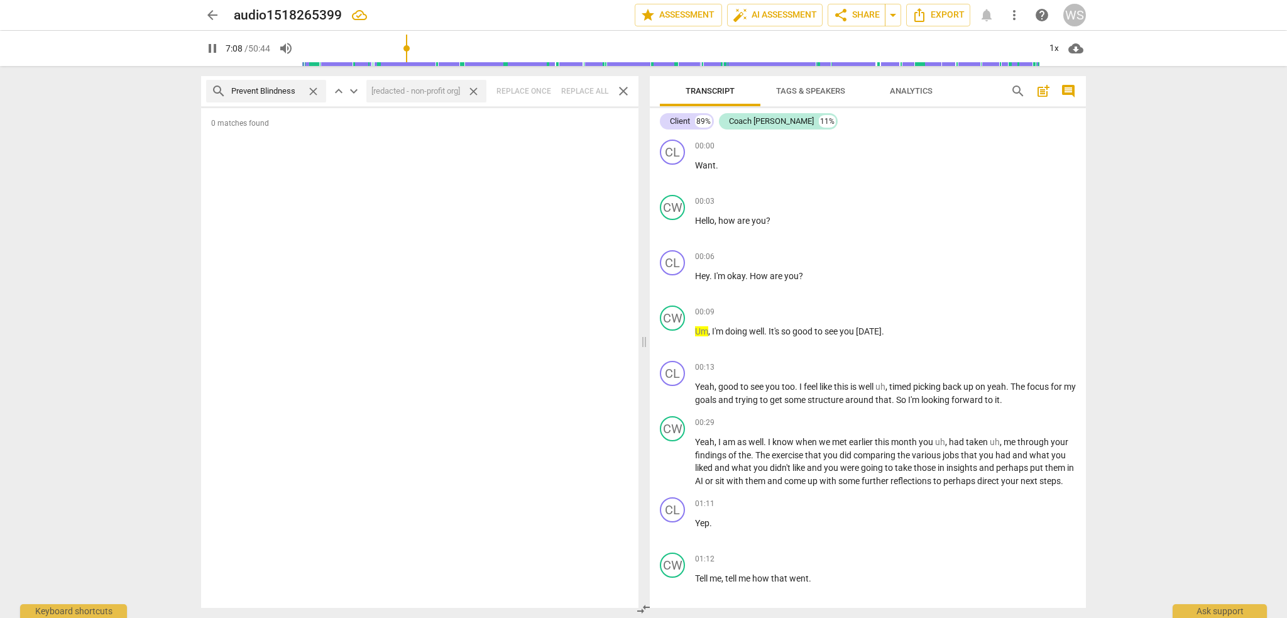
click at [266, 89] on input "Prevent Blindness" at bounding box center [266, 91] width 70 height 20
drag, startPoint x: 297, startPoint y: 92, endPoint x: 163, endPoint y: 88, distance: 133.3
click at [164, 88] on div "arrow_back audio1518265399 edit star Assessment auto_fix_high AI Assessment sha…" at bounding box center [643, 309] width 1287 height 618
type input "432"
type input "i"
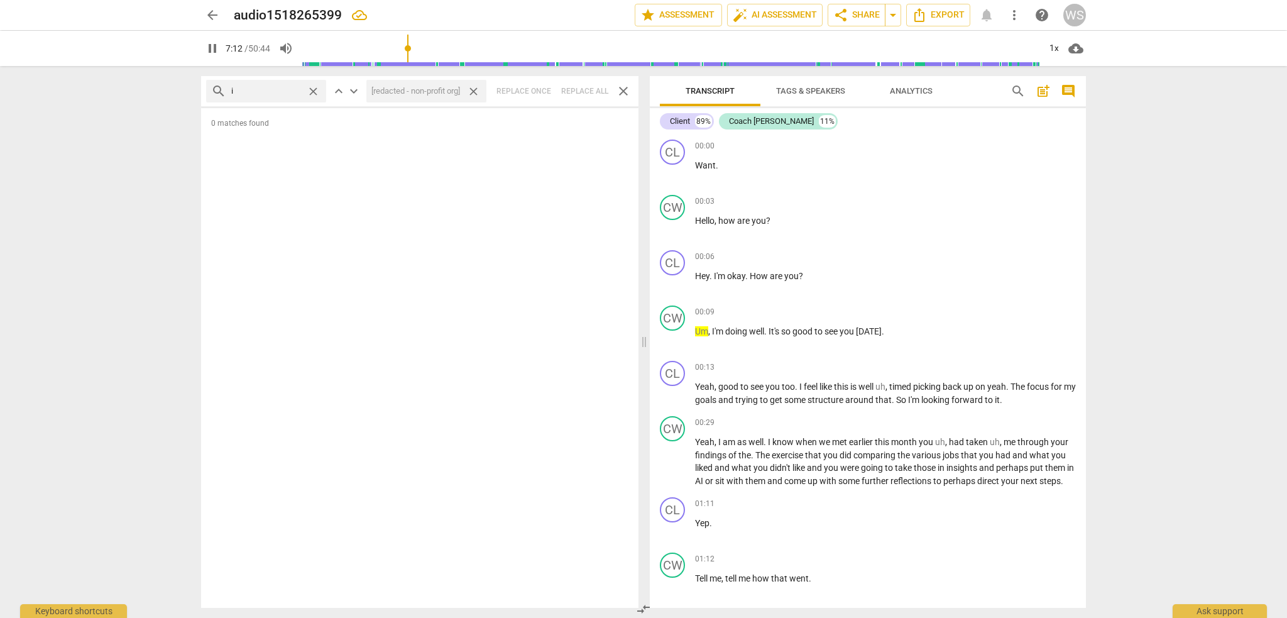
type input "433"
type input "ick"
type input "433"
type input "icky"
type input "433"
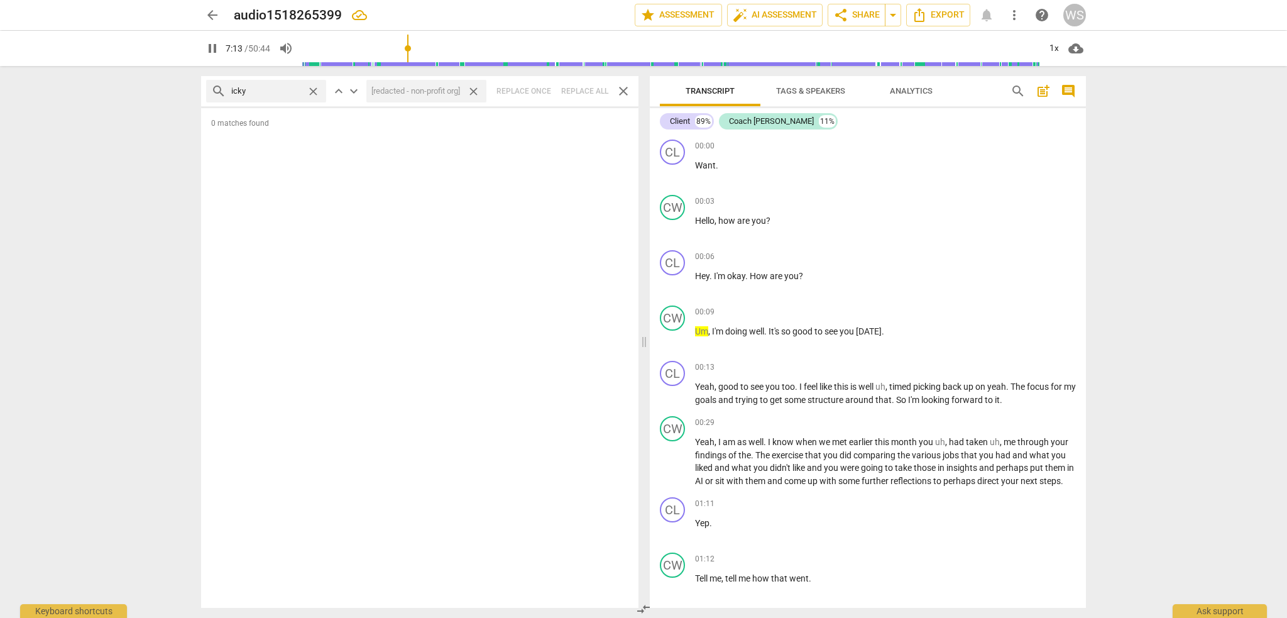
type input "icky"
type input "434"
type input "icky gu"
type input "434"
type input "icky guy"
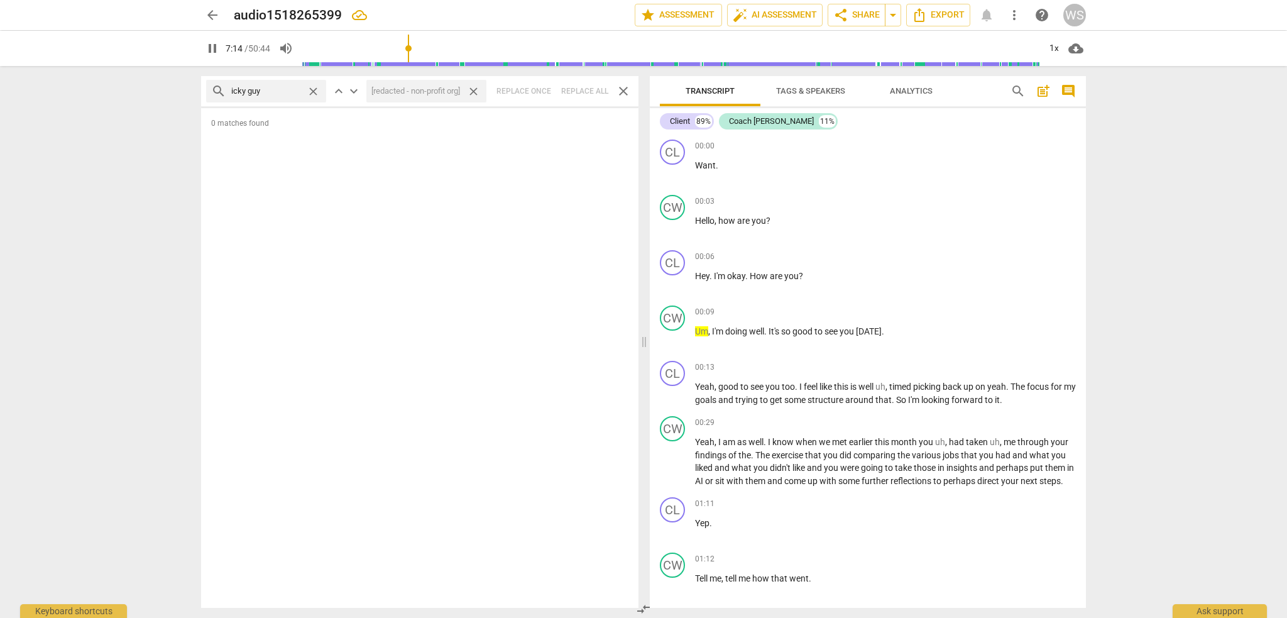
type input "435"
type input "icky guy"
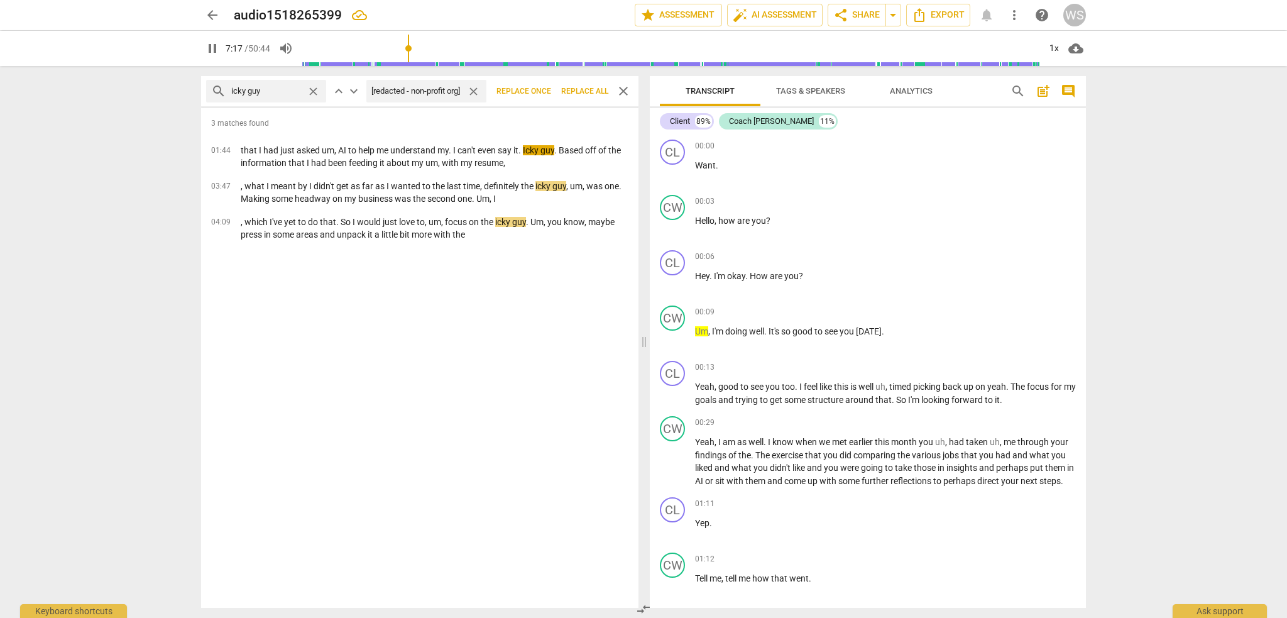
type input "437"
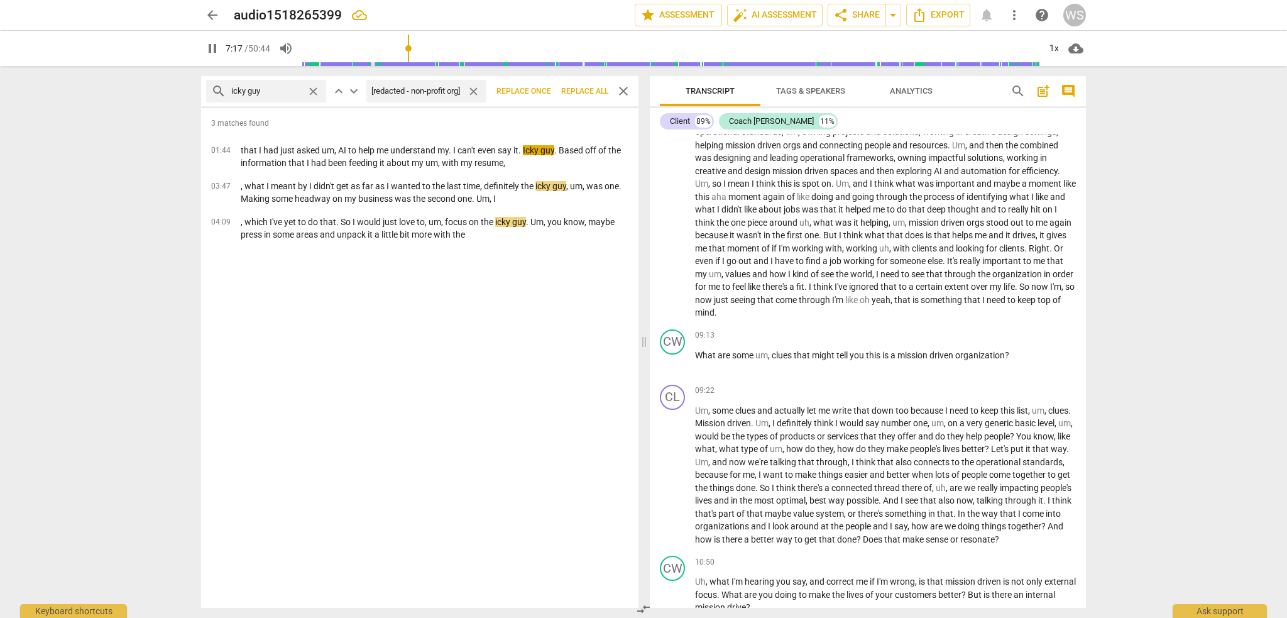
click at [477, 90] on span "close" at bounding box center [473, 91] width 13 height 13
click at [396, 85] on input "text" at bounding box center [423, 91] width 115 height 20
type input "439"
type input "I"
type input "440"
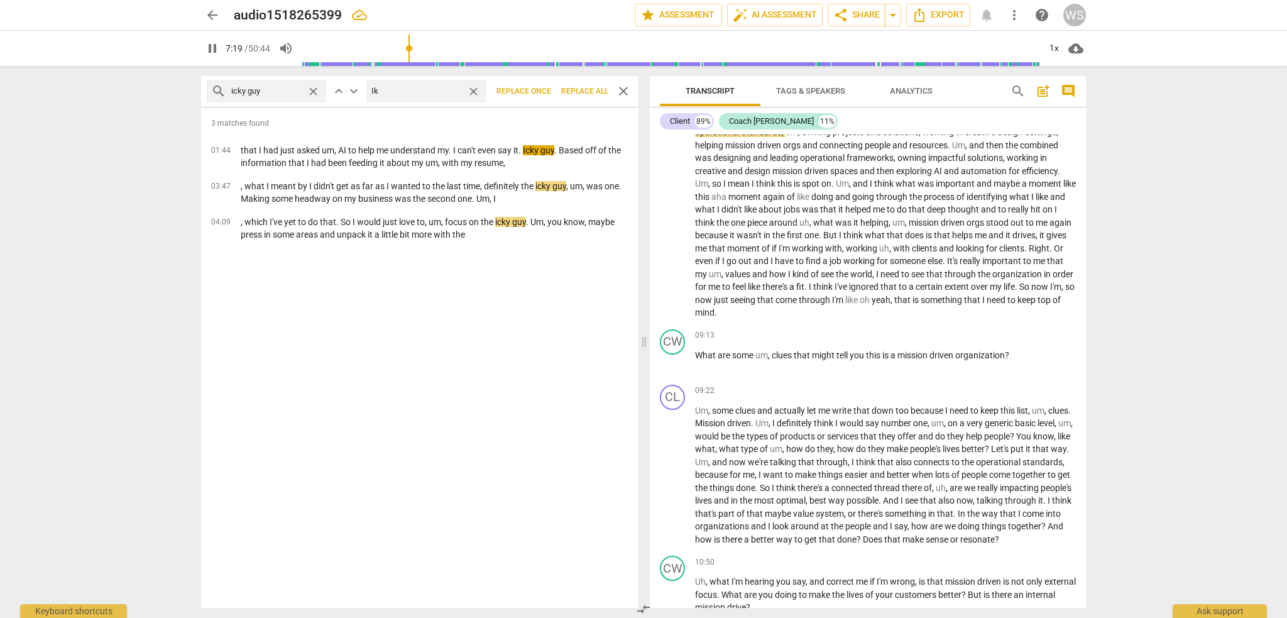
type input "Iki"
type input "440"
type input "Ikig"
type input "440"
type input "Ikiga"
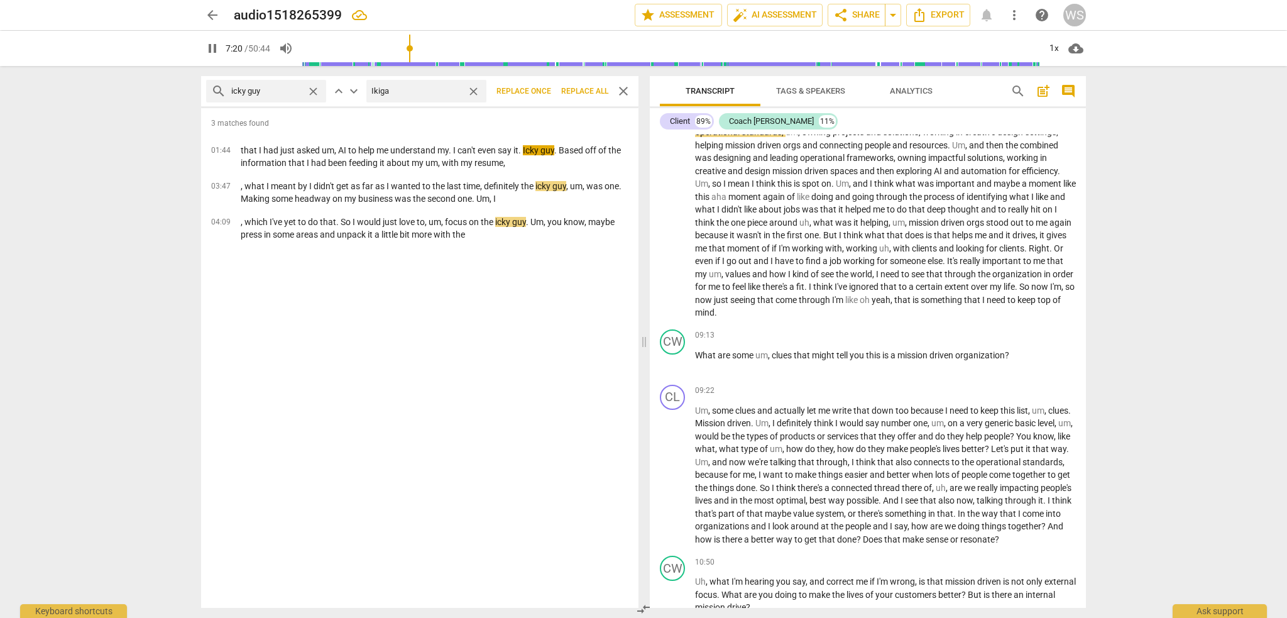
type input "441"
type input "Ikigai"
type input "442"
type input "Ikigai"
click at [572, 87] on span "Replace all" at bounding box center [584, 91] width 47 height 11
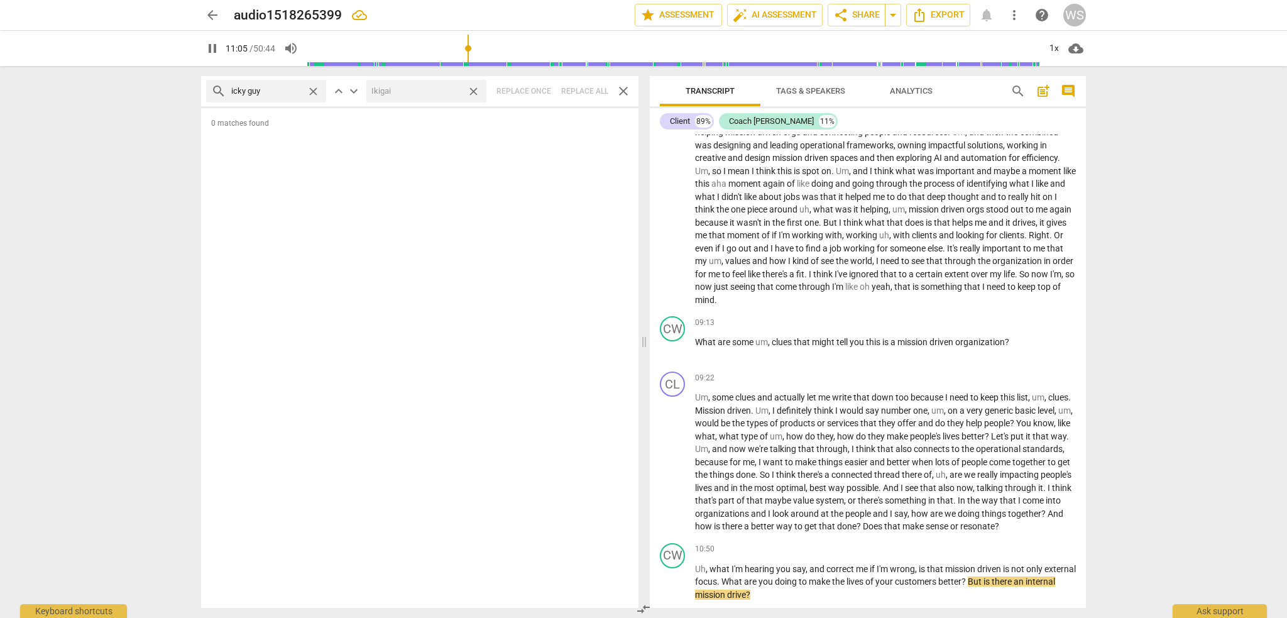
scroll to position [1992, 0]
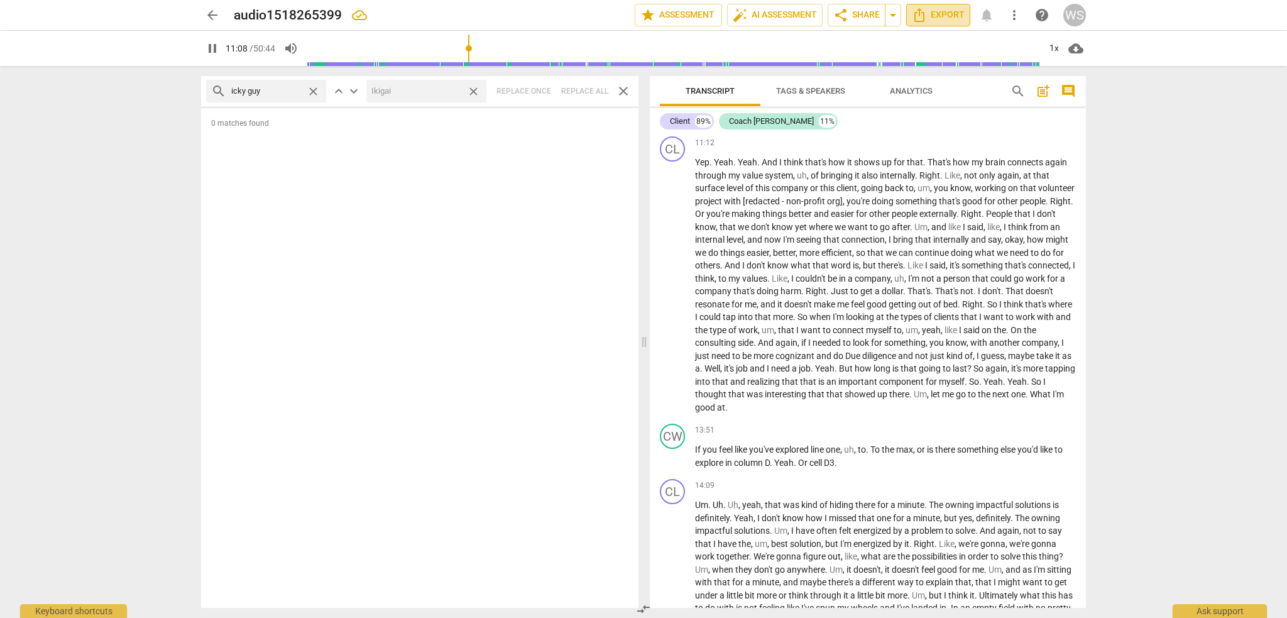
click at [939, 13] on span "Export" at bounding box center [938, 15] width 53 height 15
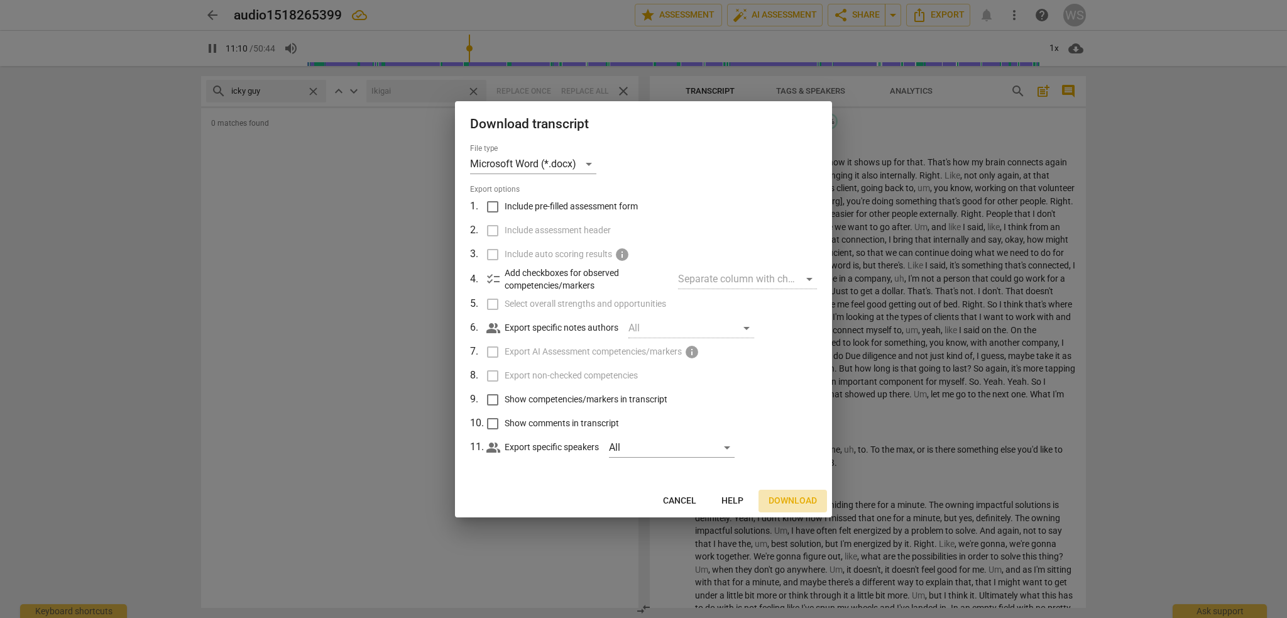
click at [784, 497] on span "Download" at bounding box center [792, 500] width 48 height 13
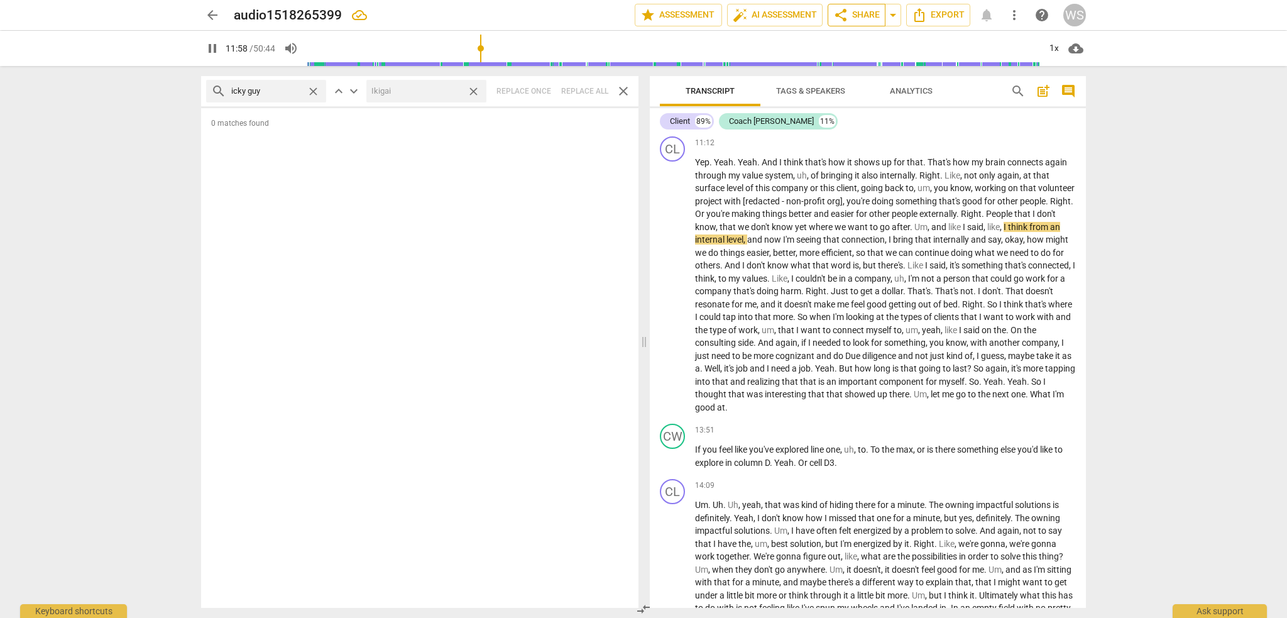
click at [850, 14] on span "share Share" at bounding box center [856, 15] width 46 height 15
type input "719"
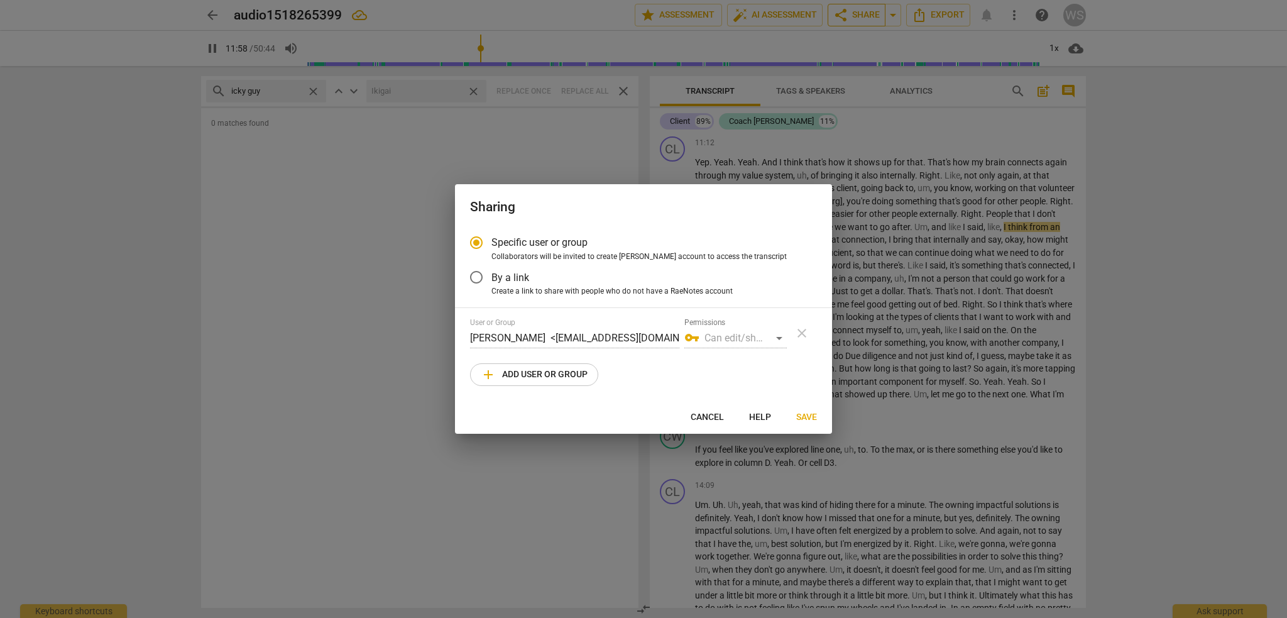
radio input "false"
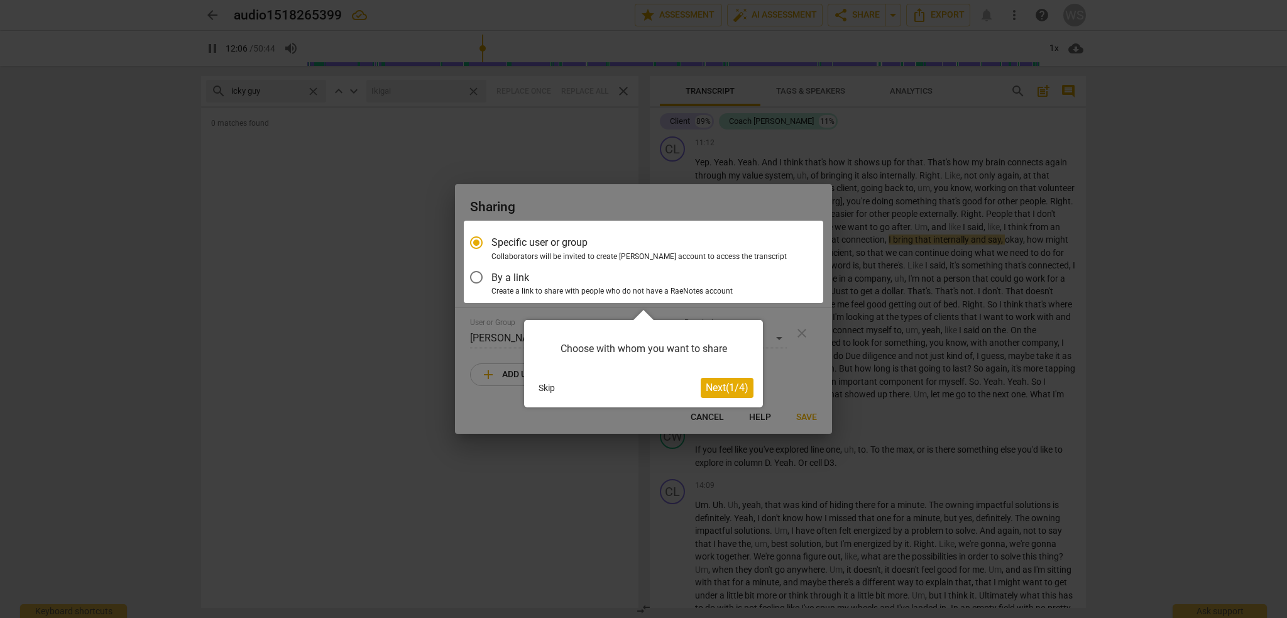
click at [729, 391] on span "Next ( 1 / 4 )" at bounding box center [727, 387] width 43 height 12
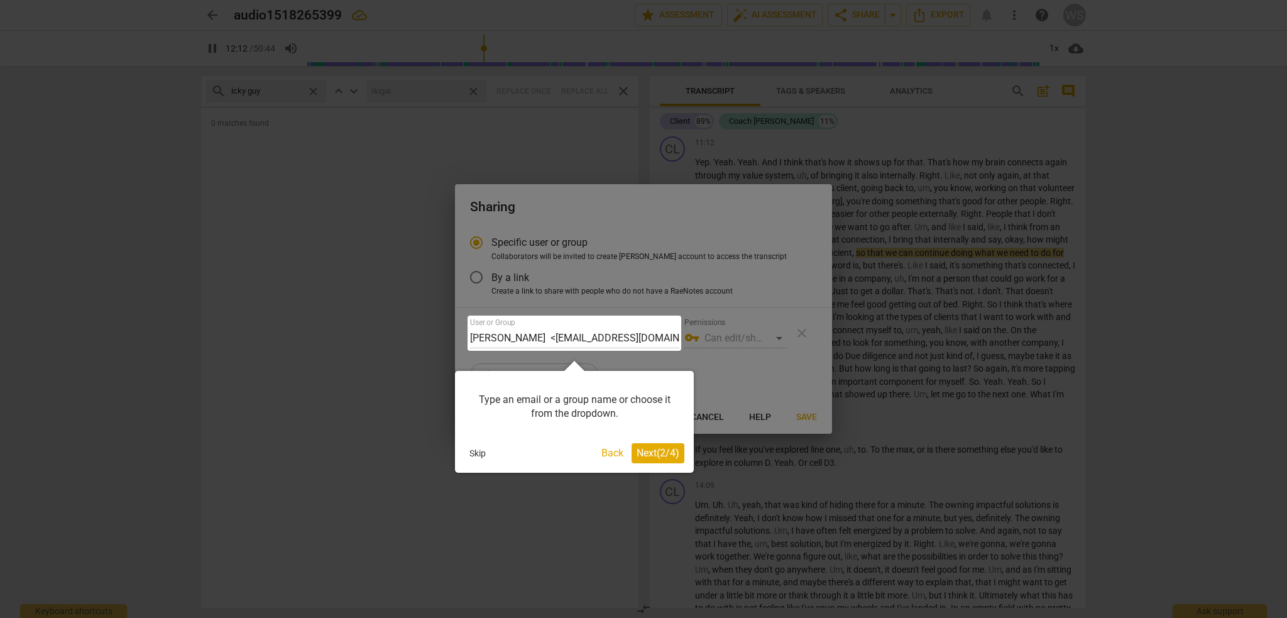
click at [663, 335] on div at bounding box center [574, 332] width 214 height 35
click at [652, 336] on div at bounding box center [574, 332] width 214 height 35
click at [611, 341] on div at bounding box center [574, 332] width 214 height 35
click at [603, 332] on div at bounding box center [574, 332] width 214 height 35
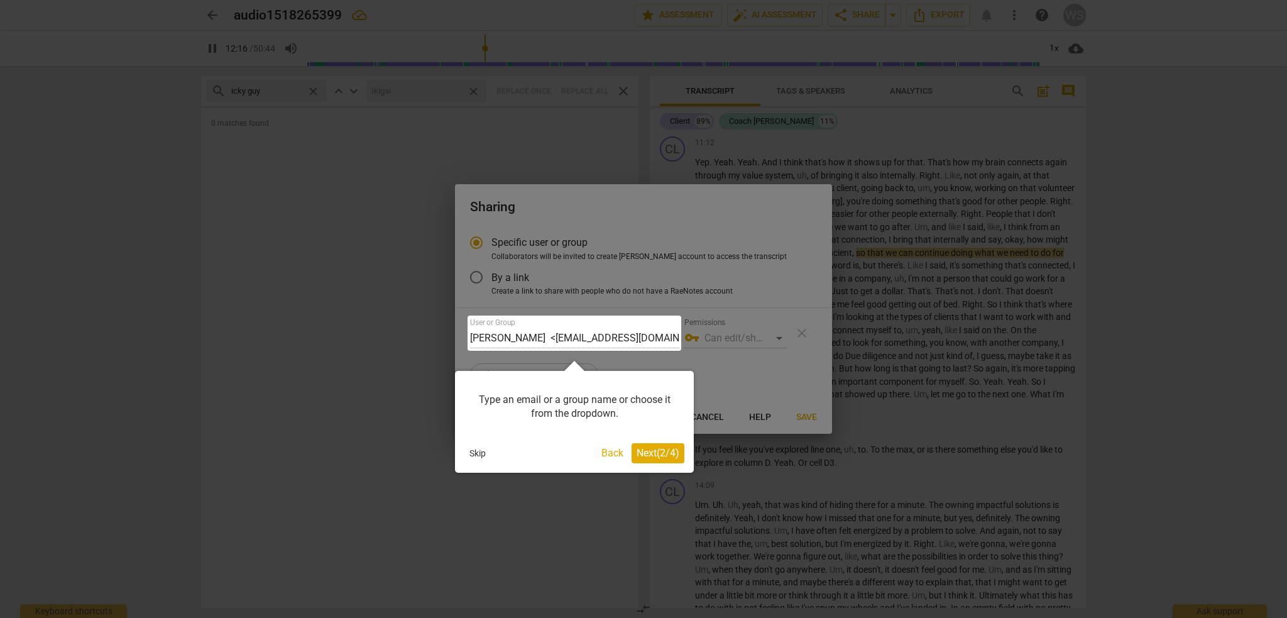
click at [603, 332] on div at bounding box center [574, 332] width 214 height 35
click at [646, 454] on span "Next ( 2 / 4 )" at bounding box center [657, 453] width 43 height 12
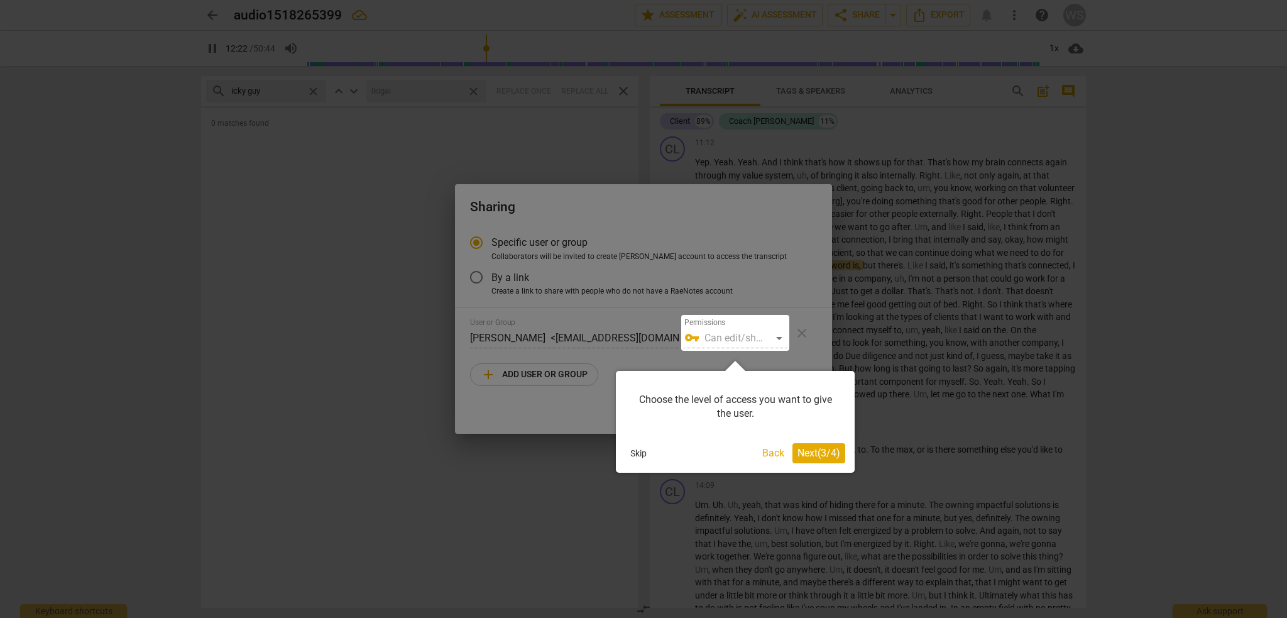
click at [805, 454] on span "Next ( 3 / 4 )" at bounding box center [818, 453] width 43 height 12
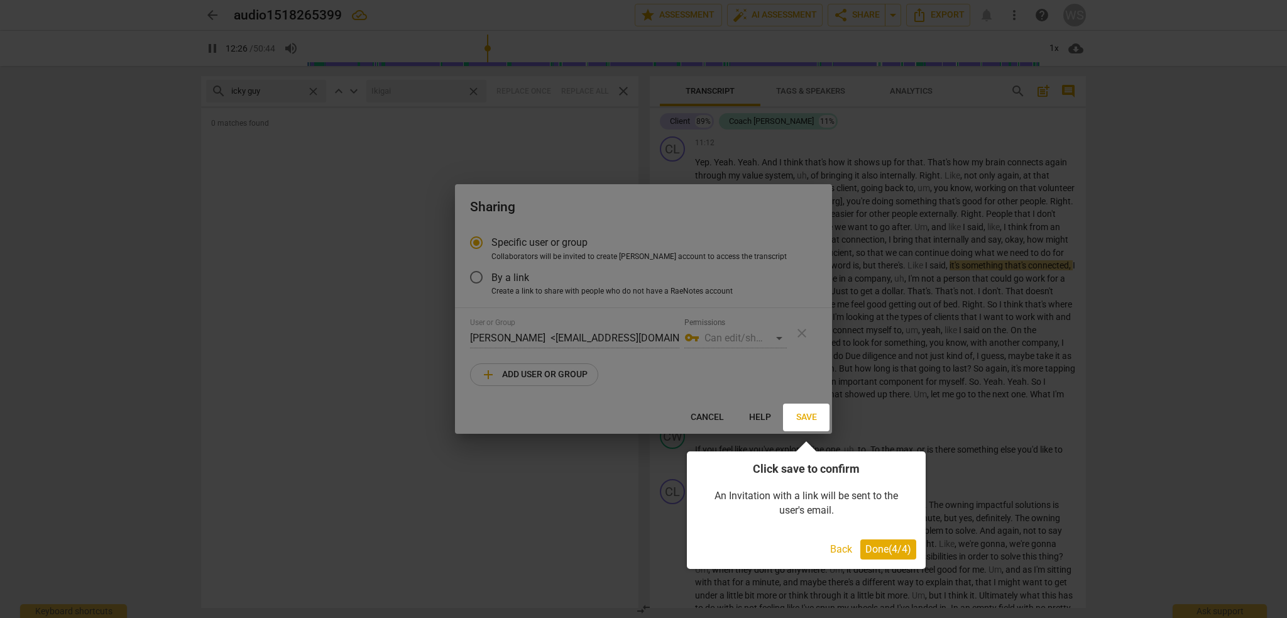
click at [886, 552] on span "Done ( 4 / 4 )" at bounding box center [888, 549] width 46 height 12
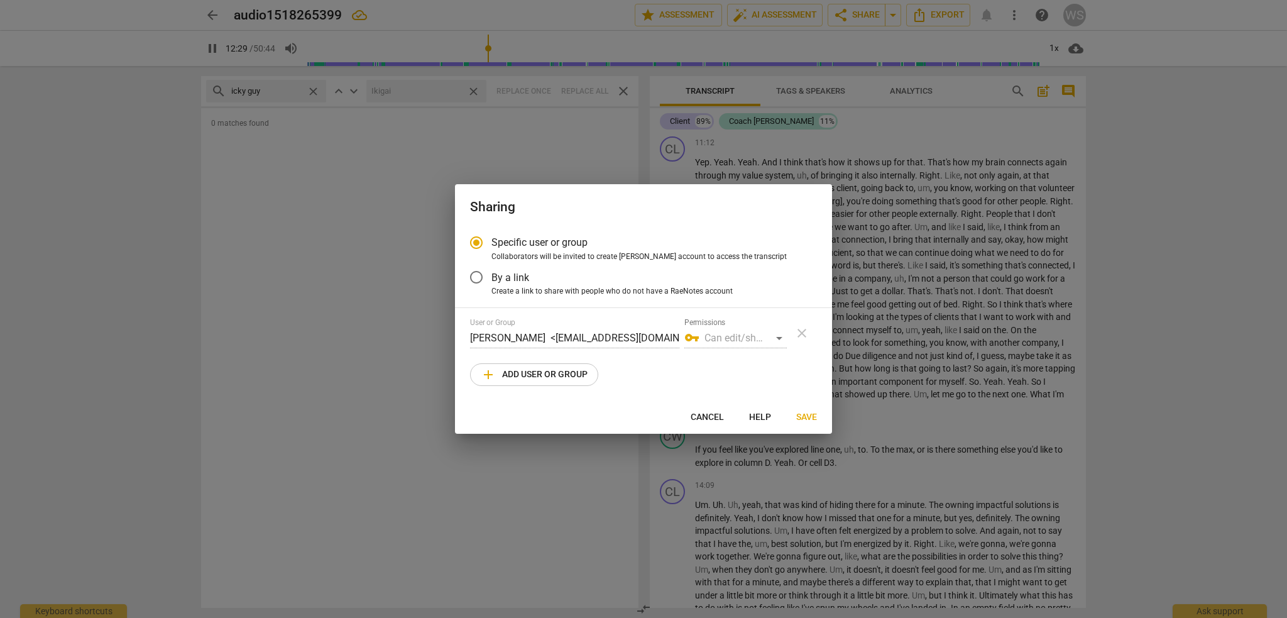
type input "750"
click at [535, 374] on span "add Add user or group" at bounding box center [534, 374] width 107 height 15
radio input "false"
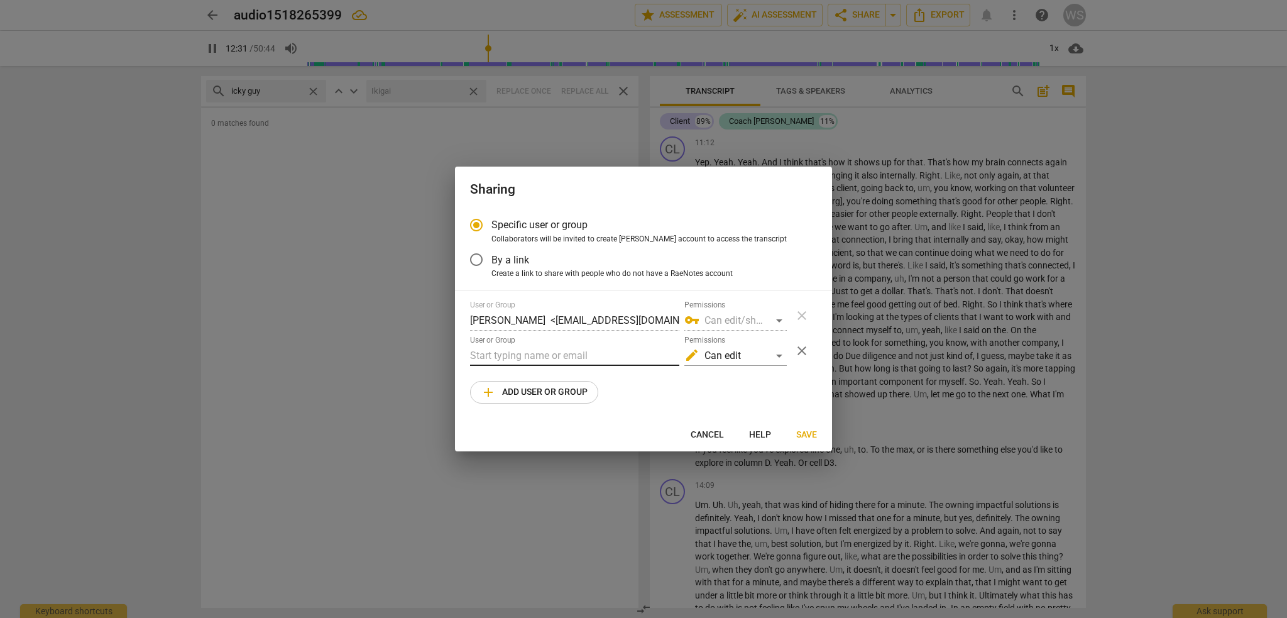
click at [495, 354] on input "text" at bounding box center [574, 356] width 209 height 20
type input "753"
type input "a"
type input "753"
type input "ad"
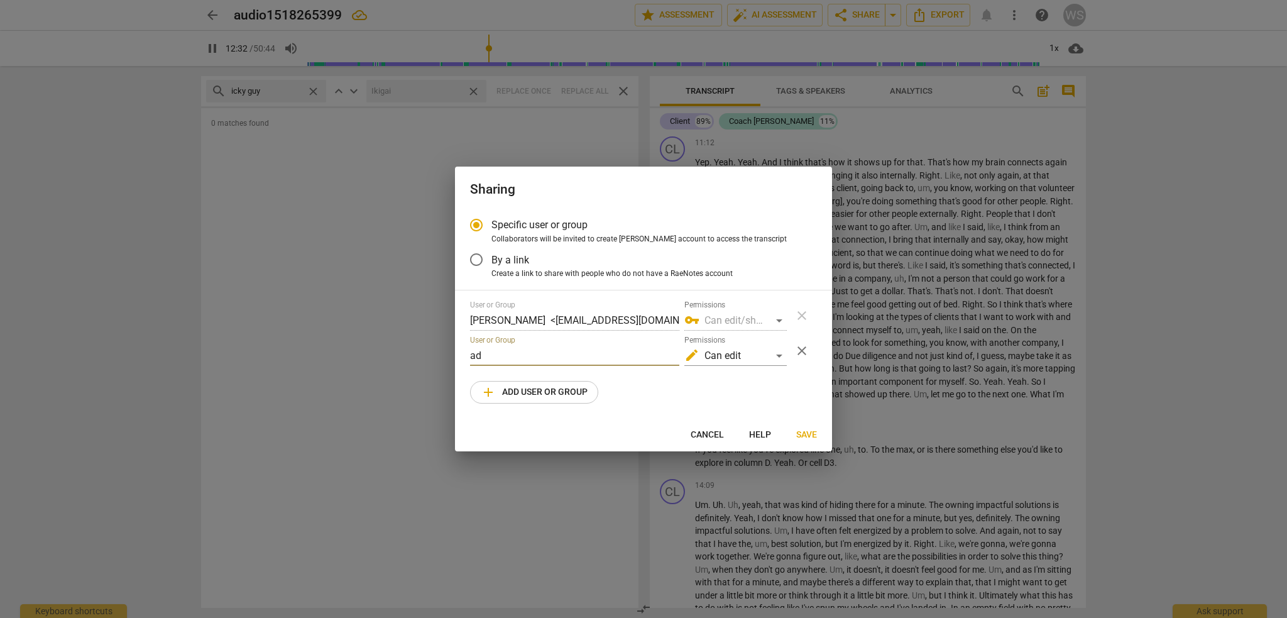
type input "753"
type input "adm"
type input "753"
type input "admin"
type input "754"
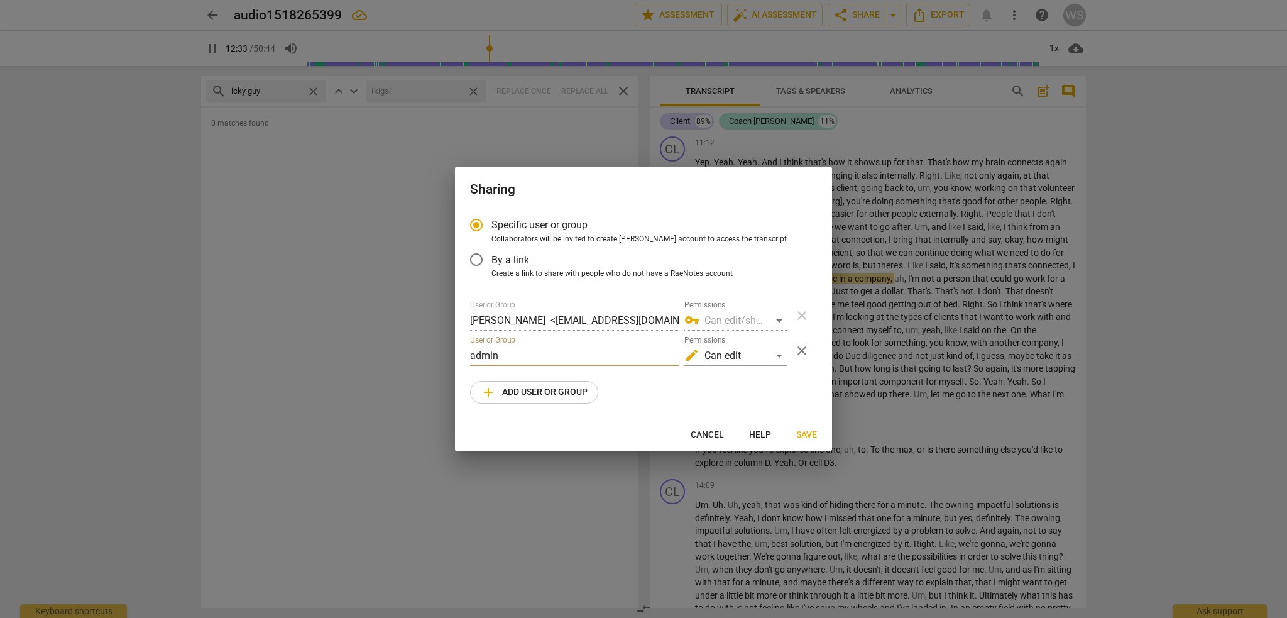
type input "admin@"
type input "755"
type input "admin@ca"
type input "755"
type input "admin@car"
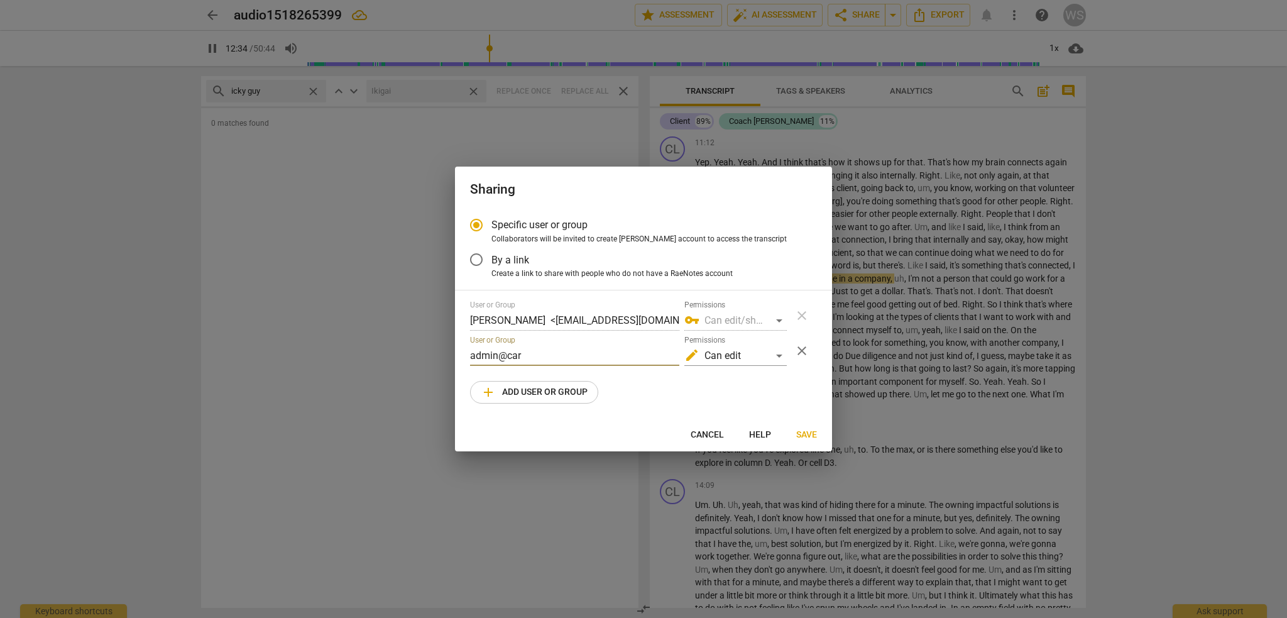
type input "755"
type input "admin@career"
type input "756"
type input "admin@careerwe"
type input "756"
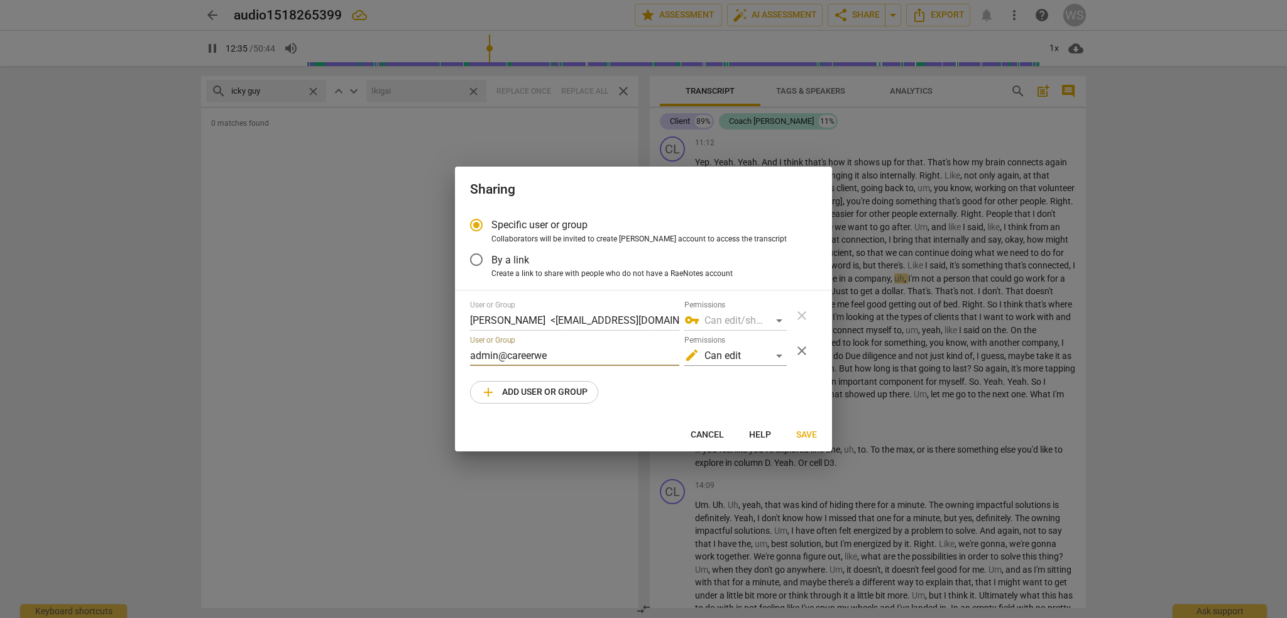
type input "admin@careerwel"
type input "756"
type input "admin@careerwell"
type input "756"
type input "admin@careerwelln"
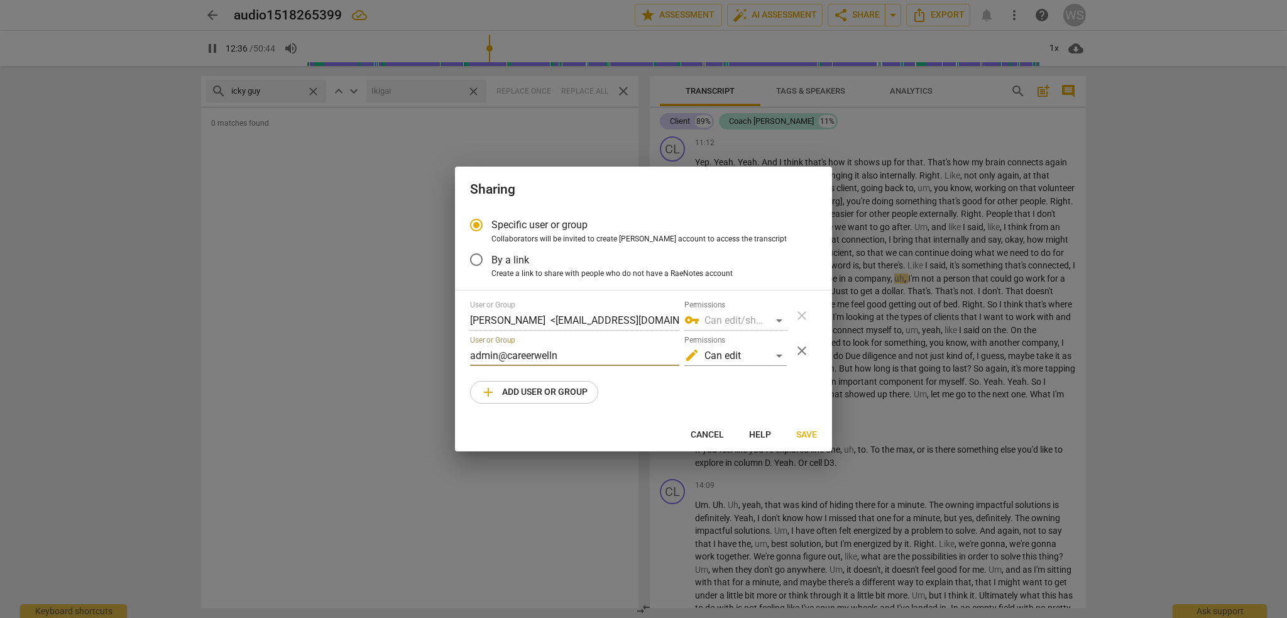
type input "757"
type input "admin@careerwellnes"
type input "757"
type input "admin@careerwellness"
type input "757"
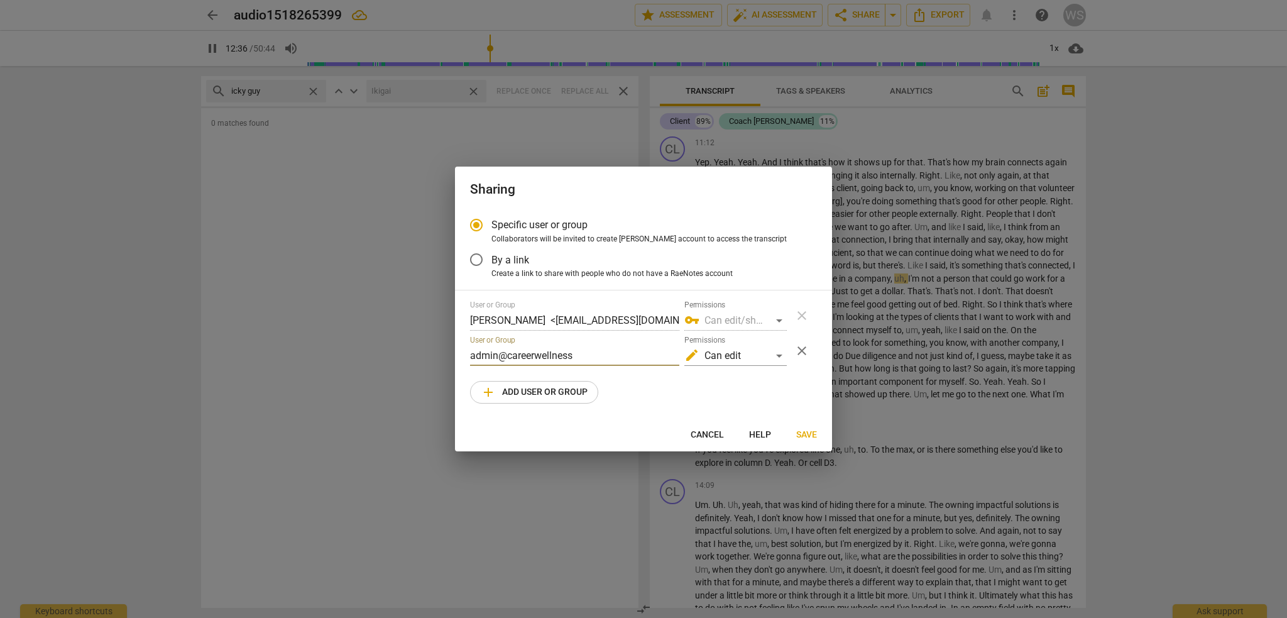
type input "admin@careerwellnessc"
type input "757"
type input "admin@careerwellnessche"
type input "758"
type input "admin@careerwellnesscheck"
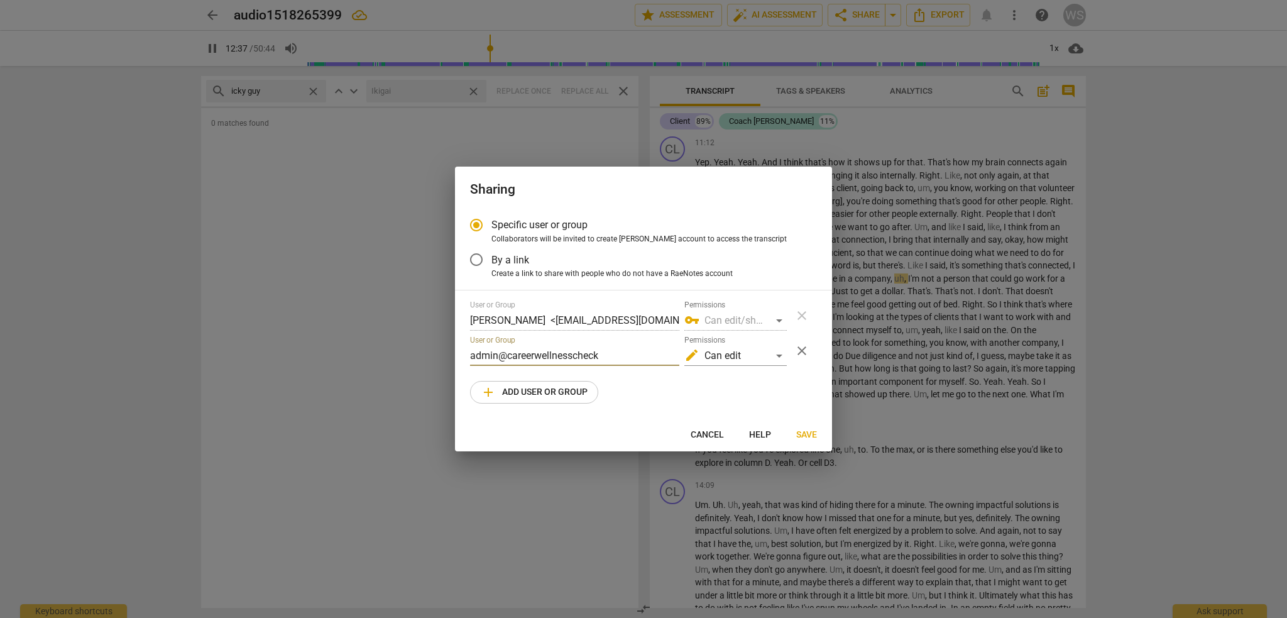
type input "758"
type input "admin@careerwellnesschecku"
type input "758"
type input "admin@careerwellnesscheckup"
type input "759"
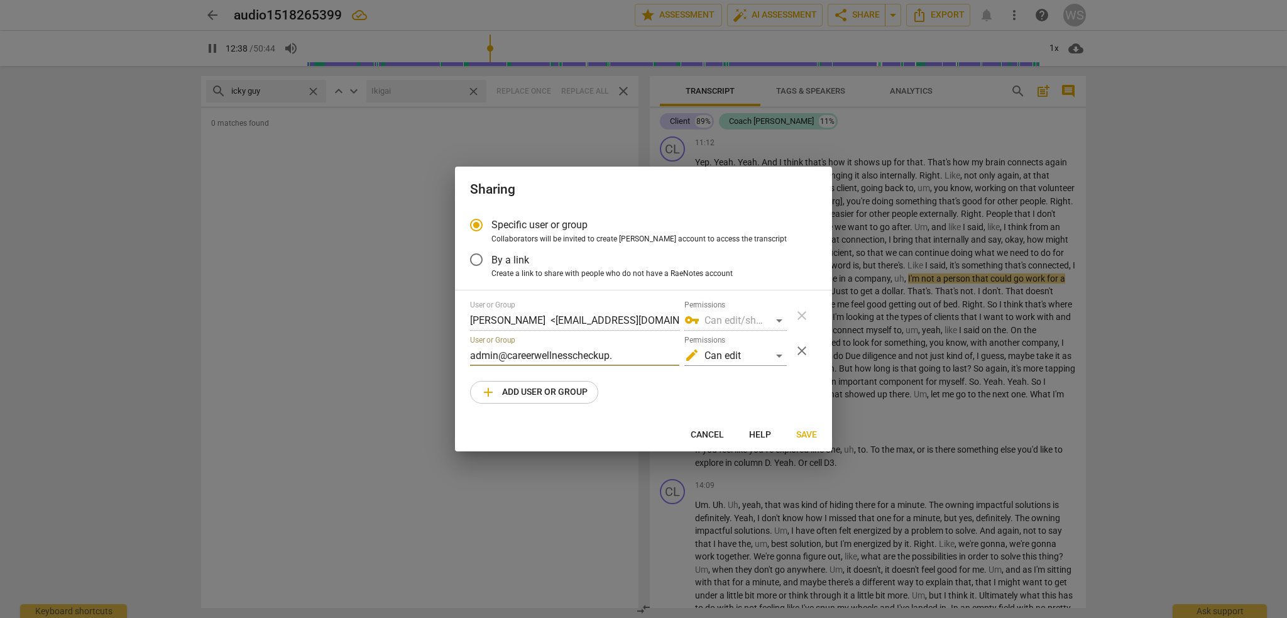
type input "admin@careerwellnesscheckup.c"
type input "759"
type input "[EMAIL_ADDRESS][DOMAIN_NAME]"
type input "762"
type input "[EMAIL_ADDRESS][DOMAIN_NAME]"
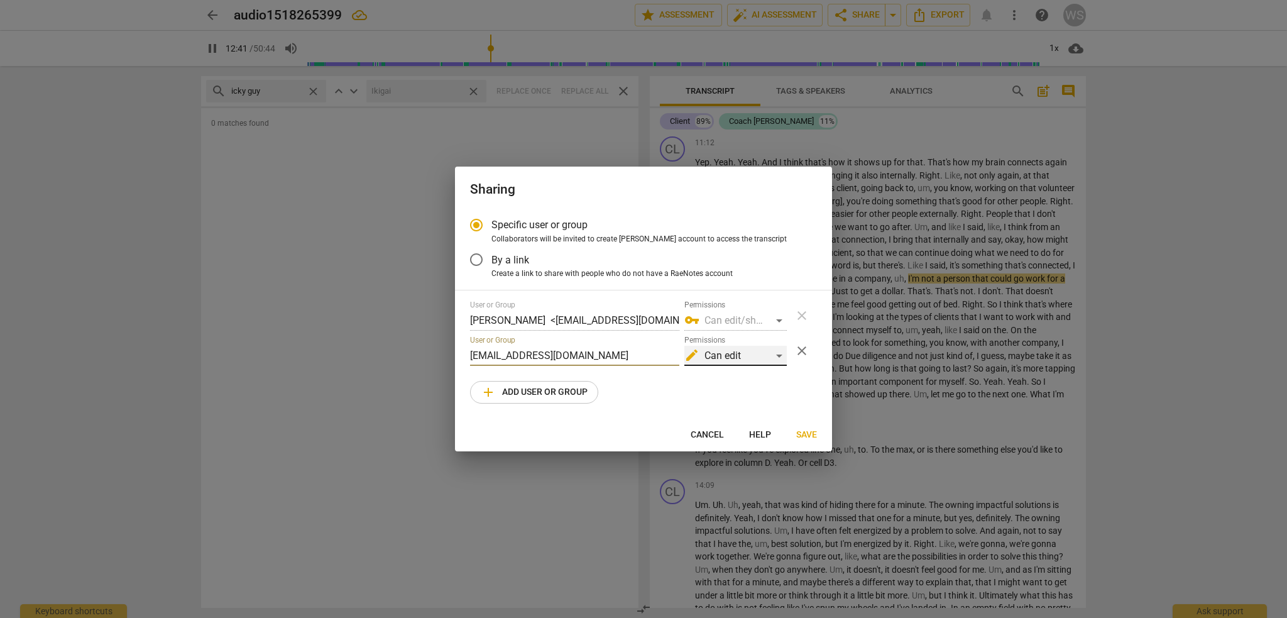
click at [780, 356] on div "edit Can edit" at bounding box center [735, 356] width 102 height 20
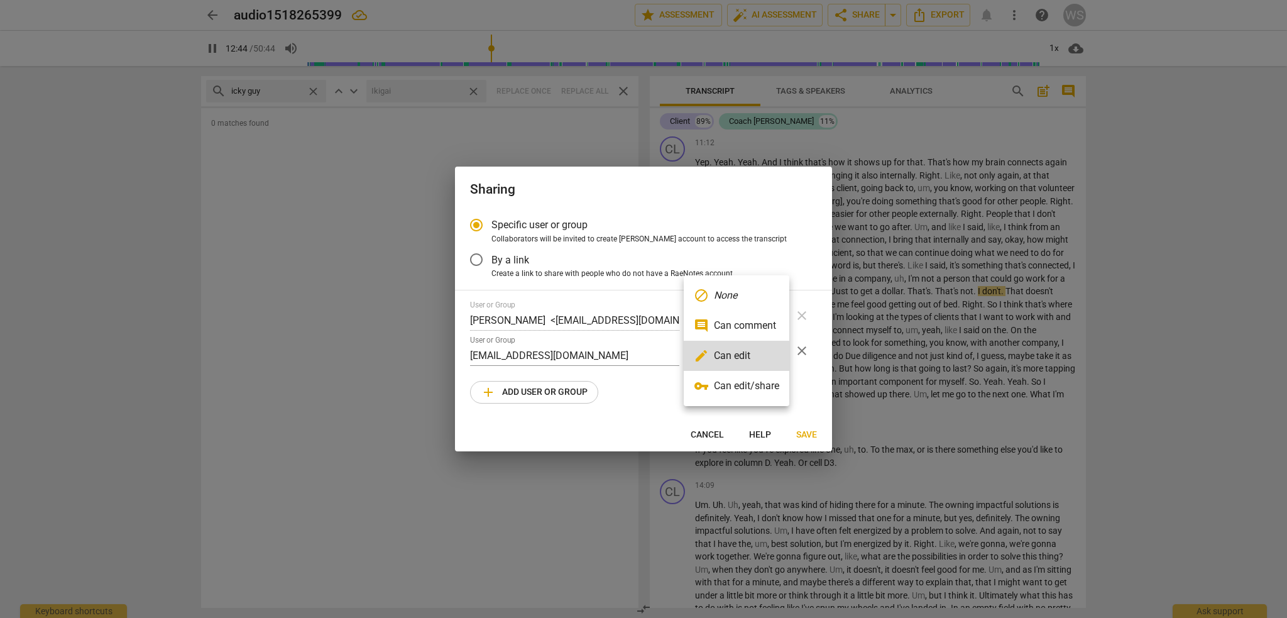
type input "765"
click at [761, 379] on li "vpn_key Can edit/share" at bounding box center [737, 386] width 106 height 30
radio input "false"
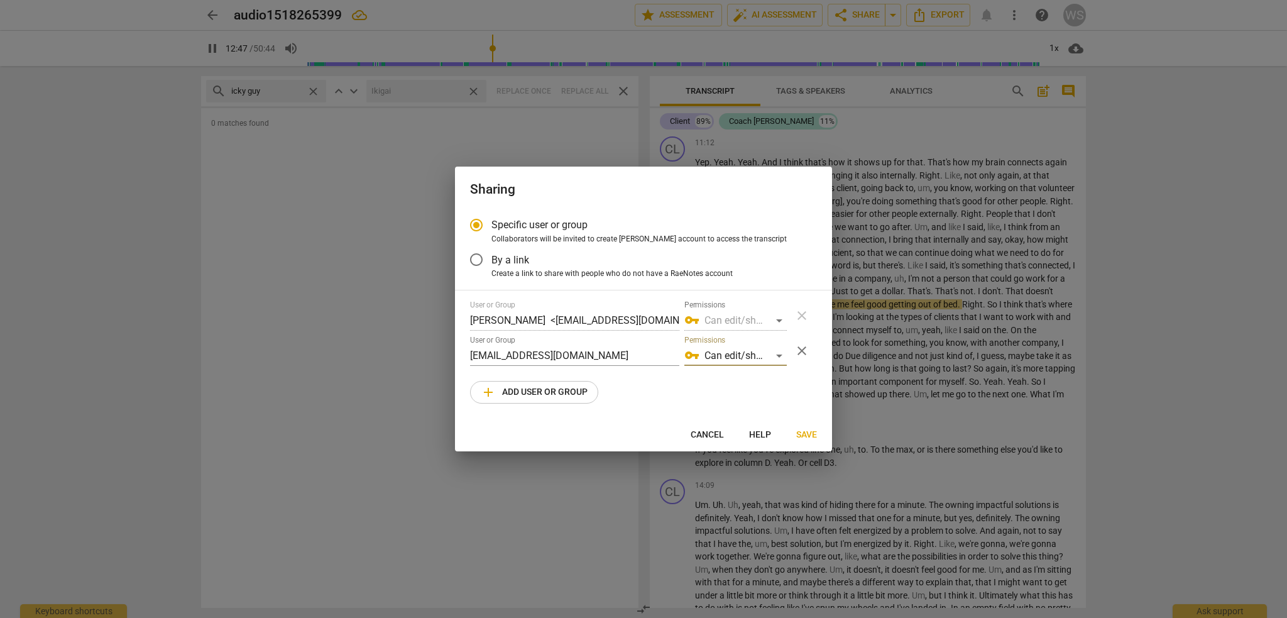
click at [804, 434] on span "Save" at bounding box center [806, 434] width 21 height 13
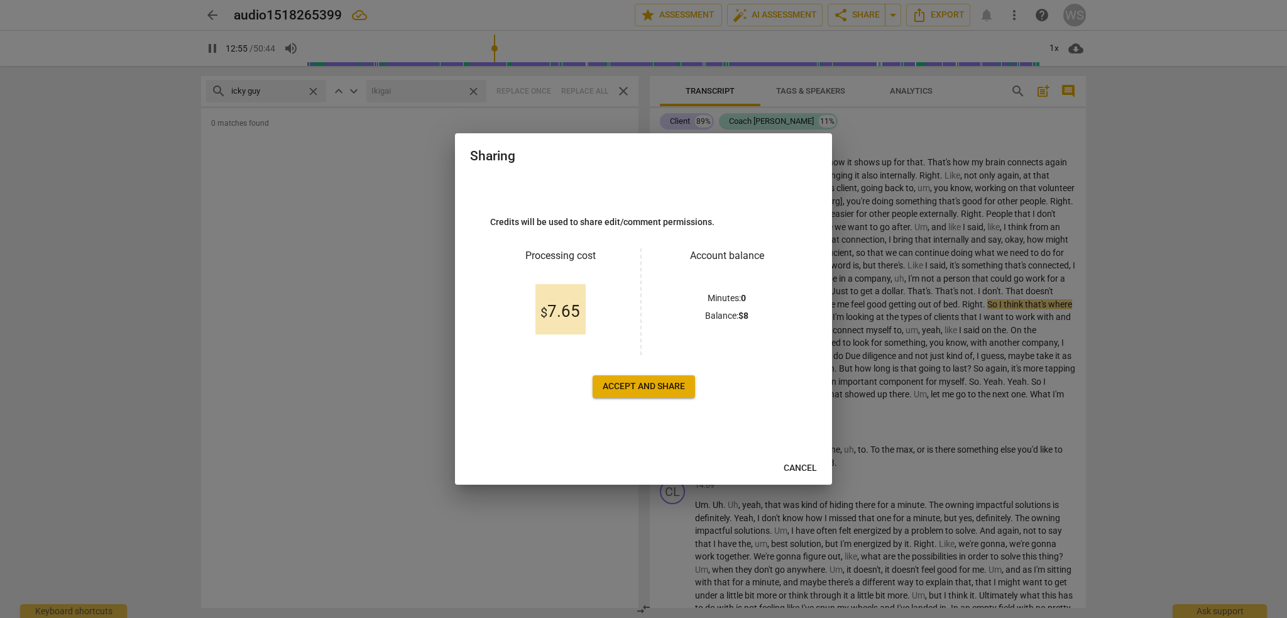
click at [663, 389] on span "Accept and share" at bounding box center [644, 386] width 82 height 13
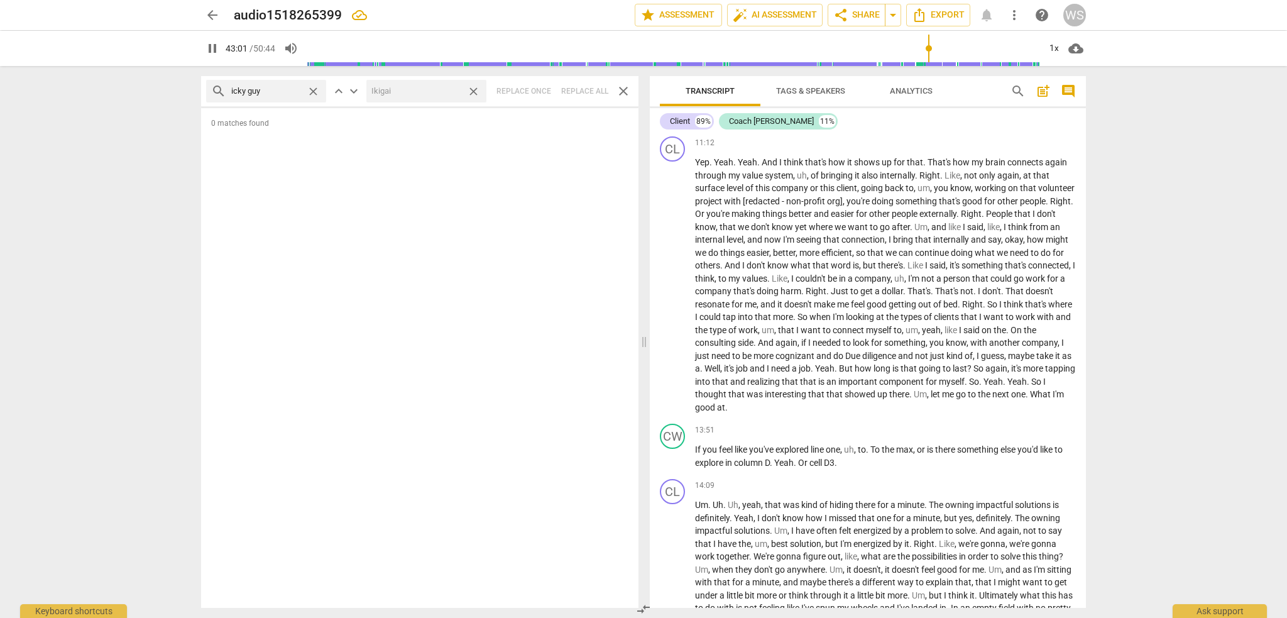
type input "2581"
